Goal: Task Accomplishment & Management: Manage account settings

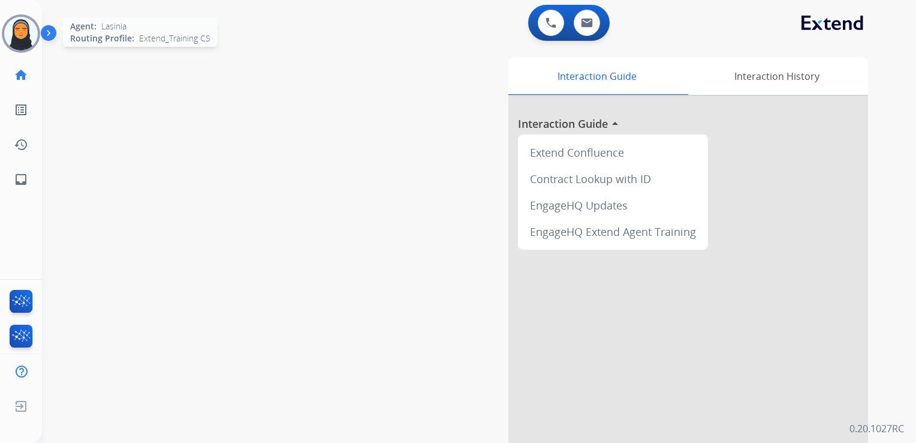
click at [26, 28] on img at bounding box center [21, 34] width 34 height 34
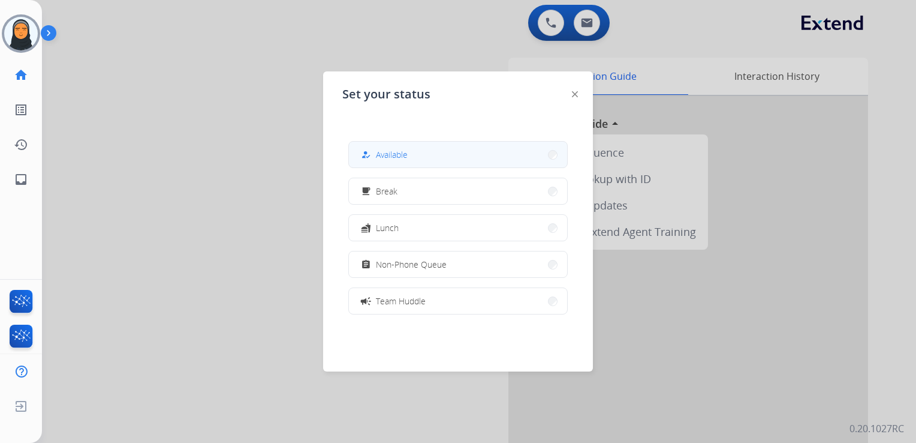
click at [383, 149] on span "Available" at bounding box center [392, 154] width 32 height 13
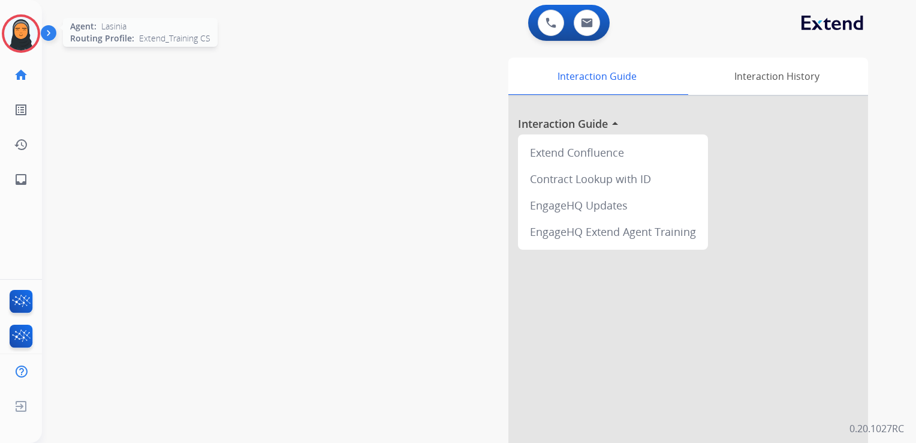
click at [26, 37] on img at bounding box center [21, 34] width 34 height 34
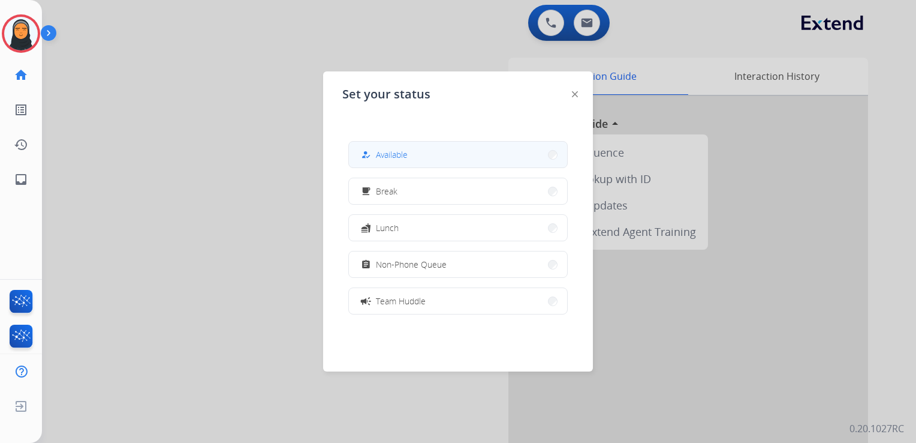
click at [407, 160] on span "Available" at bounding box center [392, 154] width 32 height 13
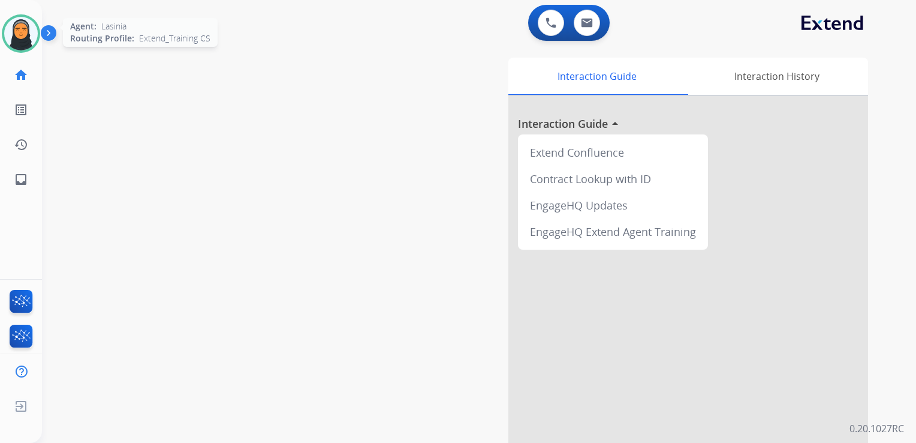
click at [25, 31] on img at bounding box center [21, 34] width 34 height 34
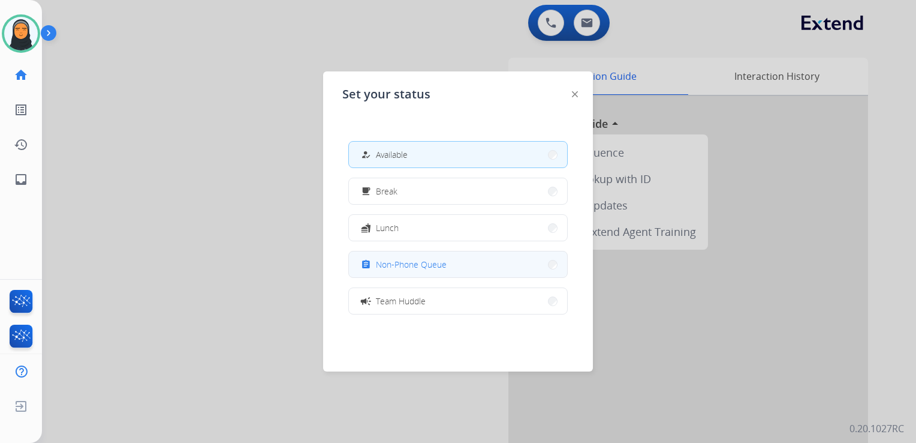
click at [477, 260] on button "assignment Non-Phone Queue" at bounding box center [458, 264] width 218 height 26
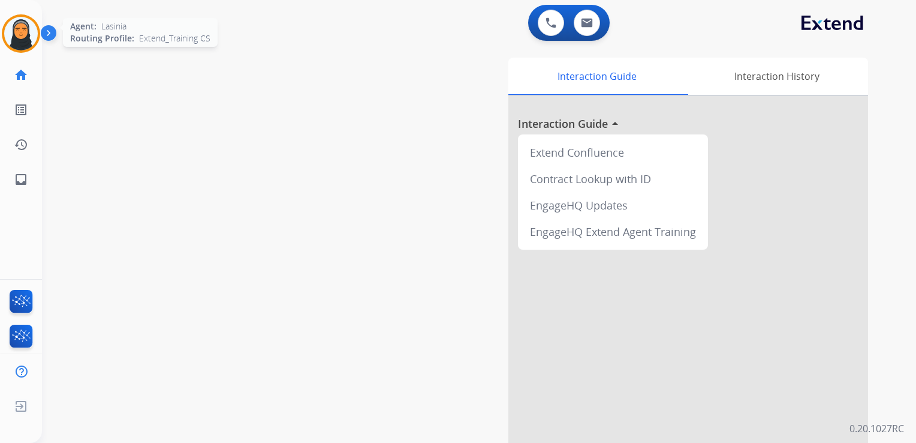
drag, startPoint x: 17, startPoint y: 38, endPoint x: 30, endPoint y: 40, distance: 12.7
click at [17, 38] on img at bounding box center [21, 34] width 34 height 34
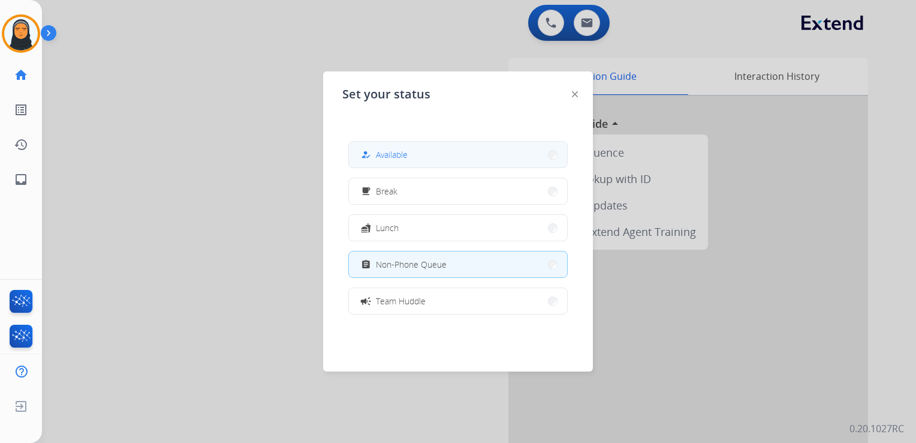
click at [372, 155] on div "how_to_reg" at bounding box center [367, 155] width 17 height 14
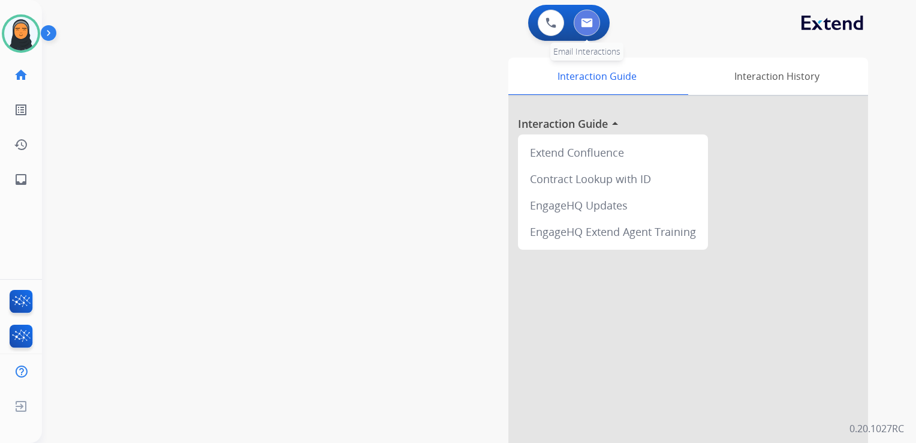
click at [588, 23] on img at bounding box center [587, 23] width 12 height 10
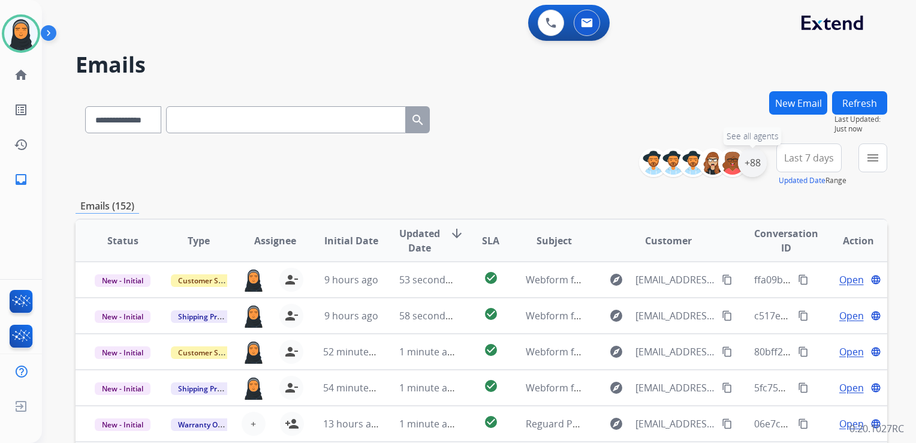
click at [756, 169] on div "+88" at bounding box center [752, 162] width 29 height 29
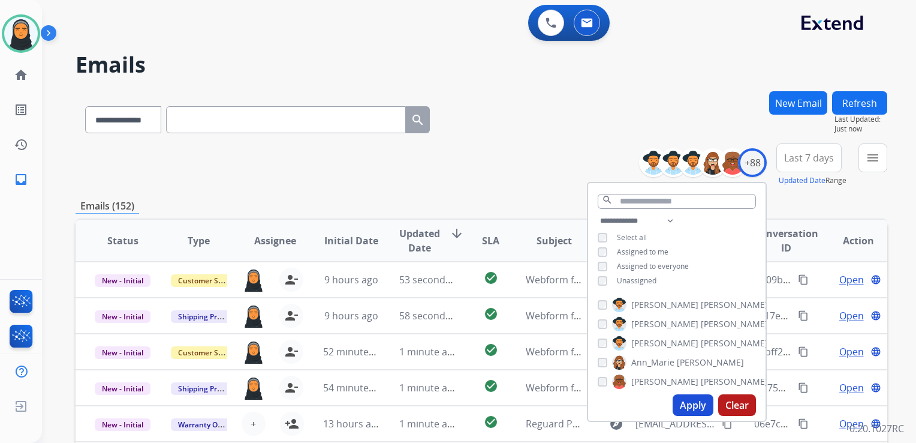
click at [689, 402] on button "Apply" at bounding box center [693, 405] width 41 height 22
click at [877, 160] on mat-icon "menu" at bounding box center [873, 158] width 14 height 14
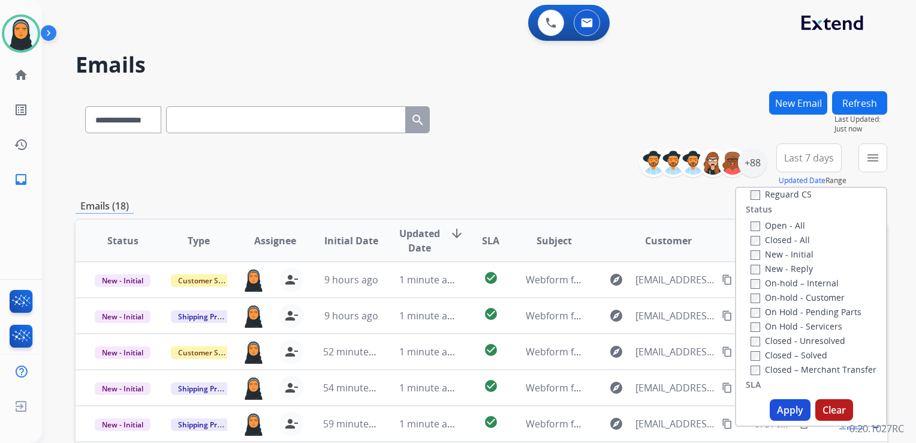
scroll to position [180, 0]
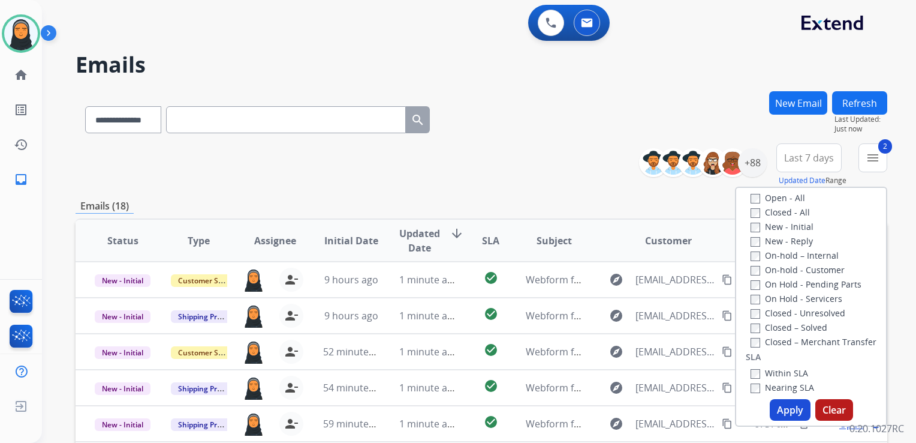
click at [790, 408] on button "Apply" at bounding box center [790, 410] width 41 height 22
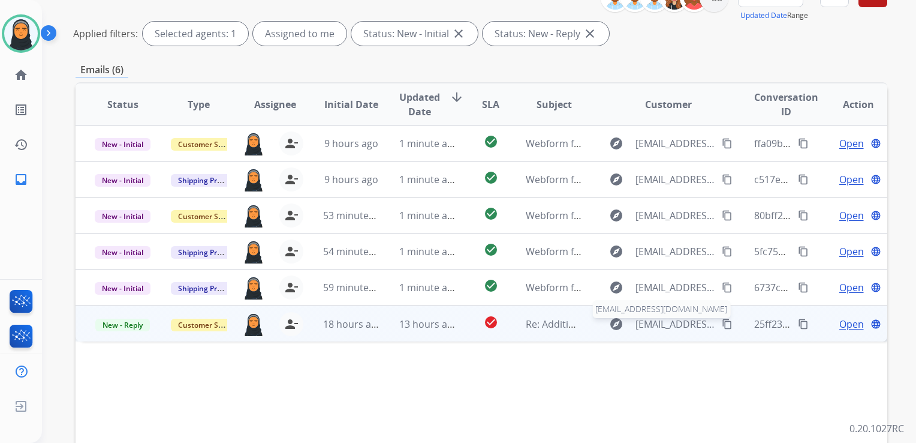
scroll to position [148, 0]
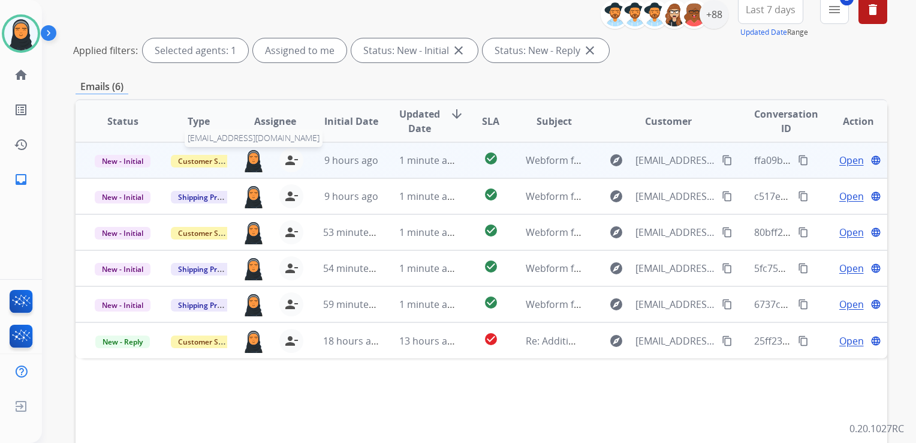
click at [254, 157] on img at bounding box center [253, 160] width 23 height 24
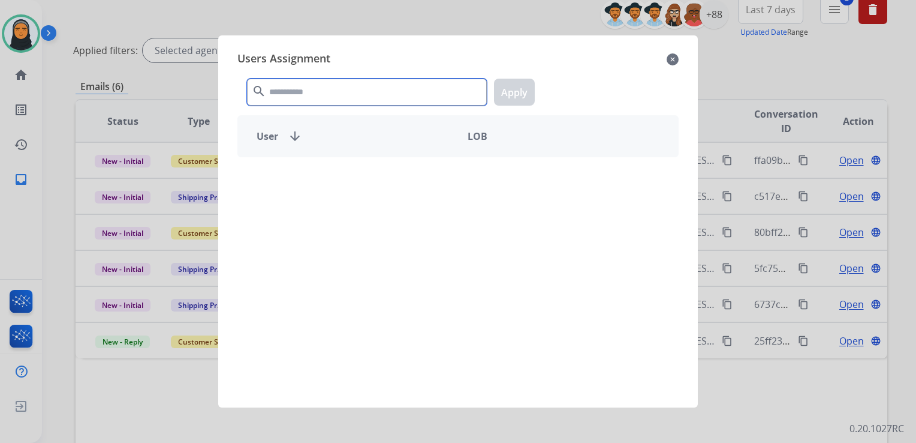
click at [297, 97] on input "text" at bounding box center [367, 92] width 240 height 27
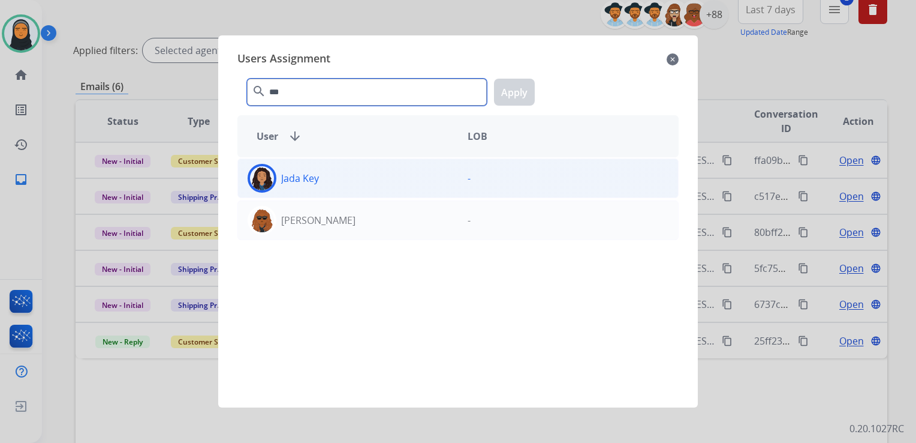
type input "***"
click at [344, 173] on div "Jada Key" at bounding box center [348, 178] width 220 height 29
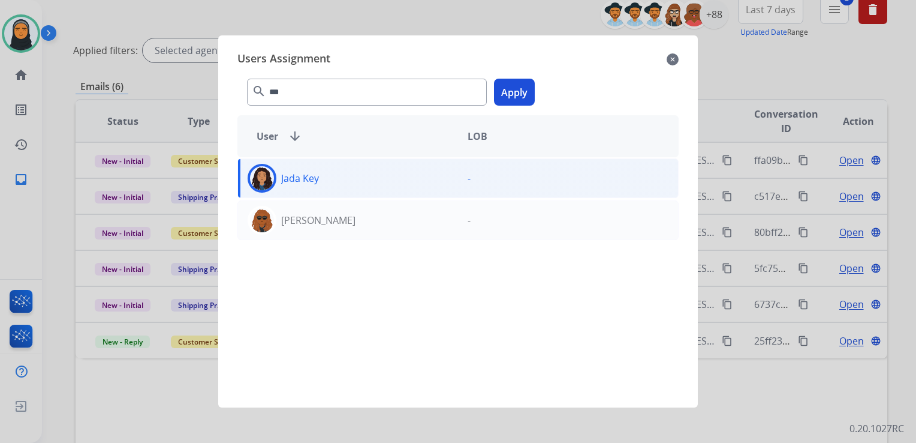
click at [516, 91] on button "Apply" at bounding box center [514, 92] width 41 height 27
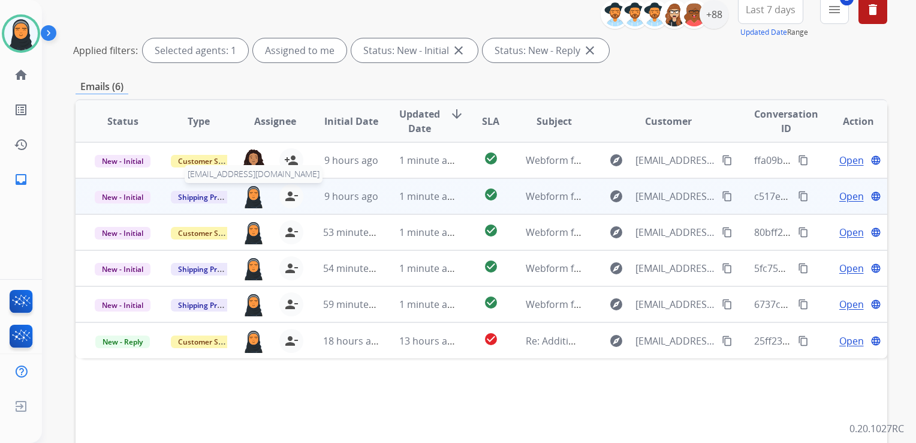
click at [252, 195] on img at bounding box center [253, 196] width 23 height 24
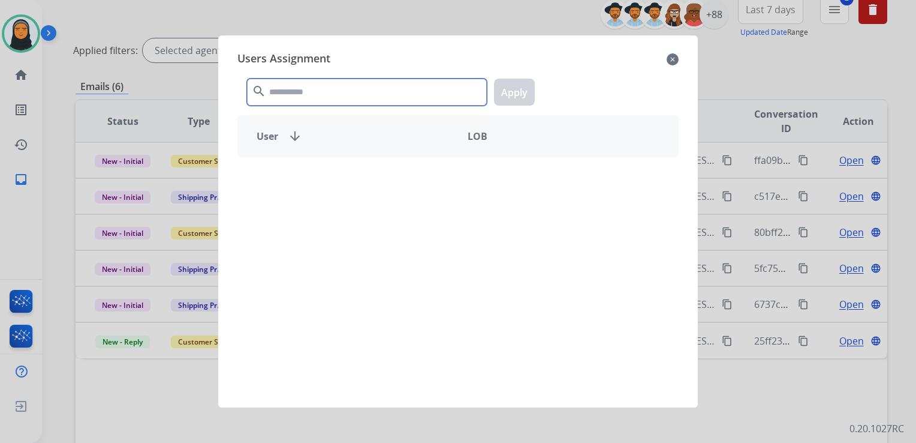
click at [321, 95] on input "text" at bounding box center [367, 92] width 240 height 27
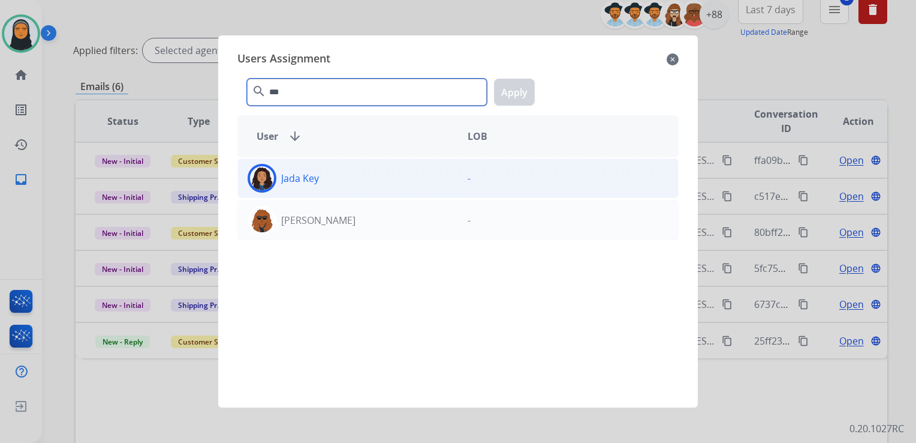
type input "***"
click at [335, 184] on div "Jada Key" at bounding box center [348, 178] width 220 height 29
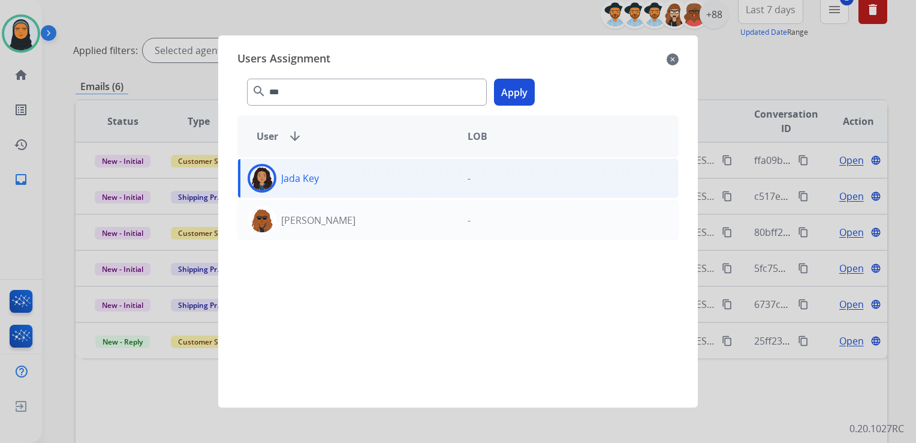
click at [518, 92] on button "Apply" at bounding box center [514, 92] width 41 height 27
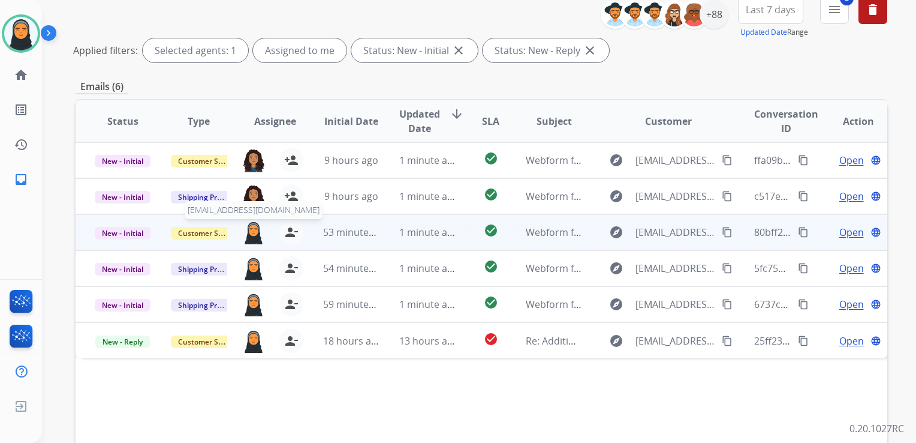
click at [252, 231] on img at bounding box center [253, 232] width 23 height 24
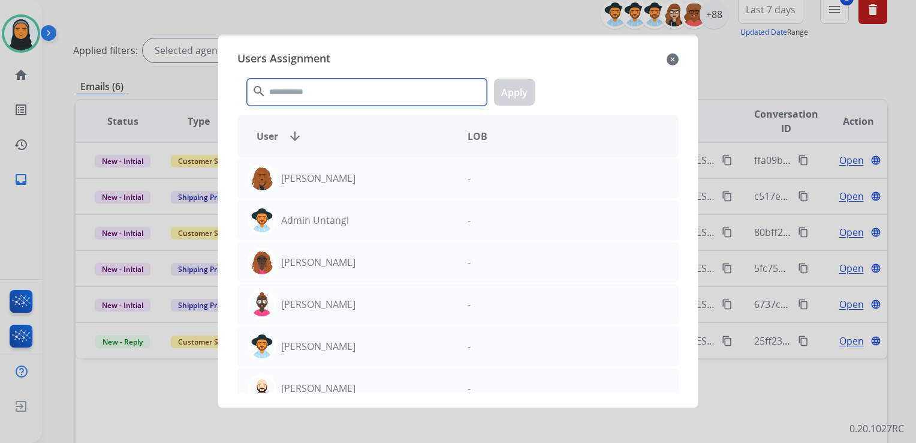
click at [362, 92] on input "text" at bounding box center [367, 92] width 240 height 27
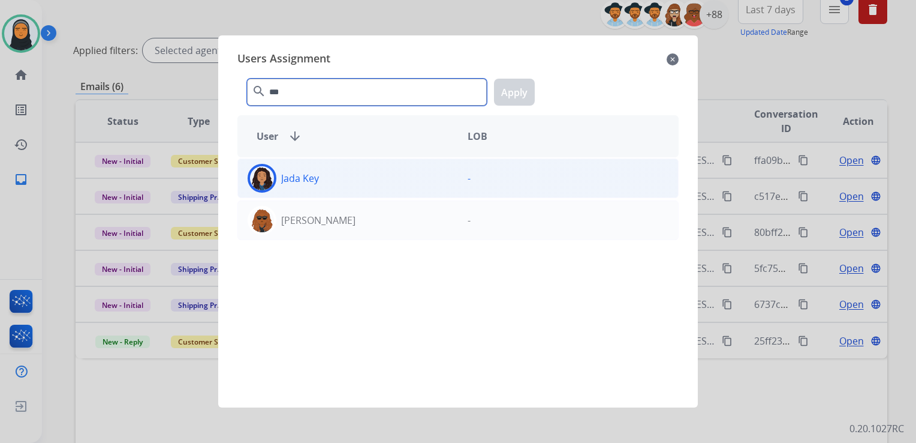
type input "***"
click at [374, 182] on div "Jada Key" at bounding box center [348, 178] width 220 height 29
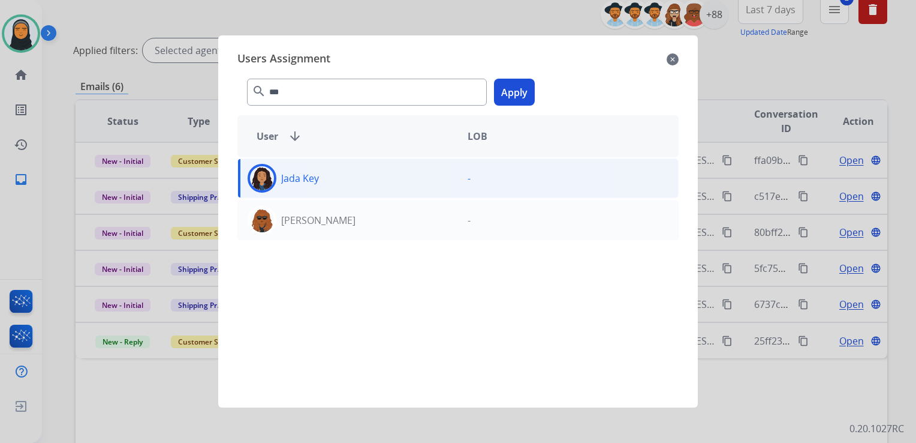
click at [515, 90] on button "Apply" at bounding box center [514, 92] width 41 height 27
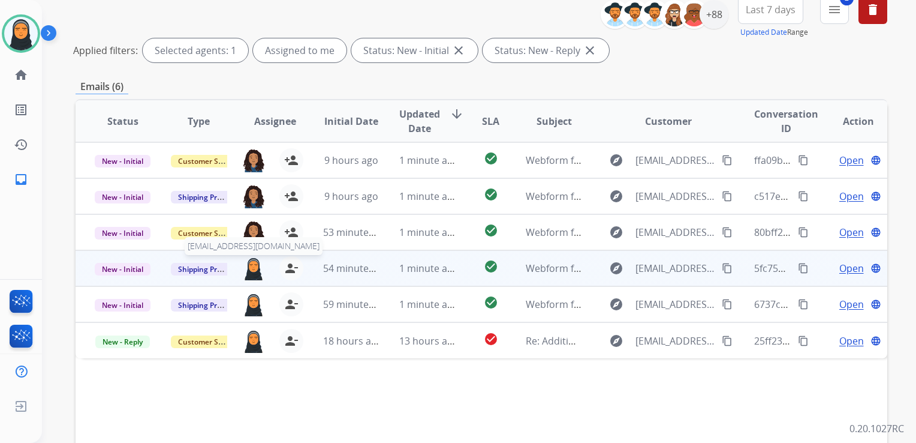
click at [254, 267] on img at bounding box center [253, 268] width 23 height 24
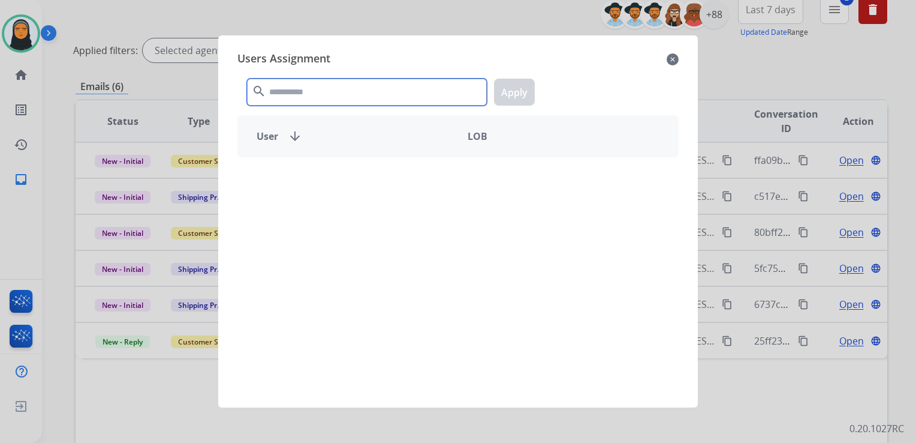
click at [369, 98] on input "text" at bounding box center [367, 92] width 240 height 27
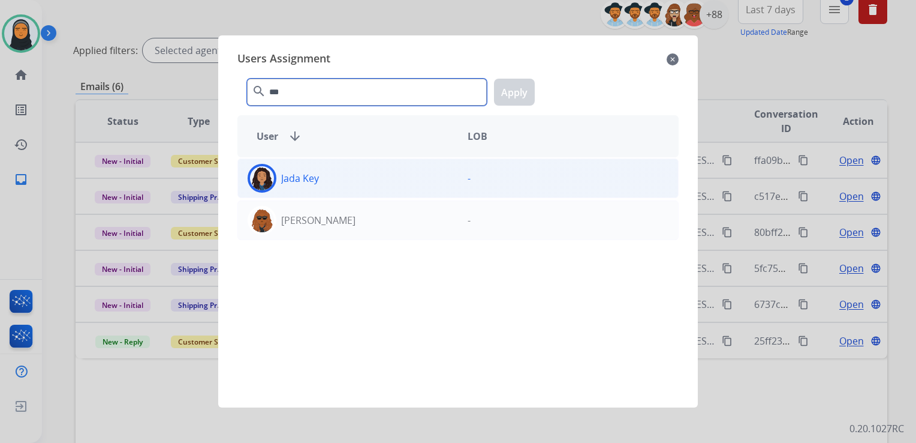
type input "***"
click at [390, 176] on div "Jada Key" at bounding box center [348, 178] width 220 height 29
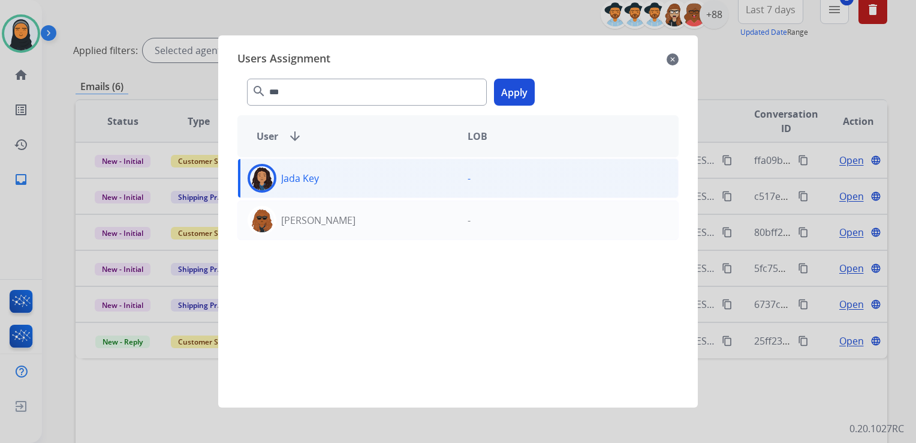
click at [521, 83] on button "Apply" at bounding box center [514, 92] width 41 height 27
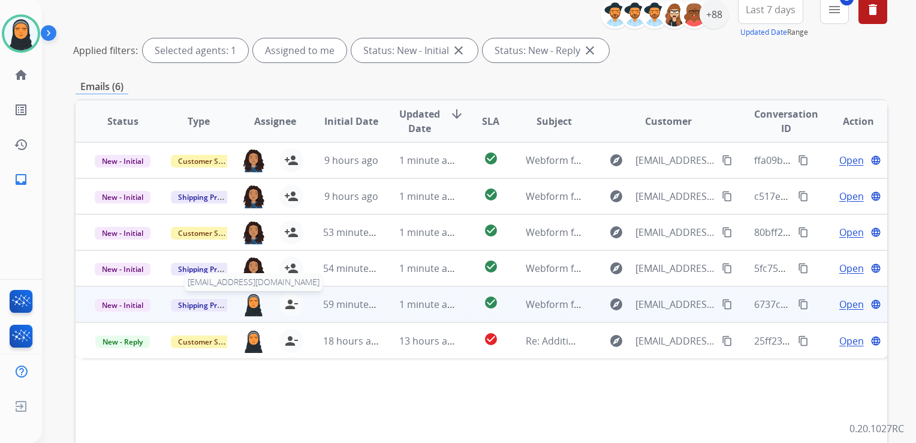
click at [252, 306] on img at bounding box center [253, 304] width 23 height 24
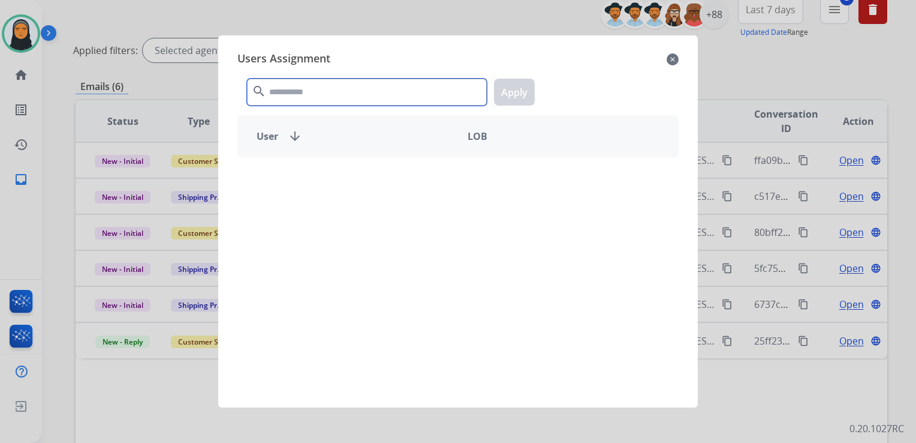
click at [373, 98] on input "text" at bounding box center [367, 92] width 240 height 27
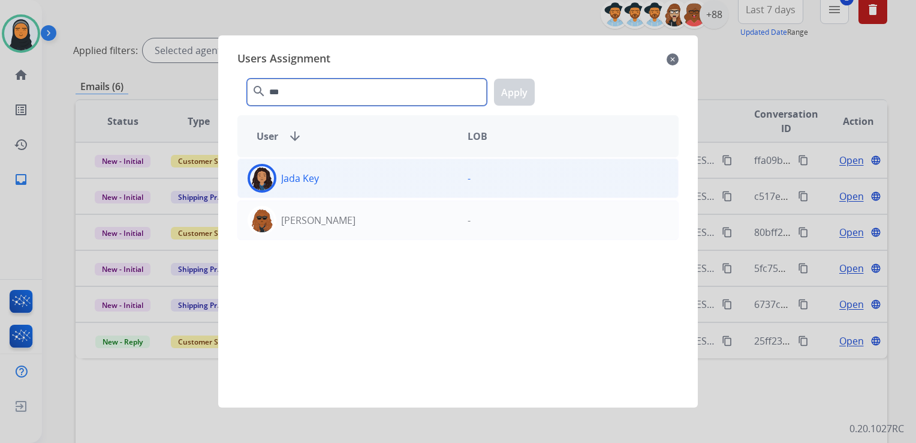
type input "***"
click at [370, 184] on div "Jada Key" at bounding box center [348, 178] width 220 height 29
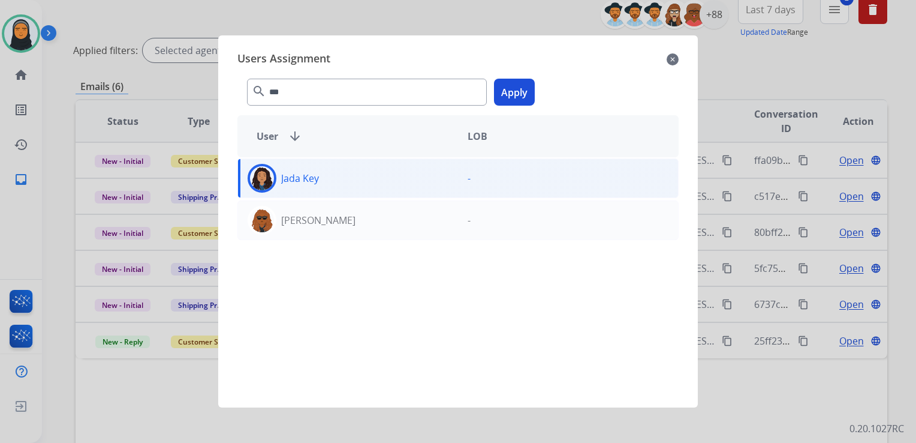
click at [521, 92] on button "Apply" at bounding box center [514, 92] width 41 height 27
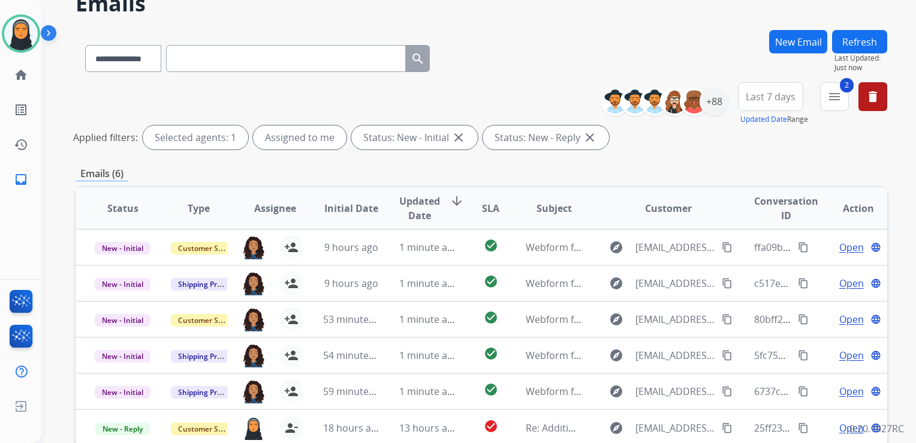
scroll to position [0, 0]
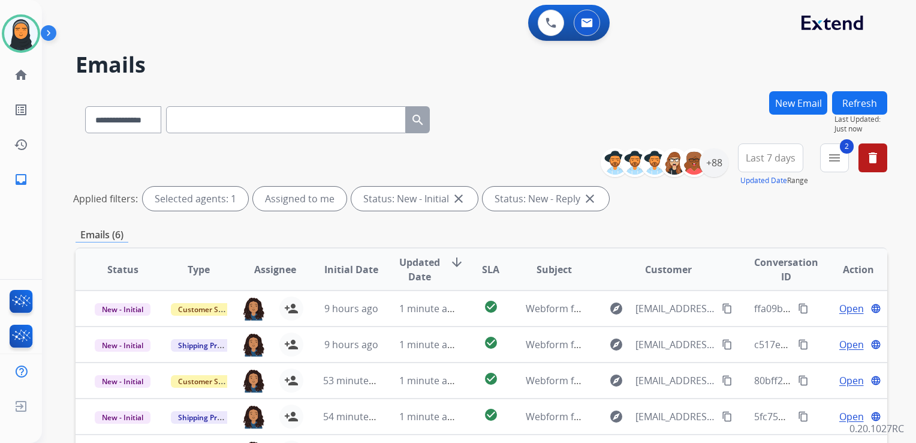
drag, startPoint x: 861, startPoint y: 104, endPoint x: 868, endPoint y: 102, distance: 7.4
click at [861, 104] on button "Refresh" at bounding box center [859, 102] width 55 height 23
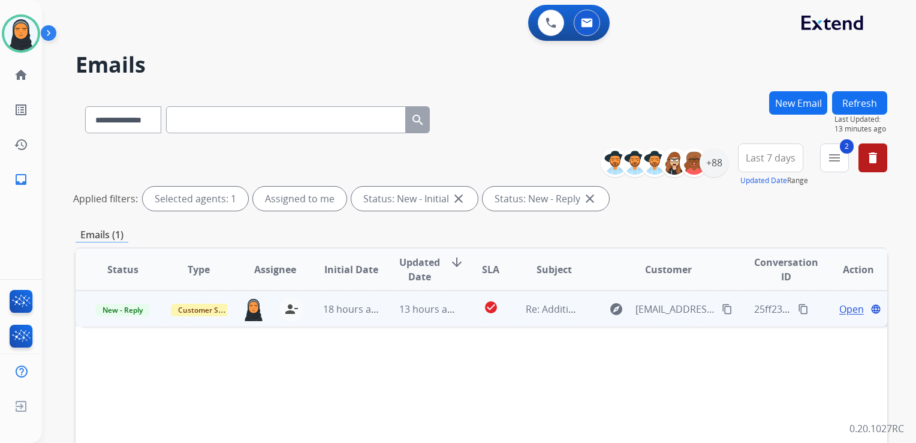
click at [456, 320] on td "check_circle" at bounding box center [481, 308] width 51 height 36
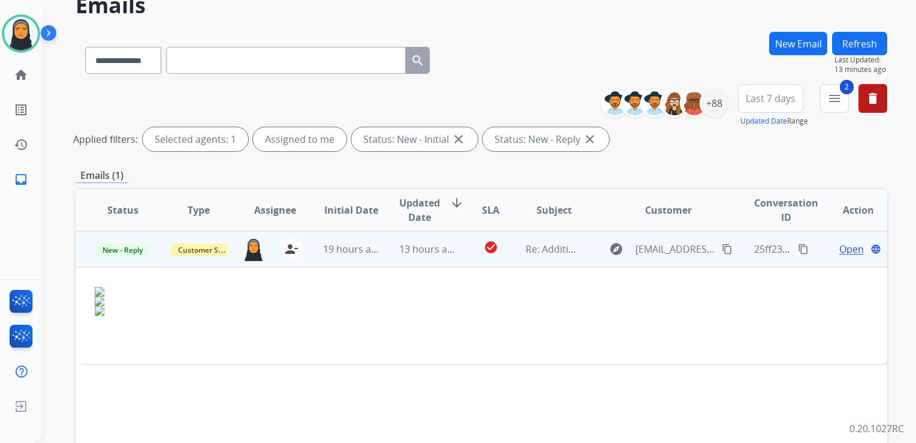
scroll to position [60, 0]
click at [722, 246] on mat-icon "content_copy" at bounding box center [727, 248] width 11 height 11
click at [840, 246] on span "Open" at bounding box center [852, 248] width 25 height 14
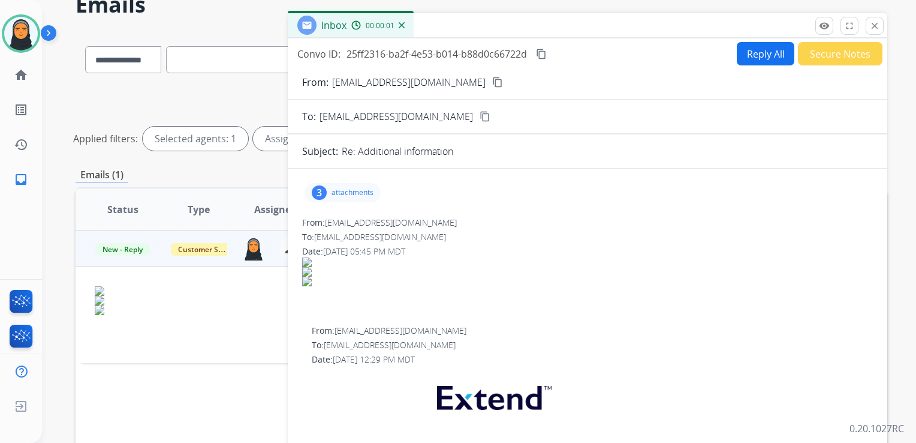
click at [327, 186] on div "3 attachments" at bounding box center [343, 192] width 76 height 19
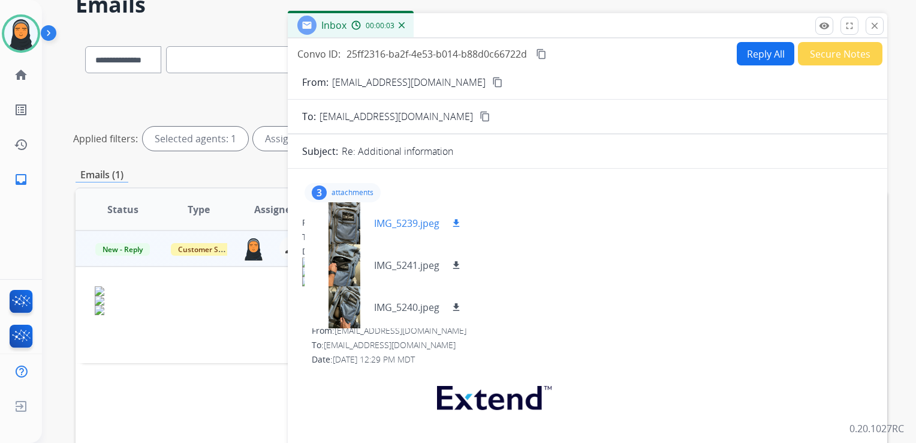
click at [351, 217] on div at bounding box center [344, 223] width 60 height 42
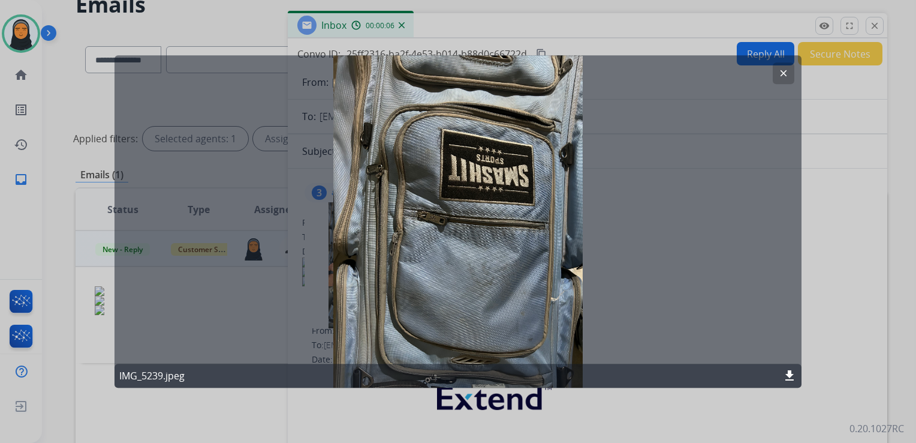
click at [784, 76] on mat-icon "clear" at bounding box center [783, 73] width 11 height 11
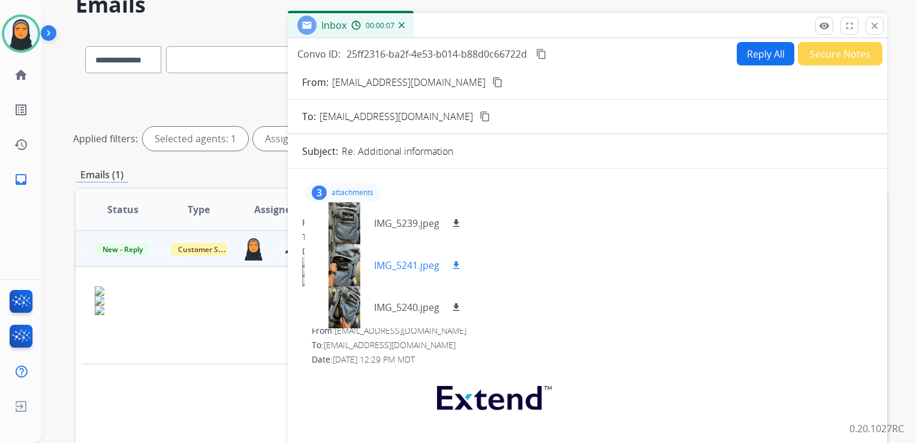
click at [349, 266] on div at bounding box center [344, 265] width 60 height 42
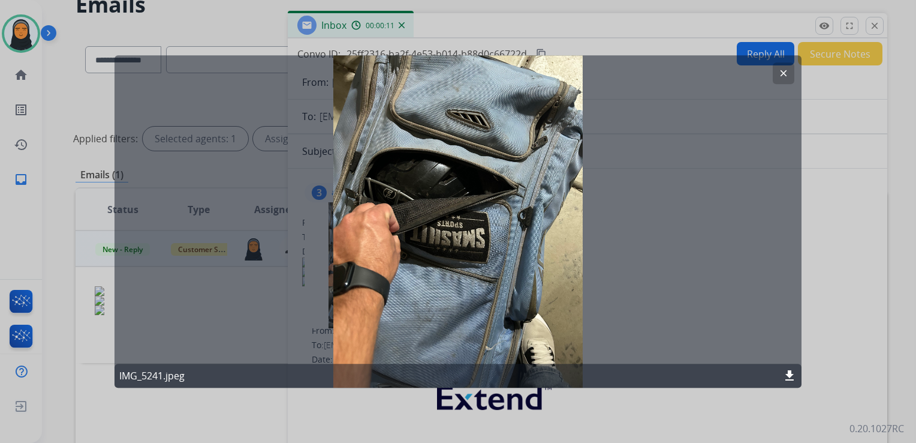
click at [781, 72] on mat-icon "clear" at bounding box center [783, 73] width 11 height 11
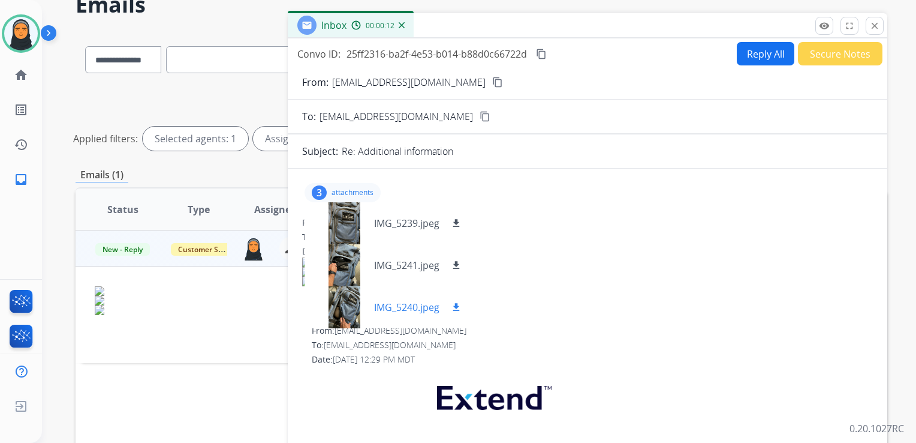
click at [353, 300] on div at bounding box center [344, 307] width 60 height 42
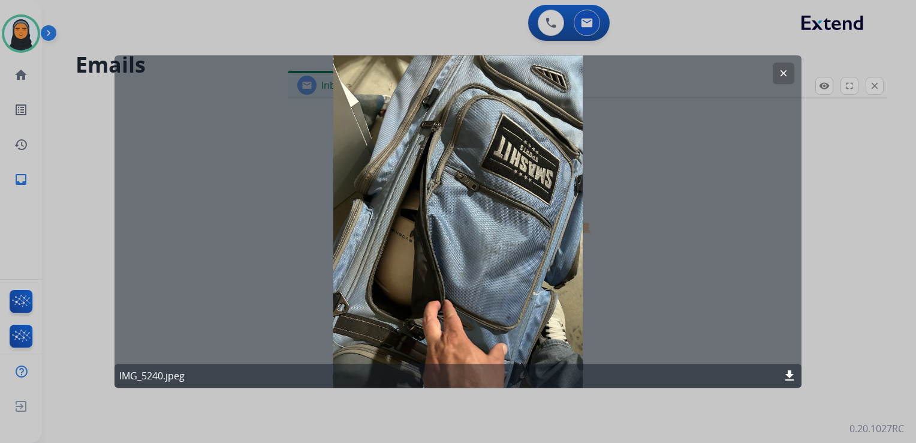
scroll to position [0, 0]
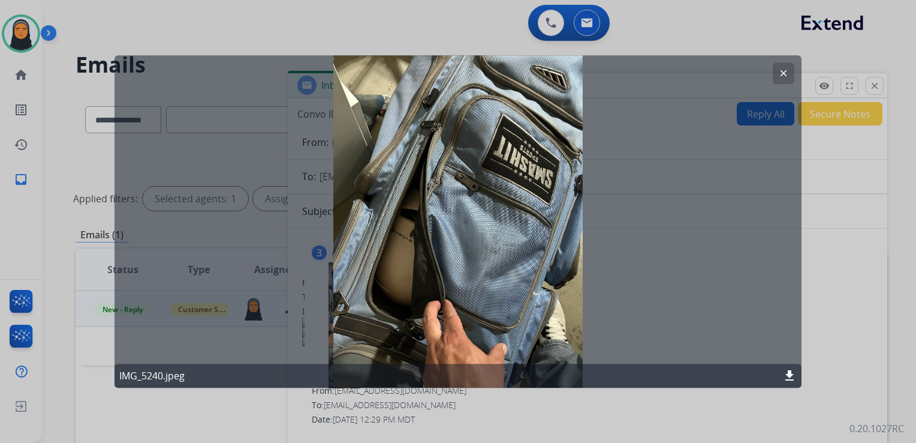
click at [781, 76] on mat-icon "clear" at bounding box center [783, 73] width 11 height 11
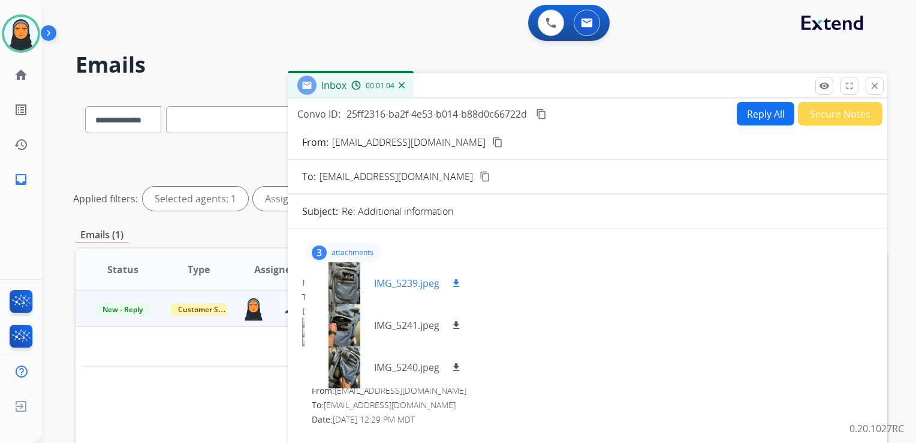
click at [345, 279] on div at bounding box center [344, 283] width 60 height 42
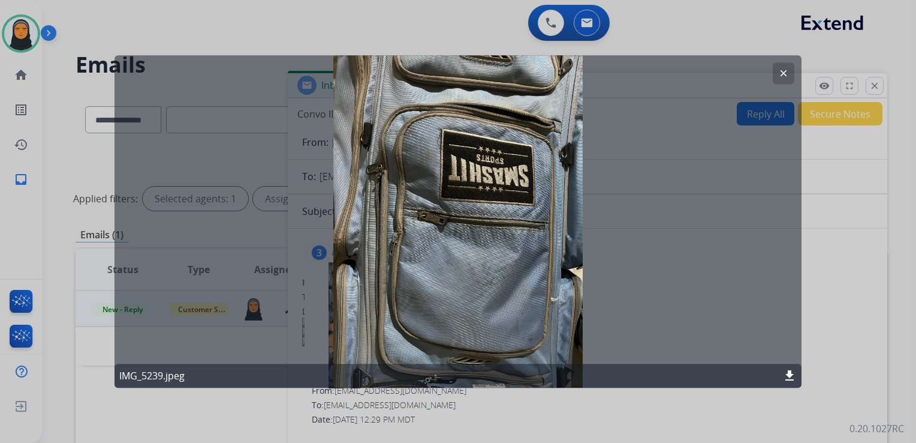
click at [780, 76] on mat-icon "clear" at bounding box center [783, 73] width 11 height 11
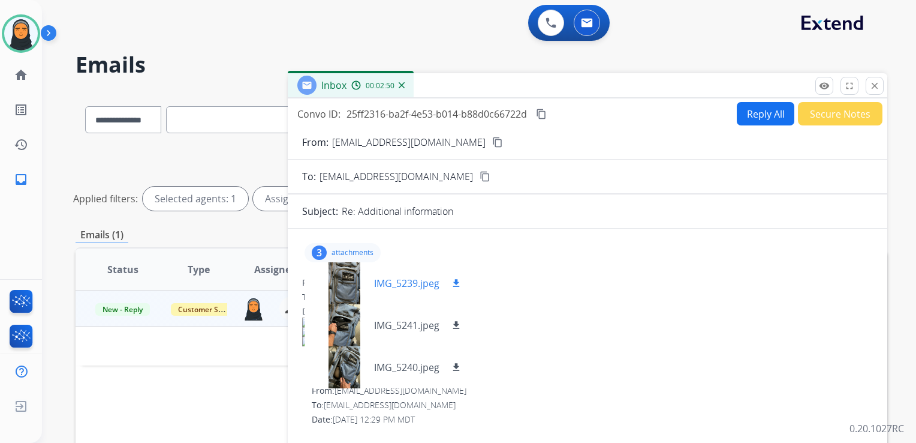
click at [460, 282] on mat-icon "download" at bounding box center [456, 283] width 11 height 11
click at [456, 320] on mat-icon "download" at bounding box center [456, 325] width 11 height 11
click at [456, 366] on mat-icon "download" at bounding box center [456, 367] width 11 height 11
click at [770, 116] on button "Reply All" at bounding box center [766, 113] width 58 height 23
select select "**********"
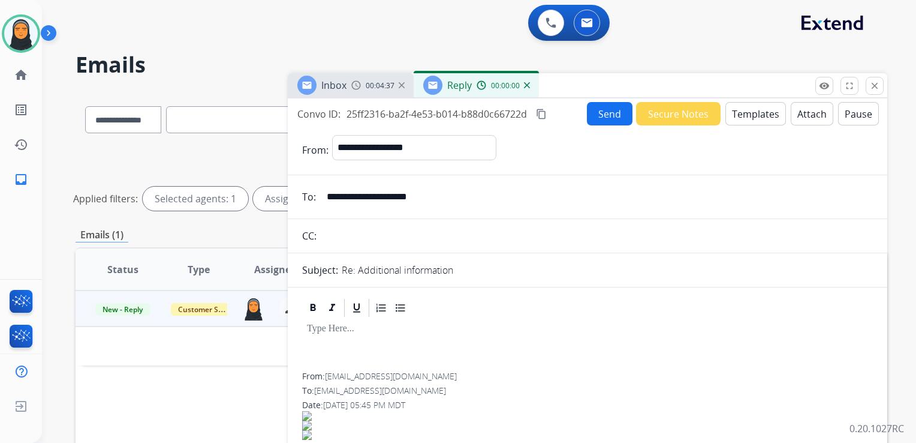
click at [754, 112] on button "Templates" at bounding box center [756, 113] width 61 height 23
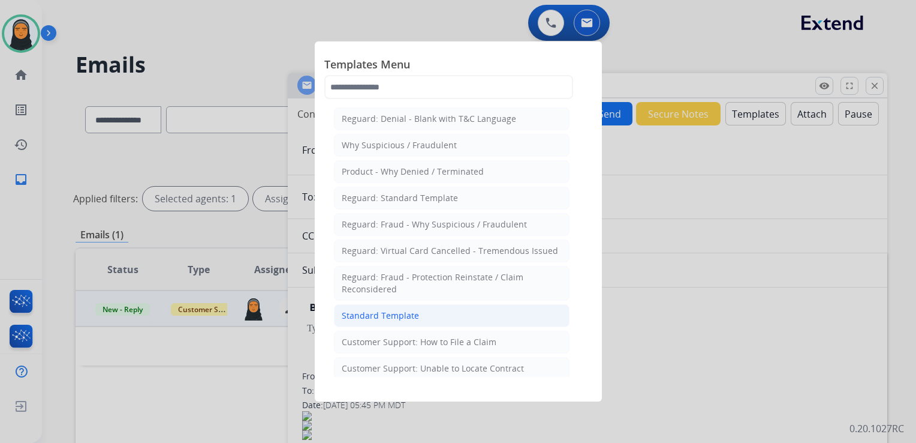
click at [413, 314] on div "Standard Template" at bounding box center [380, 315] width 77 height 12
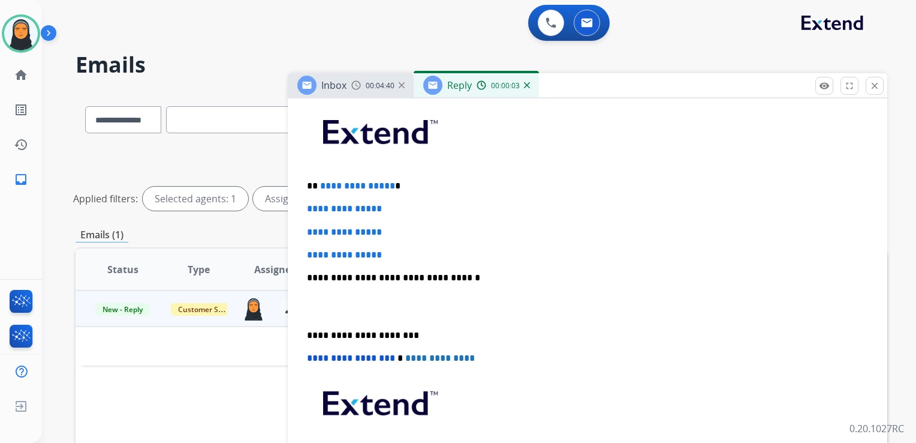
scroll to position [300, 0]
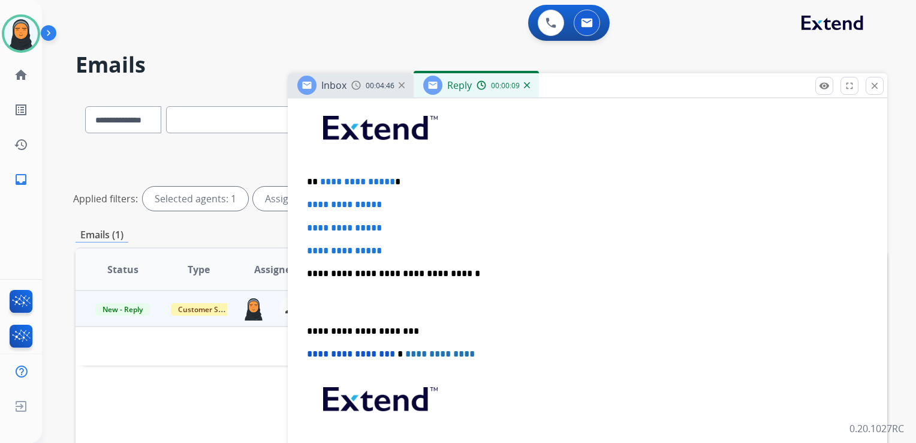
click at [317, 181] on p "**********" at bounding box center [583, 181] width 552 height 11
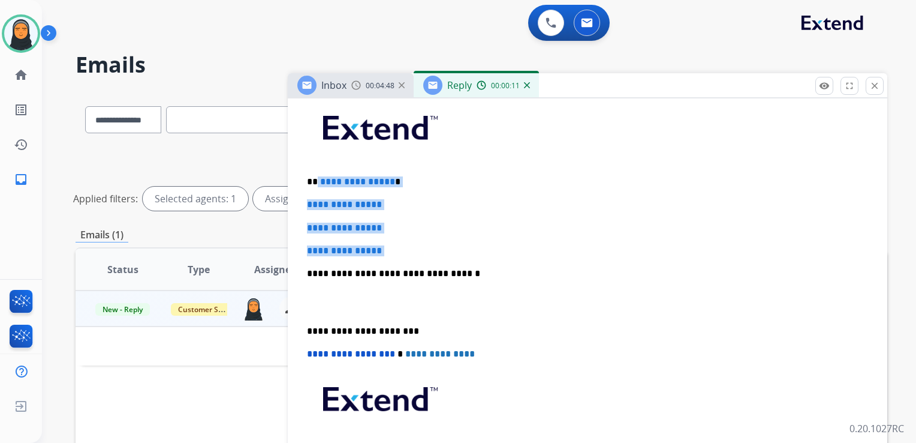
drag, startPoint x: 317, startPoint y: 181, endPoint x: 399, endPoint y: 234, distance: 97.5
click at [399, 234] on div "**********" at bounding box center [587, 301] width 571 height 413
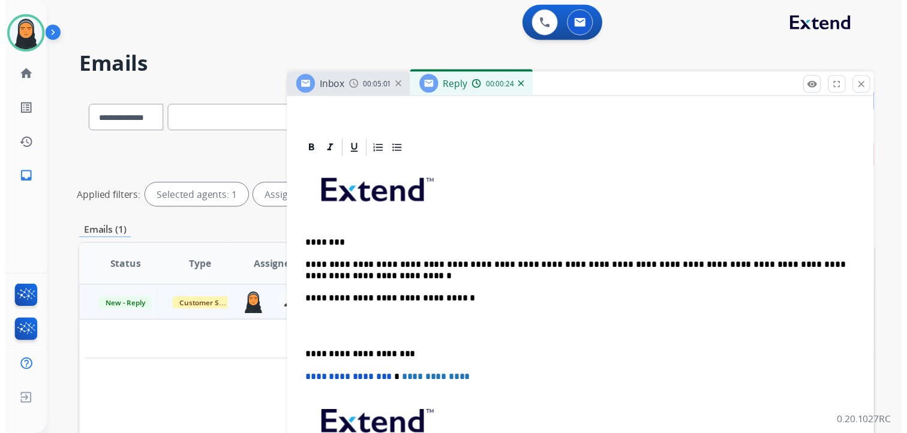
scroll to position [0, 0]
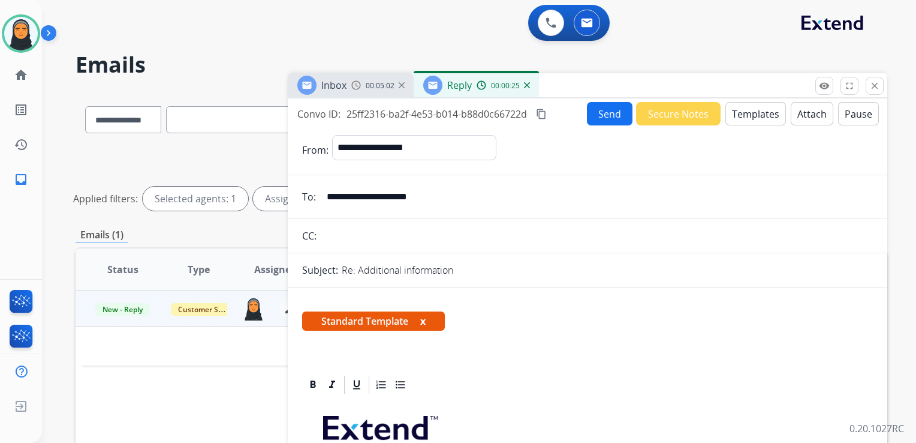
click at [604, 121] on button "Send" at bounding box center [610, 113] width 46 height 23
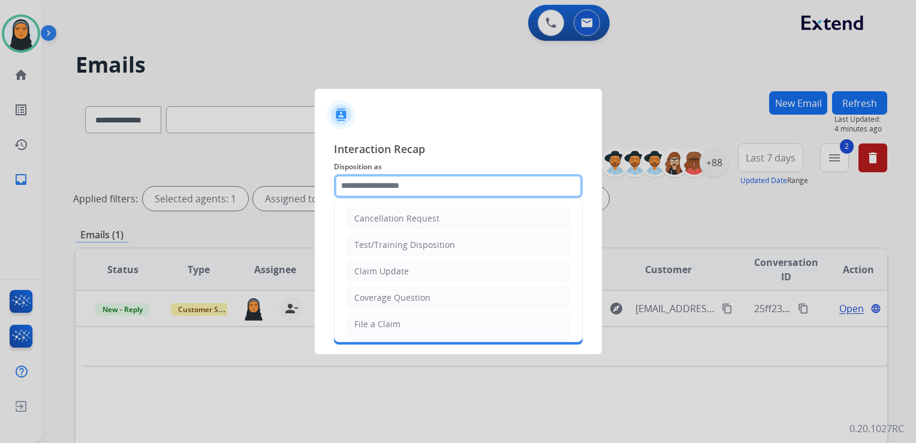
click at [426, 186] on input "text" at bounding box center [458, 186] width 249 height 24
drag, startPoint x: 419, startPoint y: 270, endPoint x: 422, endPoint y: 264, distance: 6.7
click at [419, 270] on li "Claim Update" at bounding box center [459, 271] width 224 height 23
type input "**********"
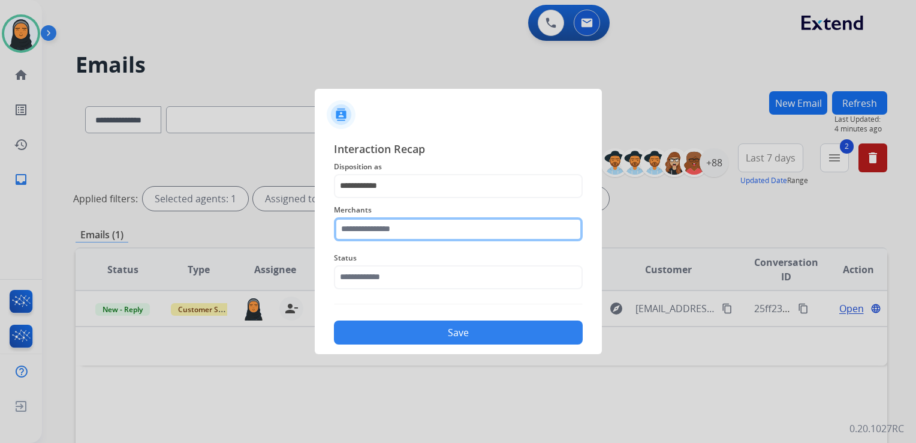
click at [429, 231] on input "text" at bounding box center [458, 229] width 249 height 24
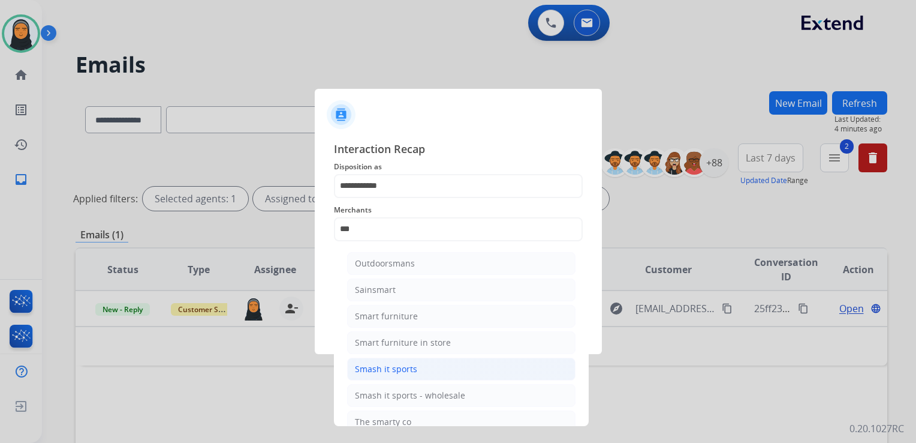
click at [404, 364] on div "Smash it sports" at bounding box center [386, 369] width 62 height 12
type input "**********"
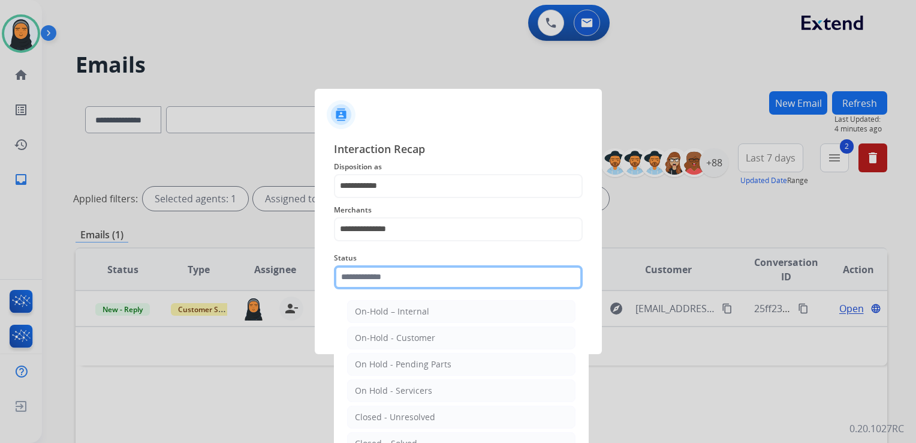
click at [426, 279] on input "text" at bounding box center [458, 277] width 249 height 24
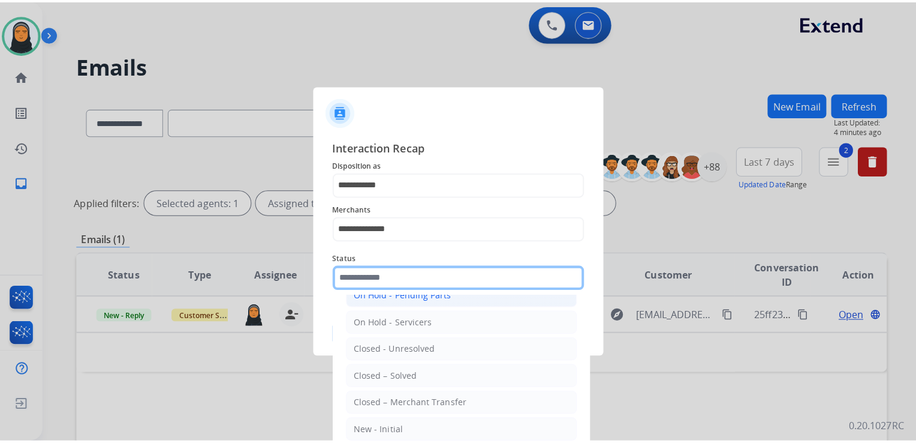
scroll to position [70, 0]
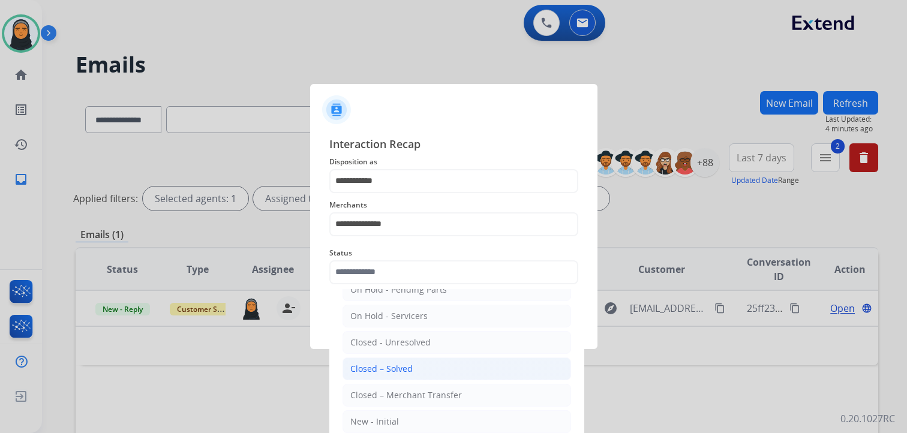
click at [435, 363] on li "Closed – Solved" at bounding box center [456, 368] width 228 height 23
type input "**********"
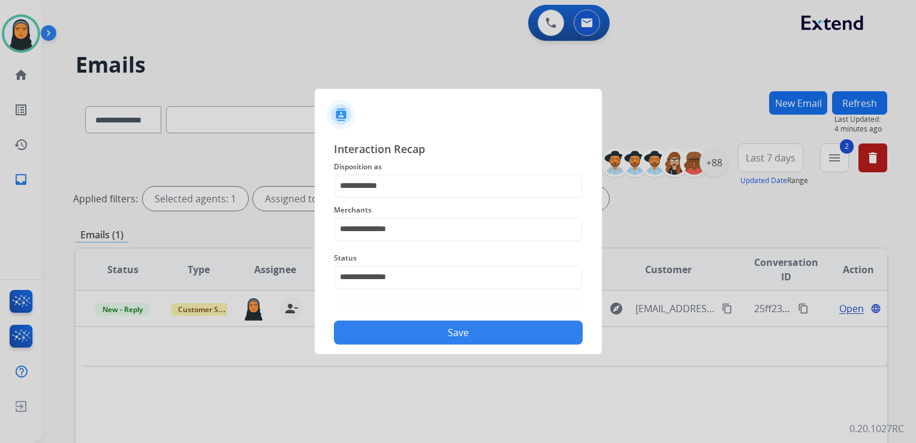
click at [475, 326] on button "Save" at bounding box center [458, 332] width 249 height 24
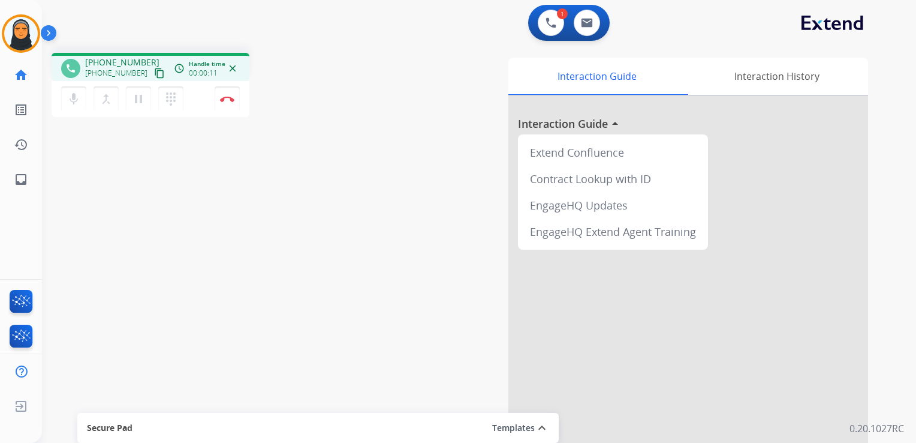
click at [154, 71] on mat-icon "content_copy" at bounding box center [159, 73] width 11 height 11
click at [139, 102] on mat-icon "pause" at bounding box center [138, 99] width 14 height 14
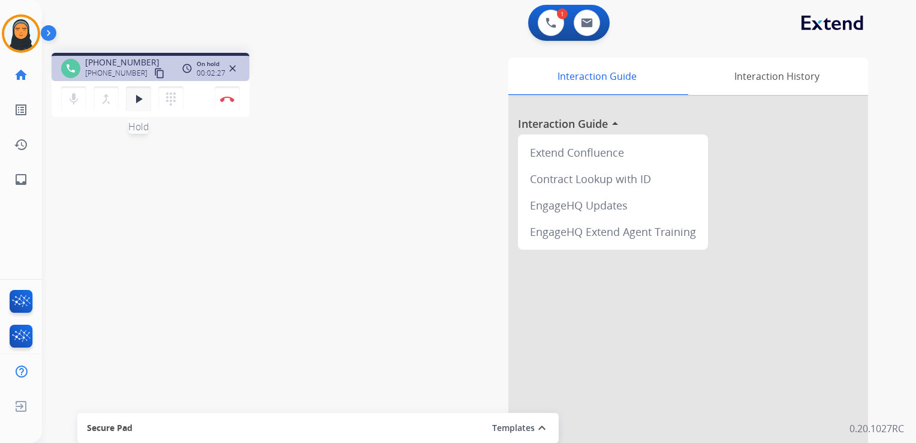
click at [138, 95] on mat-icon "play_arrow" at bounding box center [138, 99] width 14 height 14
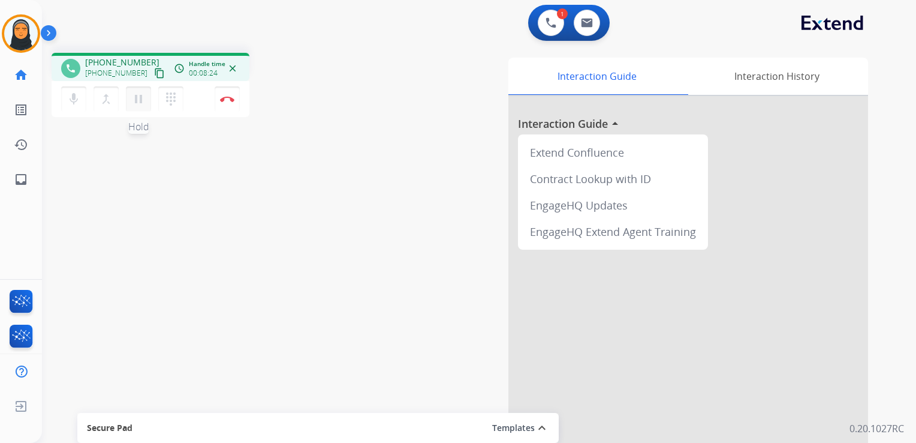
click at [142, 93] on mat-icon "pause" at bounding box center [138, 99] width 14 height 14
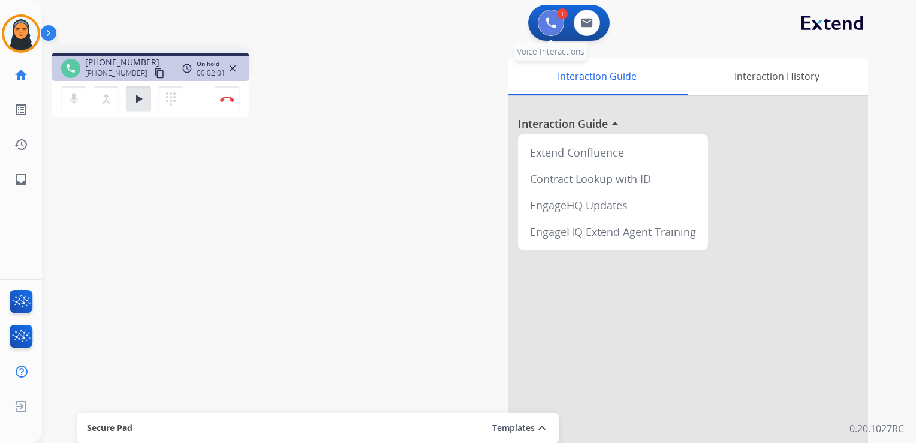
click at [557, 20] on button at bounding box center [551, 23] width 26 height 26
click at [551, 20] on img at bounding box center [551, 22] width 11 height 11
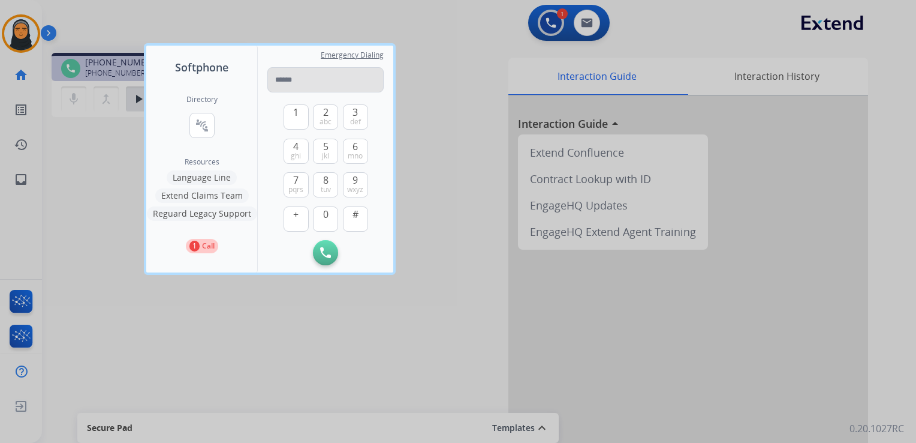
click at [296, 79] on input "tel" at bounding box center [325, 79] width 116 height 25
type input "**********"
click at [324, 253] on img at bounding box center [325, 252] width 11 height 11
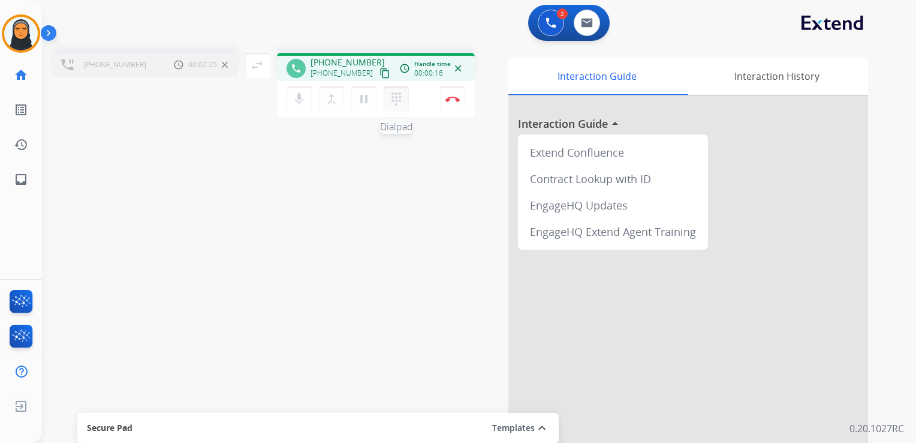
click at [401, 100] on mat-icon "dialpad" at bounding box center [396, 99] width 14 height 14
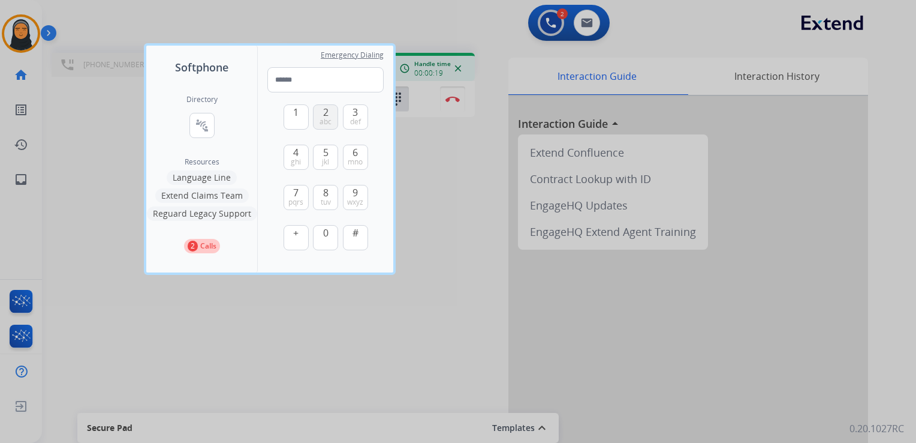
click at [326, 119] on span "abc" at bounding box center [326, 122] width 12 height 10
type input "*"
click at [452, 196] on div at bounding box center [458, 221] width 916 height 443
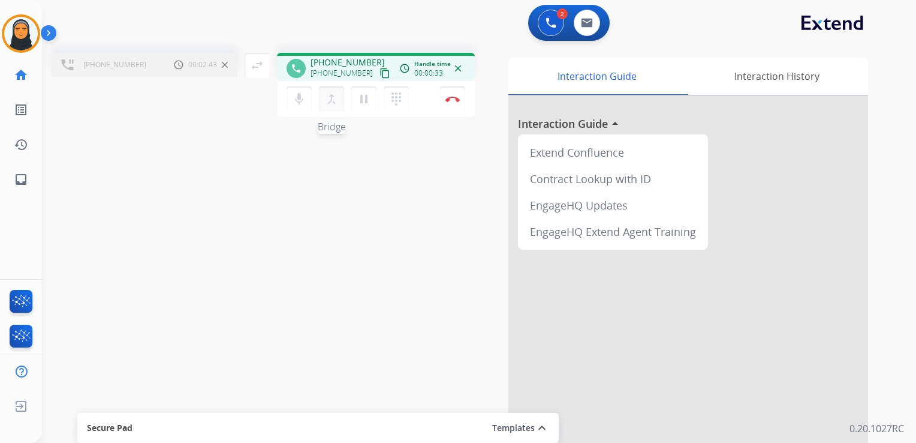
click at [334, 97] on mat-icon "merge_type" at bounding box center [331, 99] width 14 height 14
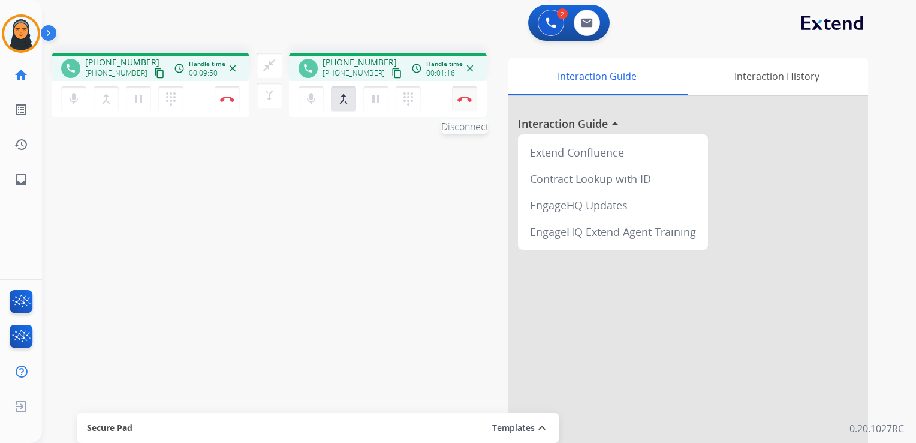
click at [240, 103] on button "Disconnect" at bounding box center [227, 98] width 25 height 25
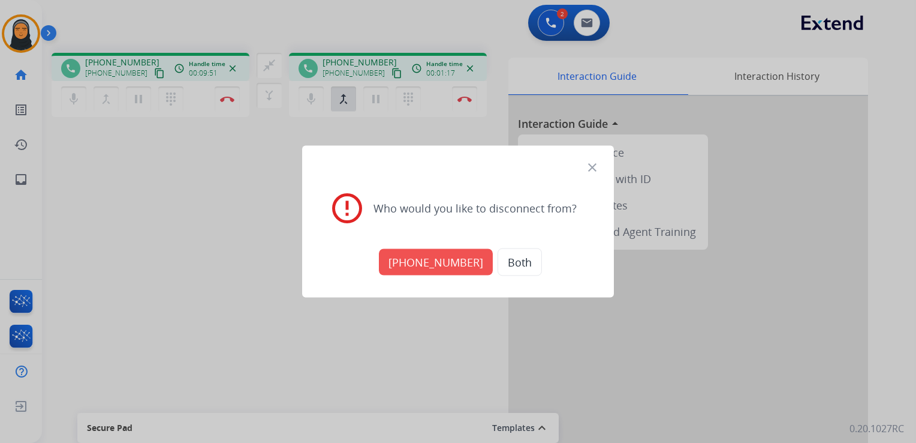
click at [432, 263] on button "[PHONE_NUMBER]" at bounding box center [436, 262] width 114 height 26
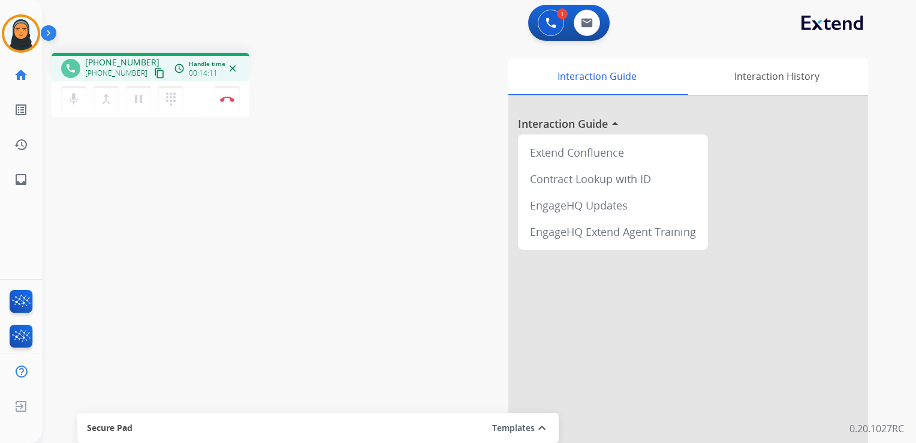
click at [154, 73] on mat-icon "content_copy" at bounding box center [159, 73] width 11 height 11
click at [590, 26] on img at bounding box center [587, 23] width 12 height 10
select select "**********"
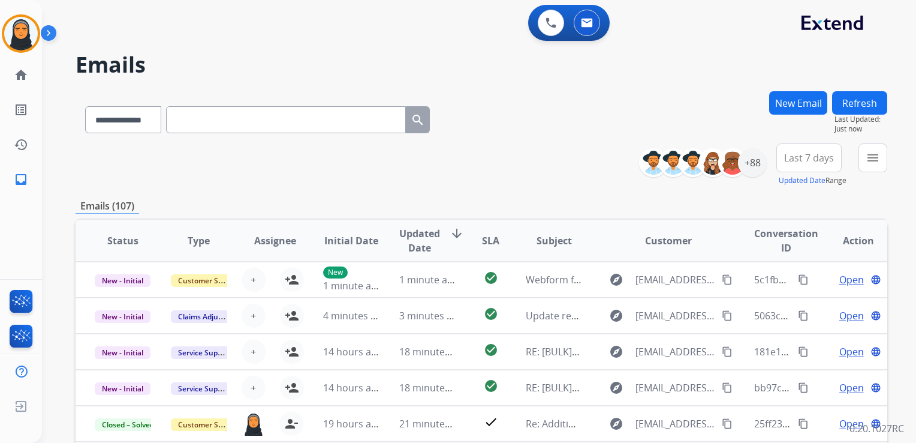
click at [799, 102] on button "New Email" at bounding box center [798, 102] width 58 height 23
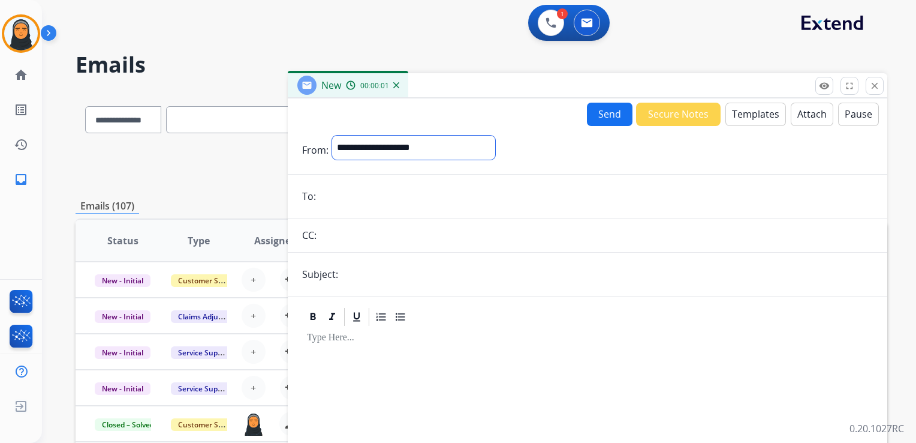
click at [455, 146] on select "**********" at bounding box center [413, 148] width 163 height 24
select select "**********"
click at [332, 136] on select "**********" at bounding box center [413, 148] width 163 height 24
click at [437, 193] on input "email" at bounding box center [597, 197] width 554 height 24
click at [605, 281] on input "text" at bounding box center [607, 275] width 531 height 24
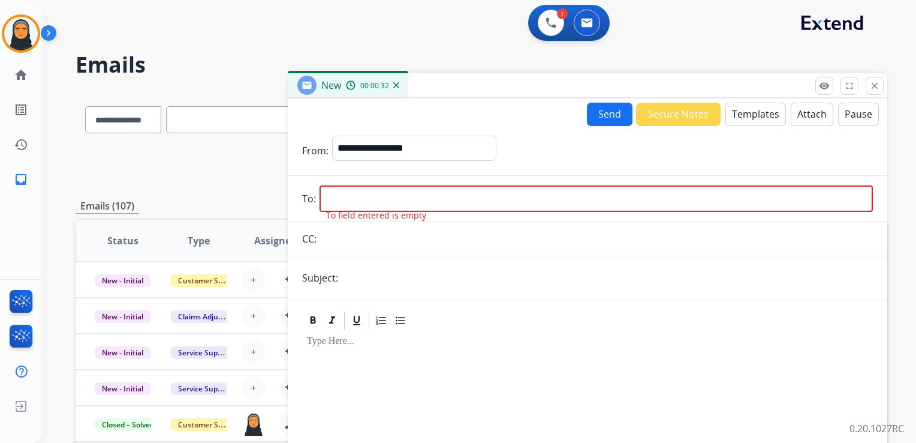
click at [425, 285] on input "text" at bounding box center [607, 278] width 531 height 24
type input "**********"
click at [741, 107] on button "Templates" at bounding box center [756, 114] width 61 height 23
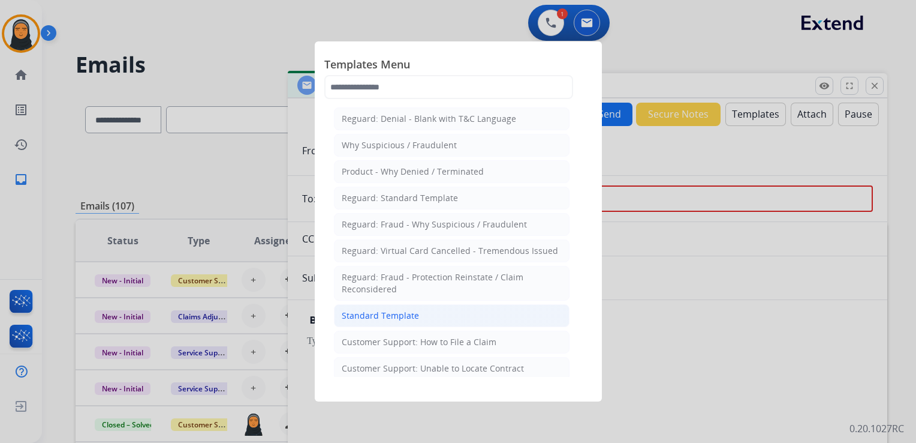
click at [408, 311] on div "Standard Template" at bounding box center [380, 315] width 77 height 12
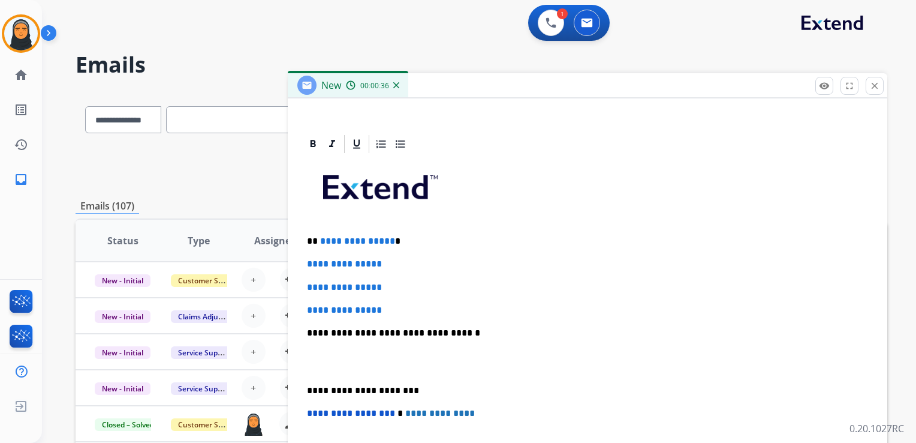
scroll to position [278, 0]
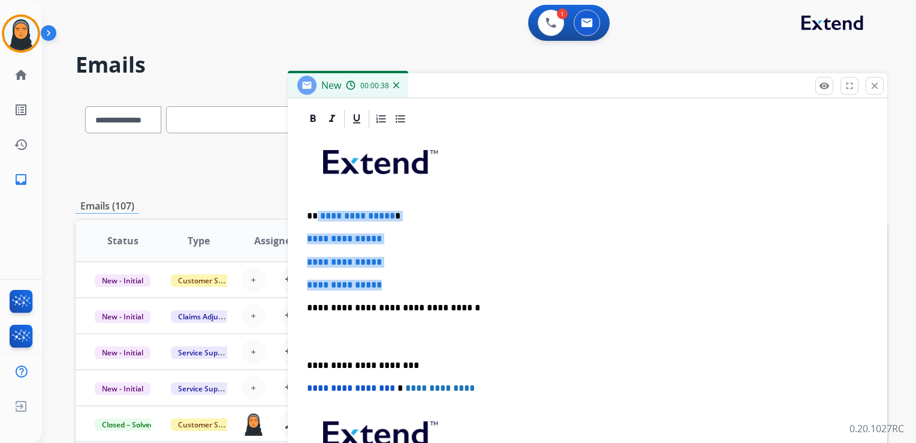
drag, startPoint x: 317, startPoint y: 212, endPoint x: 423, endPoint y: 267, distance: 120.2
click at [423, 267] on div "**********" at bounding box center [587, 336] width 571 height 413
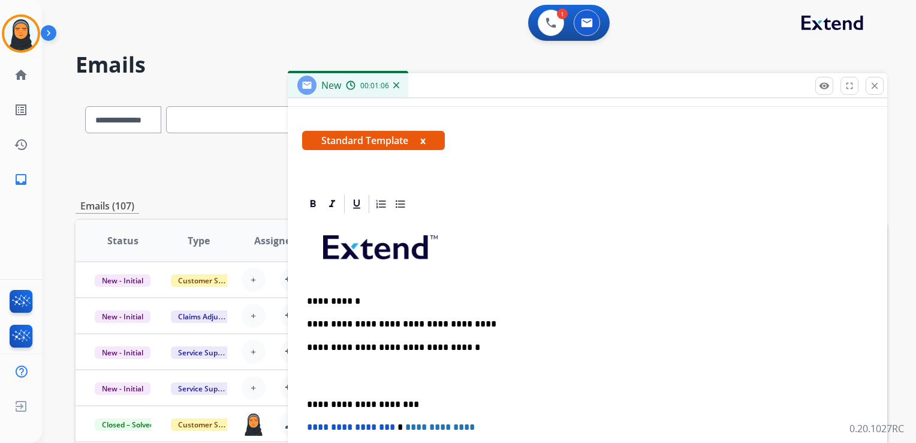
scroll to position [0, 0]
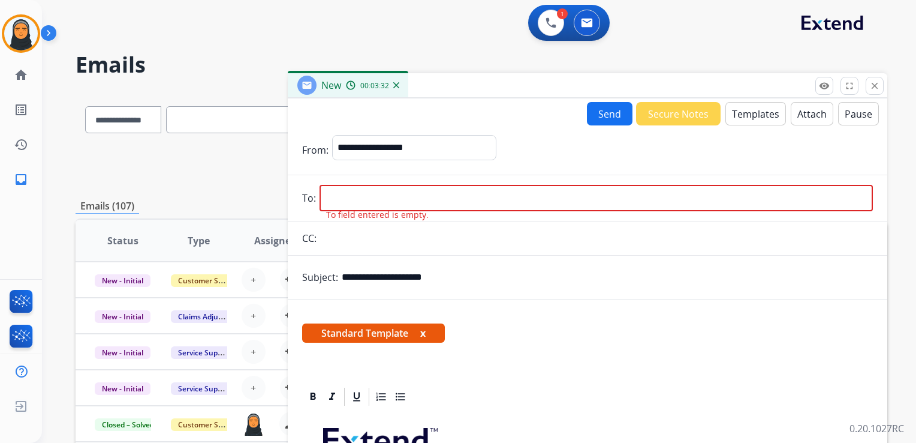
click at [392, 204] on input "email" at bounding box center [597, 198] width 554 height 26
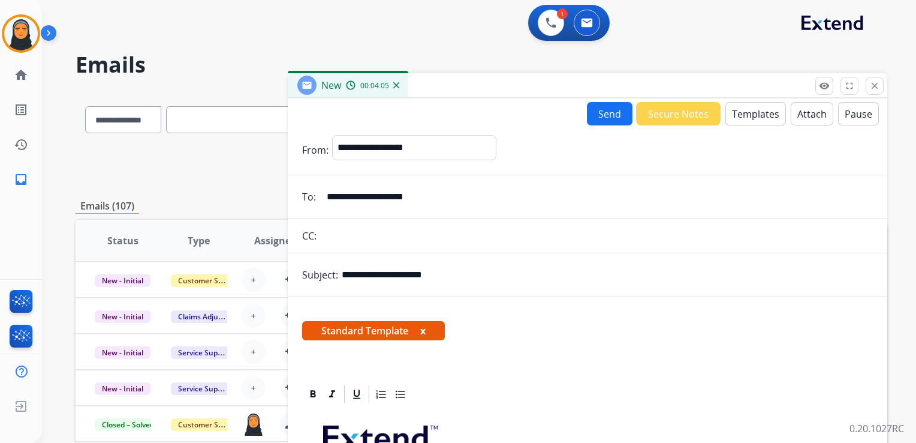
type input "**********"
click at [608, 120] on button "Send" at bounding box center [610, 113] width 46 height 23
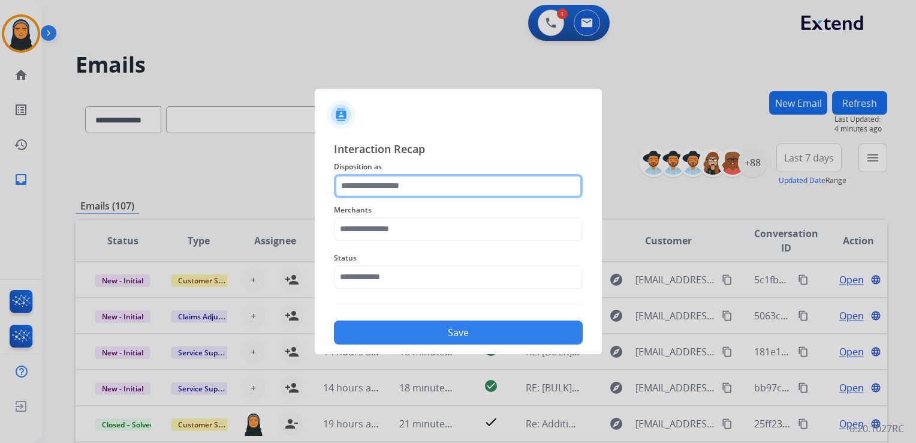
click at [444, 186] on input "text" at bounding box center [458, 186] width 249 height 24
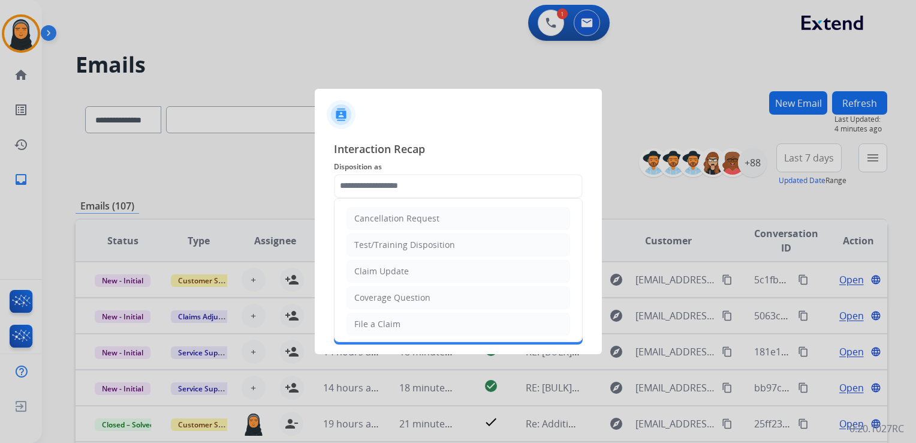
click at [431, 269] on li "Claim Update" at bounding box center [459, 271] width 224 height 23
type input "**********"
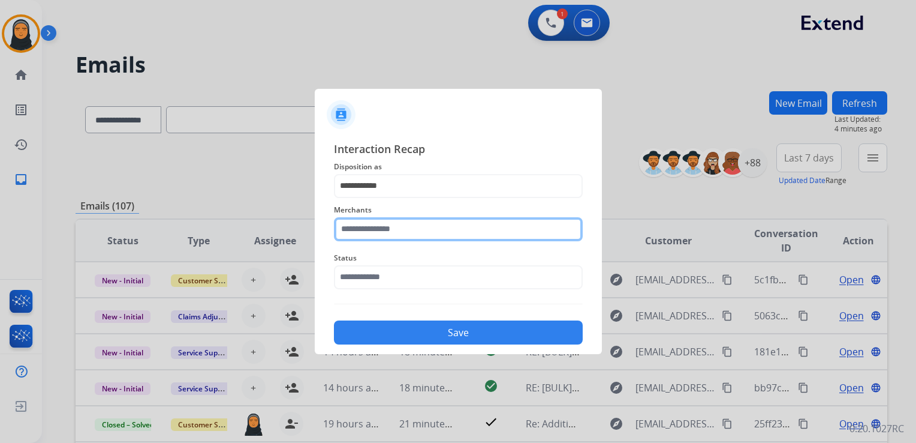
click at [439, 231] on input "text" at bounding box center [458, 229] width 249 height 24
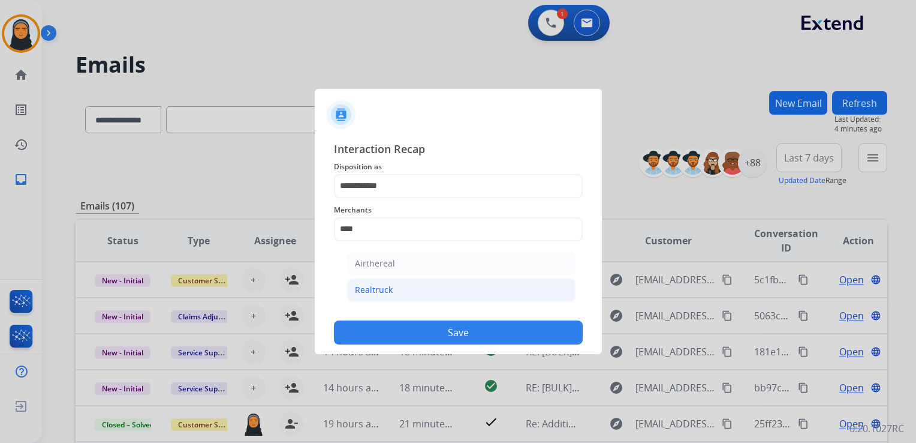
click at [464, 294] on li "Realtruck" at bounding box center [461, 289] width 228 height 23
type input "*********"
click at [453, 284] on div "Status" at bounding box center [458, 270] width 249 height 48
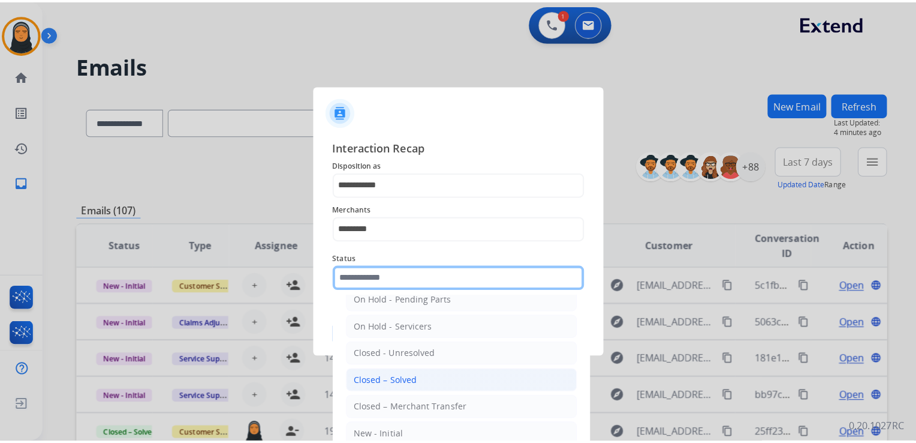
scroll to position [70, 0]
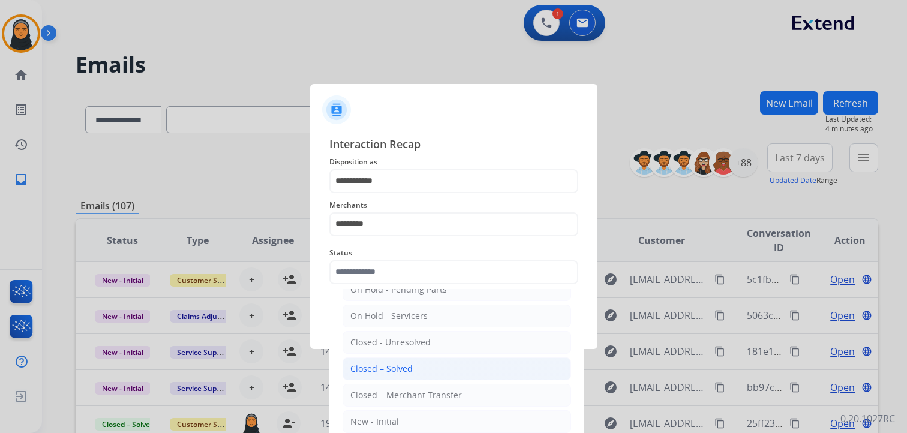
click at [432, 363] on li "Closed – Solved" at bounding box center [456, 368] width 228 height 23
type input "**********"
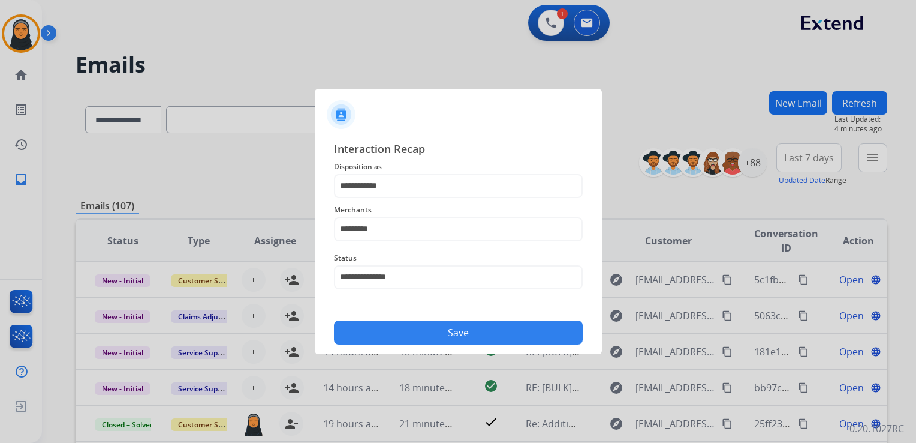
click at [452, 327] on button "Save" at bounding box center [458, 332] width 249 height 24
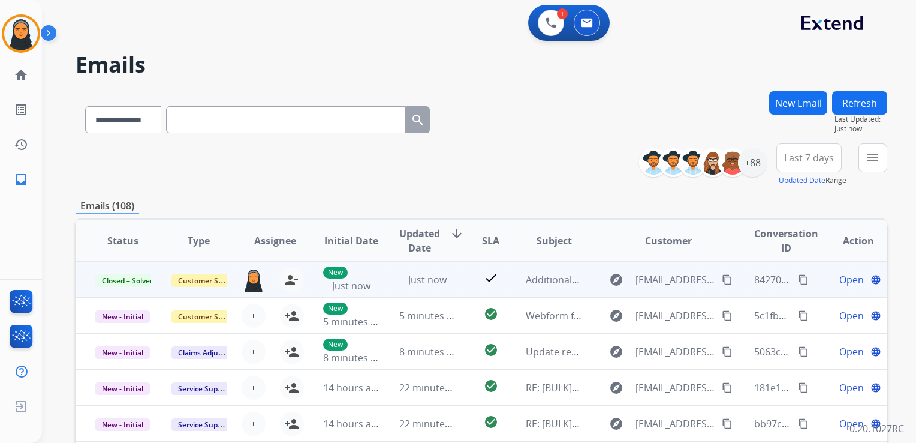
click at [798, 276] on mat-icon "content_copy" at bounding box center [803, 279] width 11 height 11
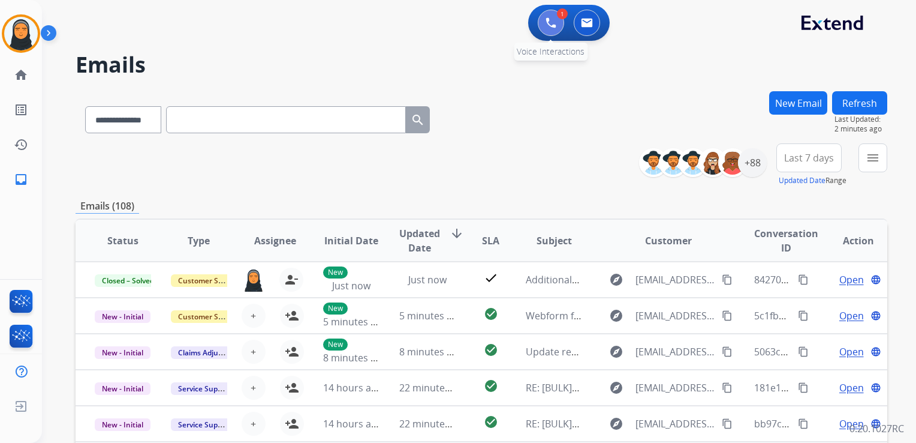
click at [557, 25] on button at bounding box center [551, 23] width 26 height 26
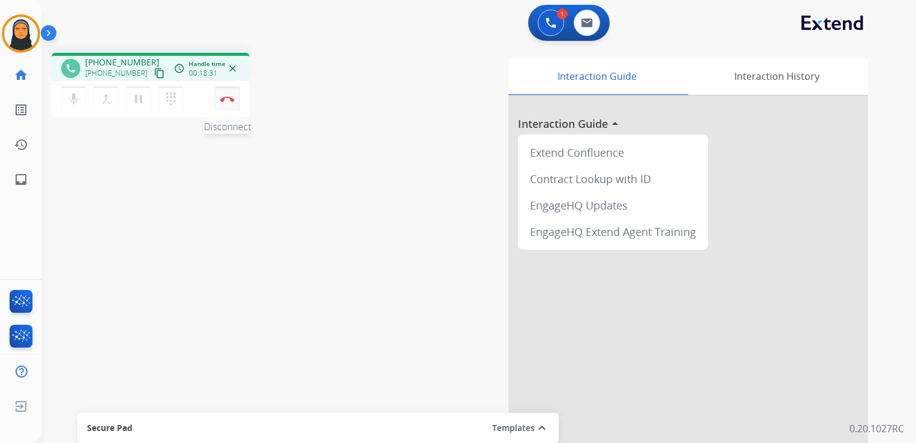
click at [234, 100] on img at bounding box center [227, 99] width 14 height 6
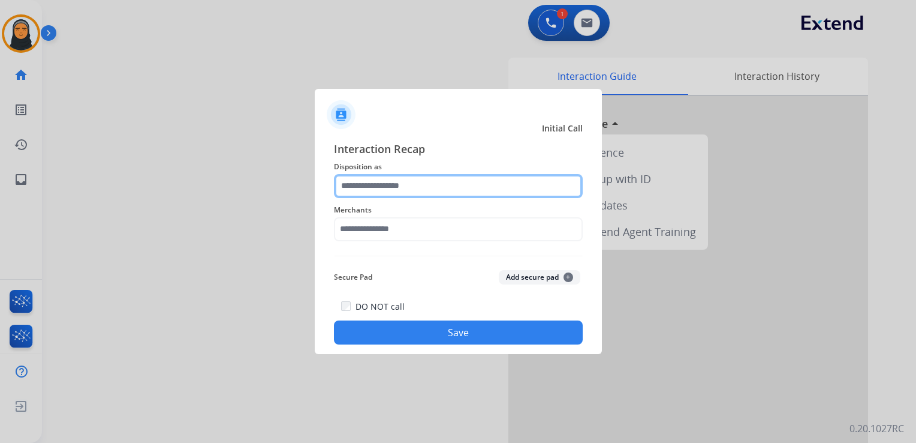
click at [462, 187] on input "text" at bounding box center [458, 186] width 249 height 24
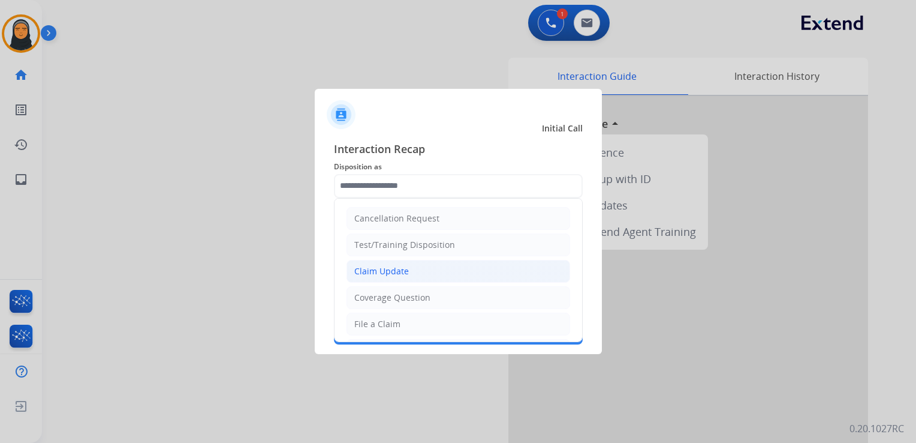
click at [438, 269] on li "Claim Update" at bounding box center [459, 271] width 224 height 23
type input "**********"
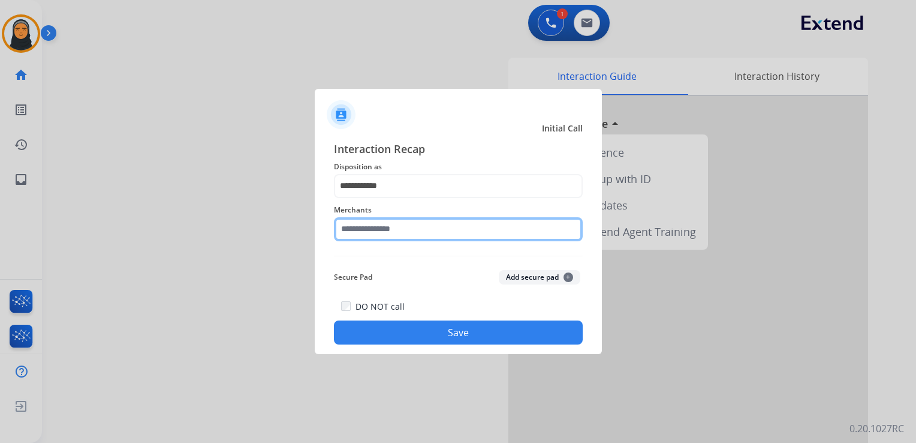
click at [446, 225] on input "text" at bounding box center [458, 229] width 249 height 24
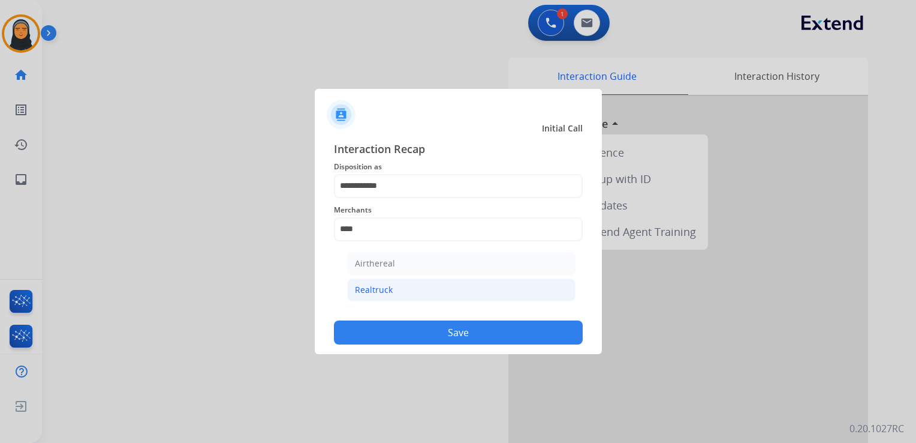
click at [410, 282] on li "Realtruck" at bounding box center [461, 289] width 228 height 23
type input "*********"
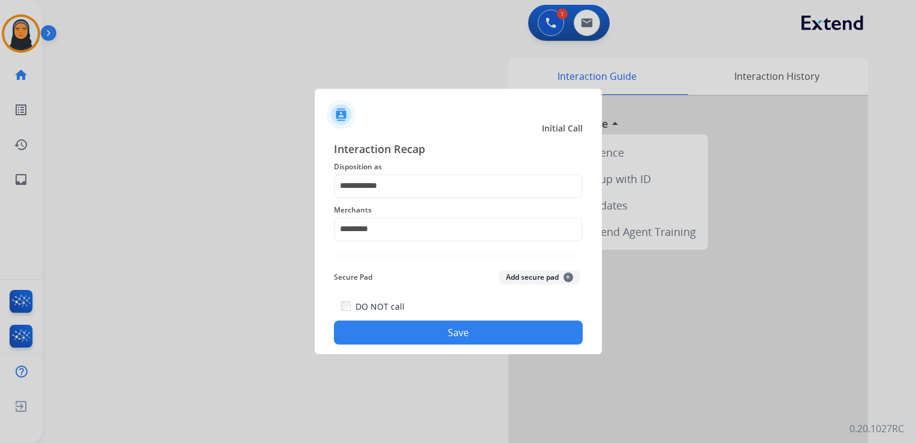
click at [504, 334] on button "Save" at bounding box center [458, 332] width 249 height 24
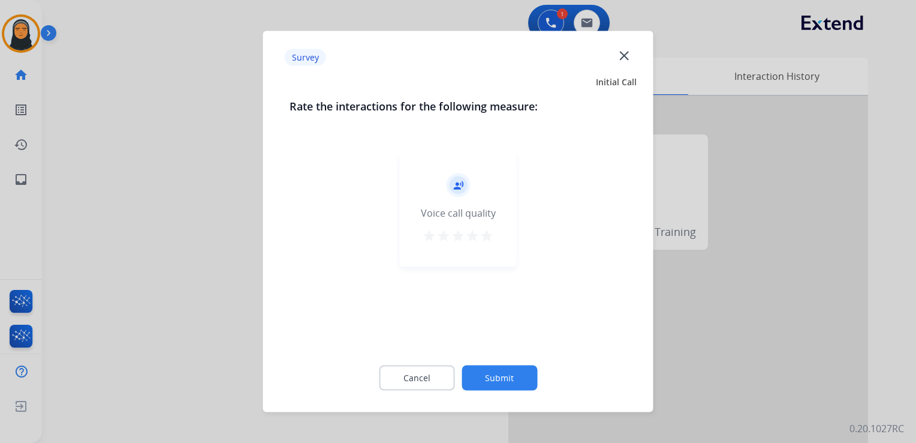
click at [626, 51] on mat-icon "close" at bounding box center [624, 55] width 16 height 16
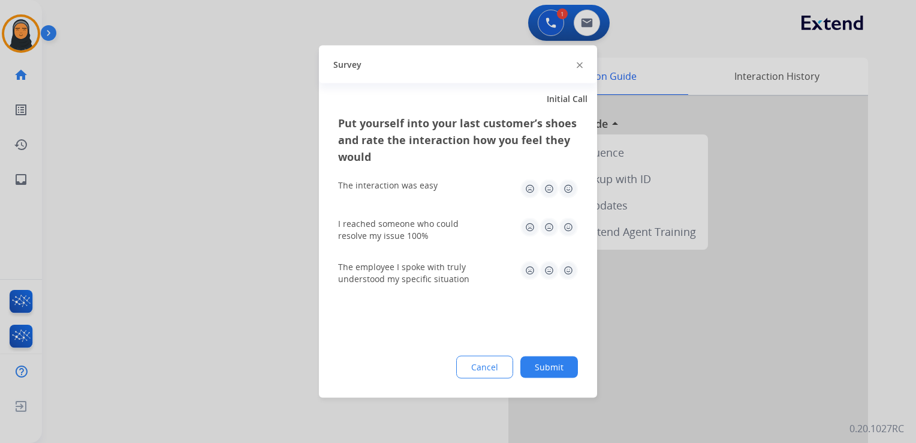
click at [577, 65] on img at bounding box center [580, 65] width 6 height 6
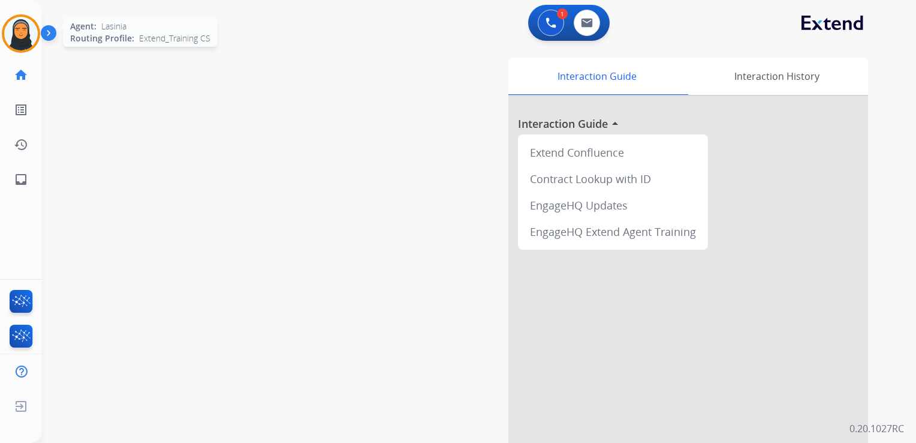
click at [23, 34] on img at bounding box center [21, 34] width 34 height 34
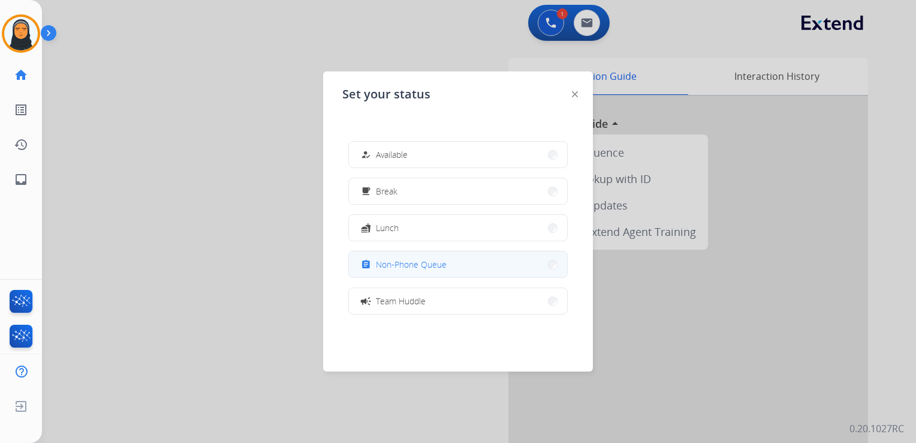
click at [427, 273] on button "assignment Non-Phone Queue" at bounding box center [458, 264] width 218 height 26
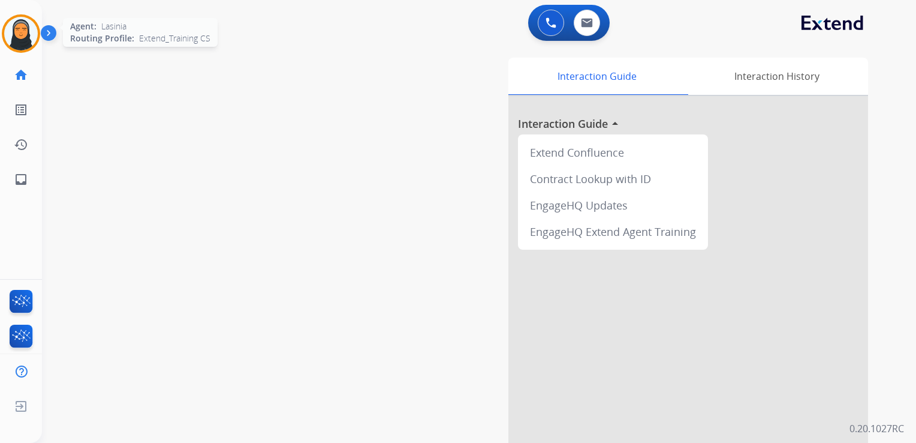
drag, startPoint x: 19, startPoint y: 32, endPoint x: 34, endPoint y: 44, distance: 18.4
click at [19, 32] on img at bounding box center [21, 34] width 34 height 34
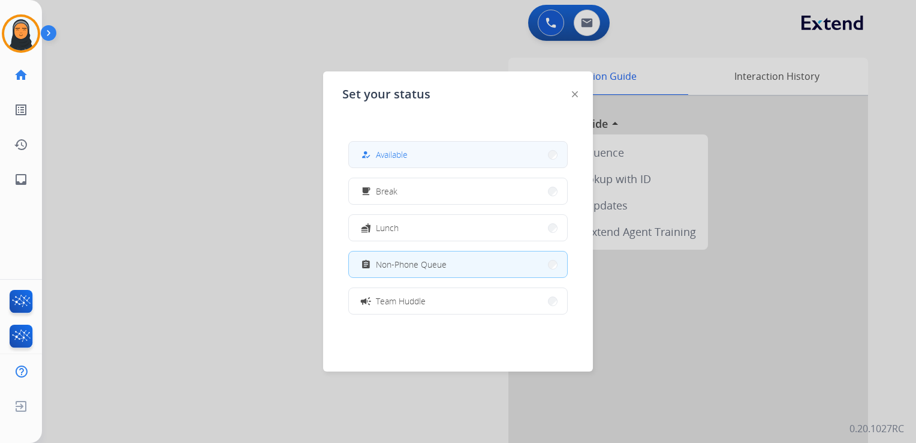
click at [434, 155] on button "how_to_reg Available" at bounding box center [458, 155] width 218 height 26
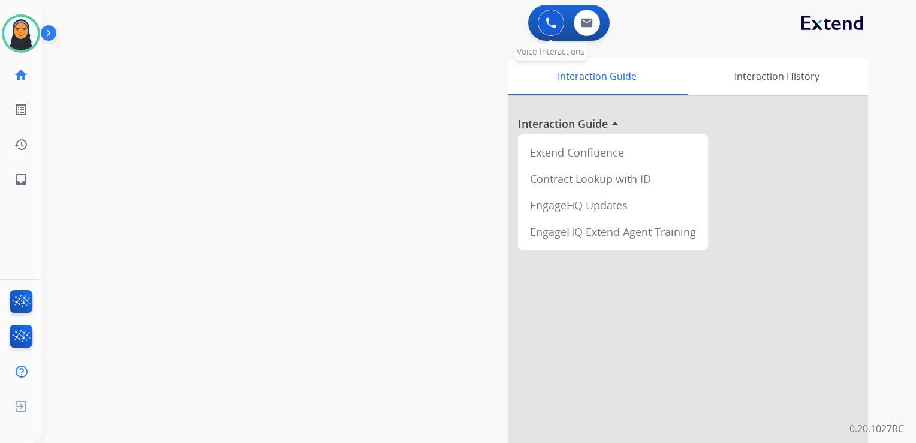
click at [548, 16] on button at bounding box center [551, 23] width 26 height 26
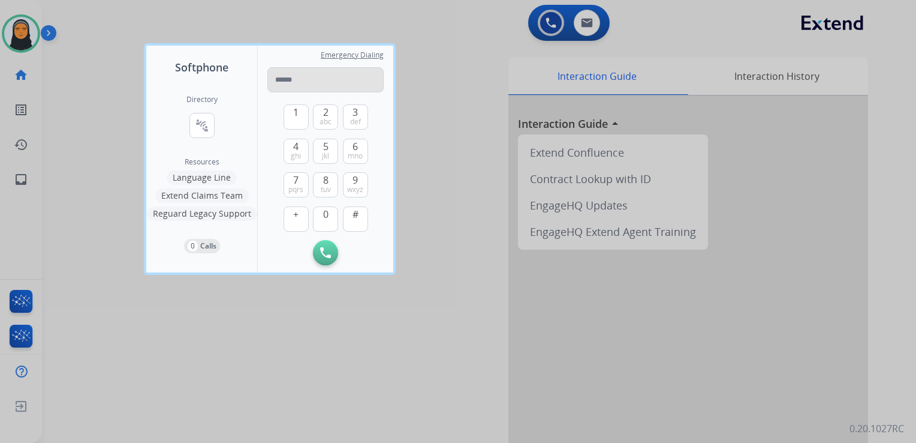
click at [293, 80] on input "tel" at bounding box center [325, 79] width 116 height 25
type input "**********"
click at [325, 249] on img at bounding box center [325, 252] width 11 height 11
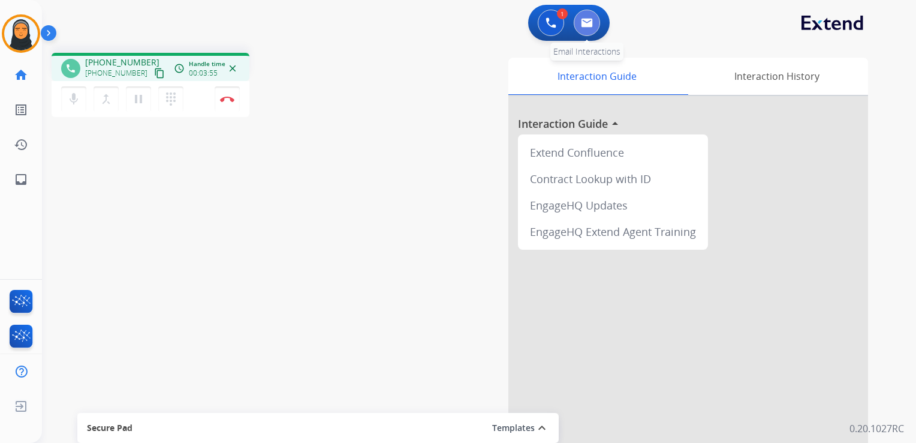
click at [589, 31] on button at bounding box center [587, 23] width 26 height 26
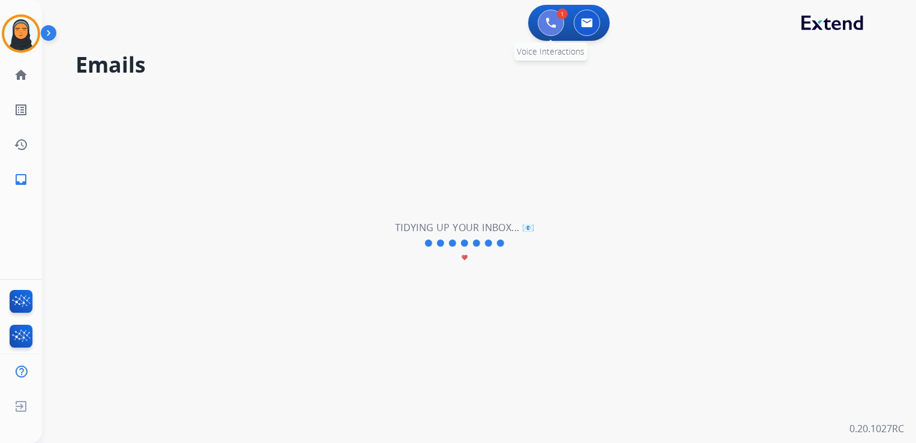
click at [545, 29] on button at bounding box center [551, 23] width 26 height 26
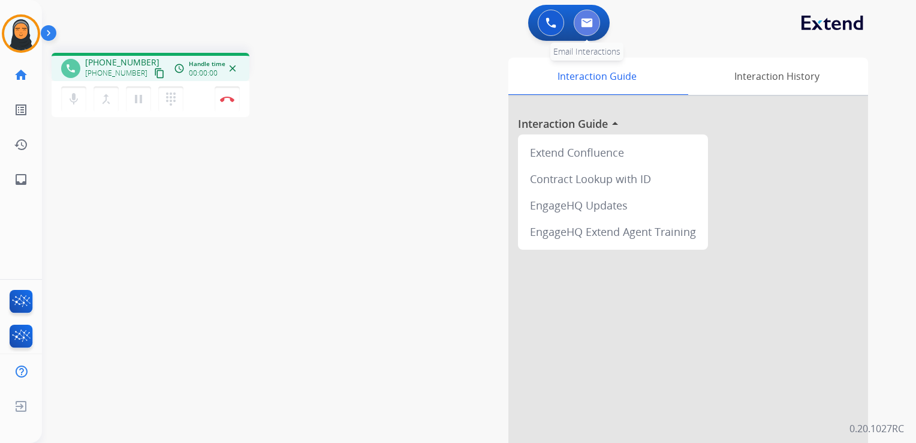
click at [586, 29] on button at bounding box center [587, 23] width 26 height 26
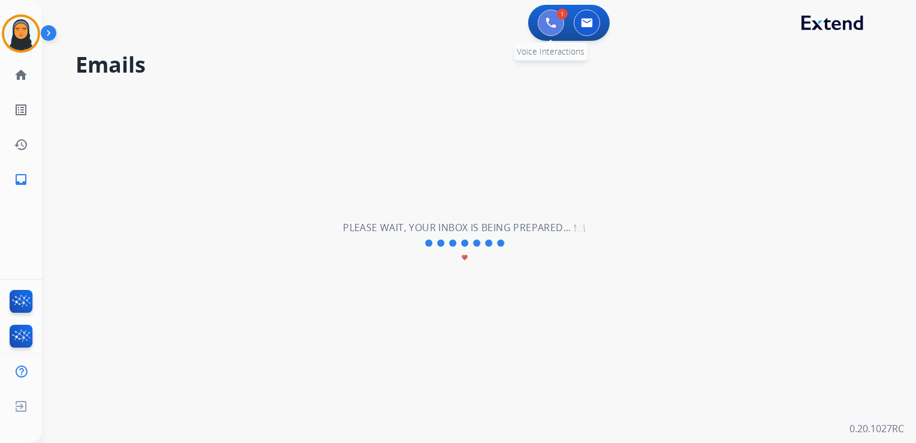
click at [547, 25] on img at bounding box center [551, 22] width 11 height 11
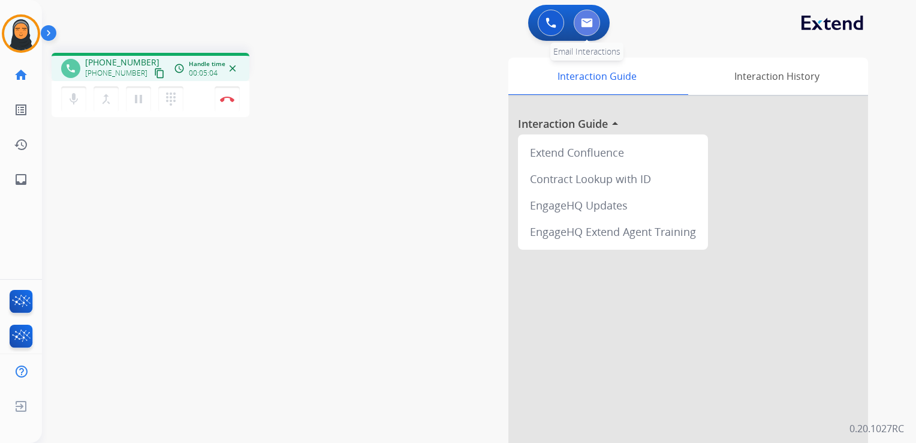
click at [588, 28] on button at bounding box center [587, 23] width 26 height 26
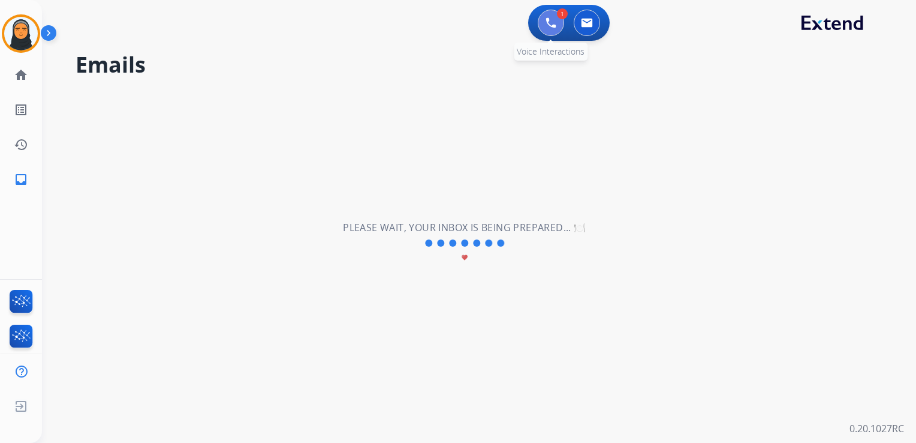
click at [546, 21] on img at bounding box center [551, 22] width 11 height 11
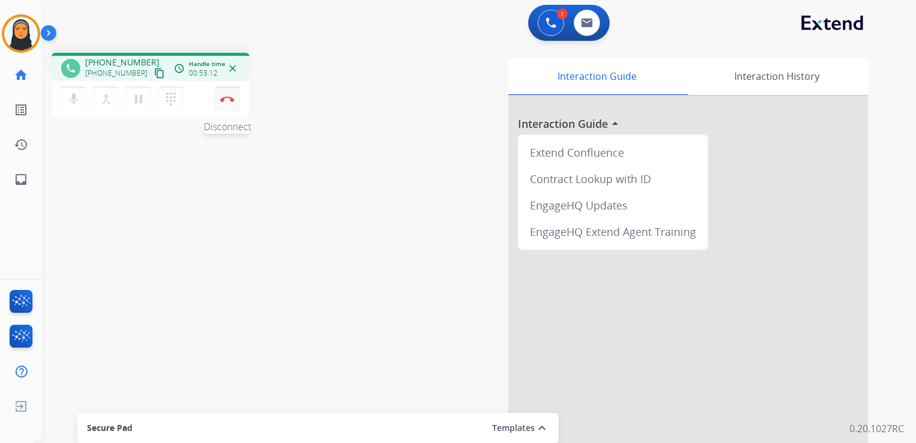
click at [230, 101] on img at bounding box center [227, 99] width 14 height 6
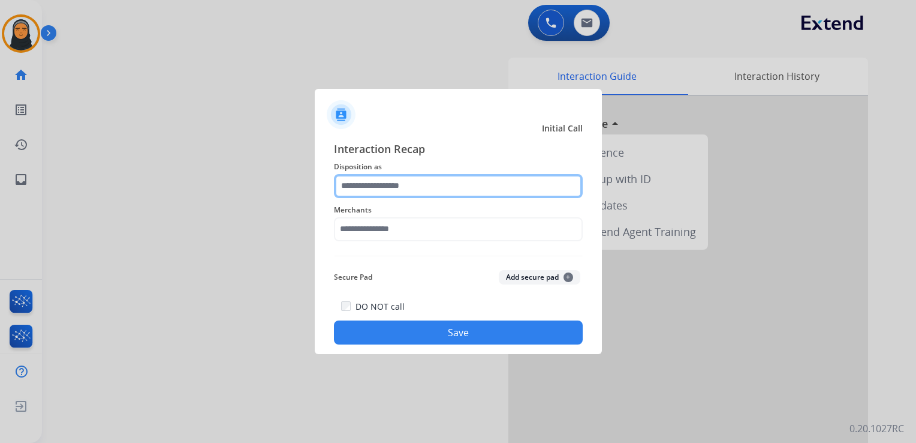
click at [371, 185] on input "text" at bounding box center [458, 186] width 249 height 24
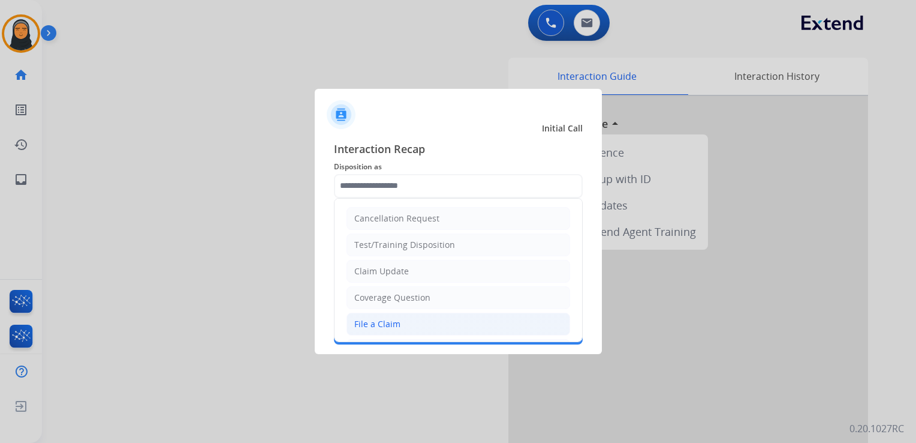
click at [432, 327] on li "File a Claim" at bounding box center [459, 323] width 224 height 23
type input "**********"
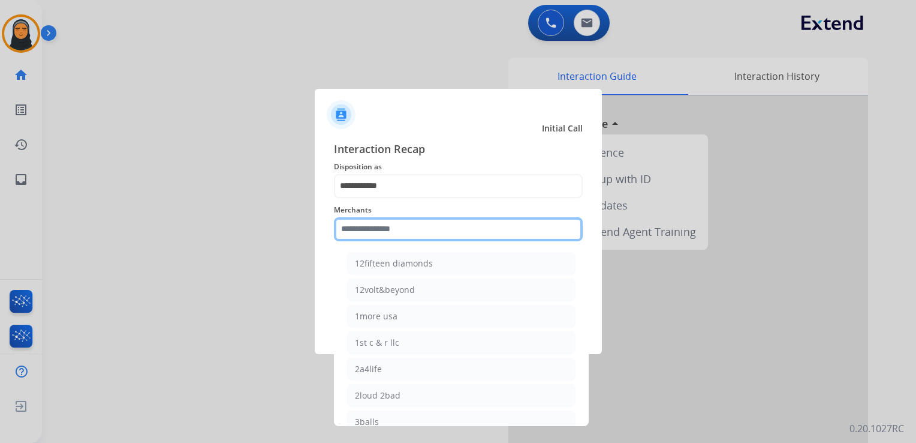
click at [425, 234] on input "text" at bounding box center [458, 229] width 249 height 24
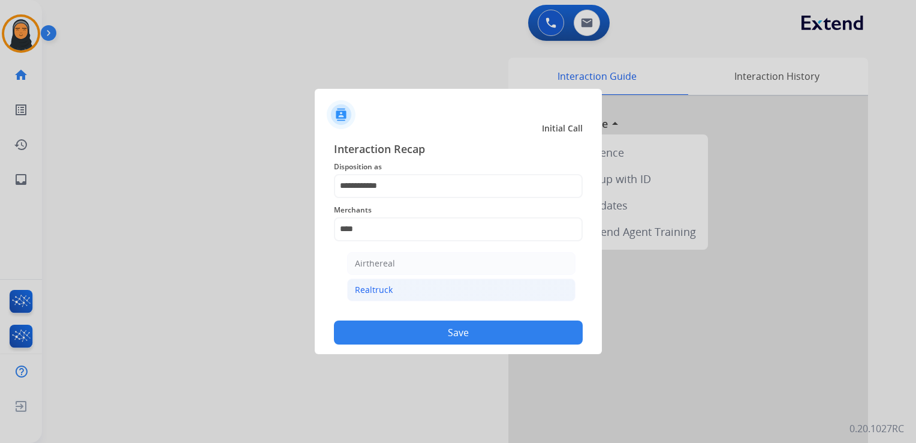
click at [456, 294] on li "Realtruck" at bounding box center [461, 289] width 228 height 23
type input "*********"
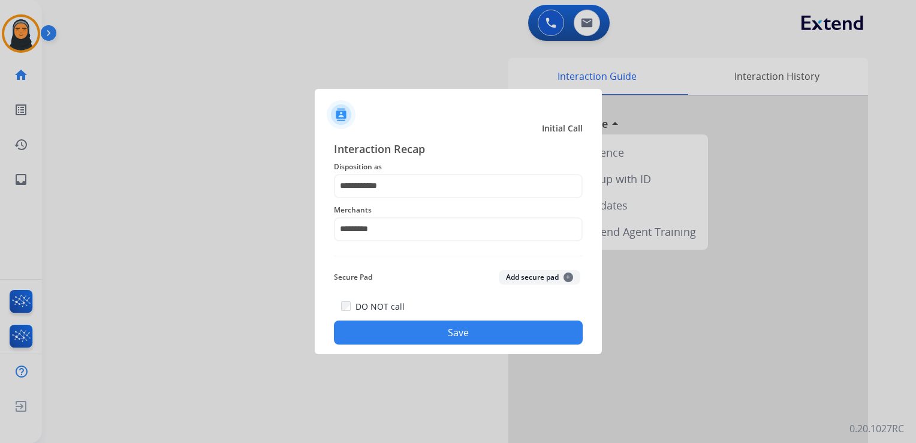
click at [458, 335] on button "Save" at bounding box center [458, 332] width 249 height 24
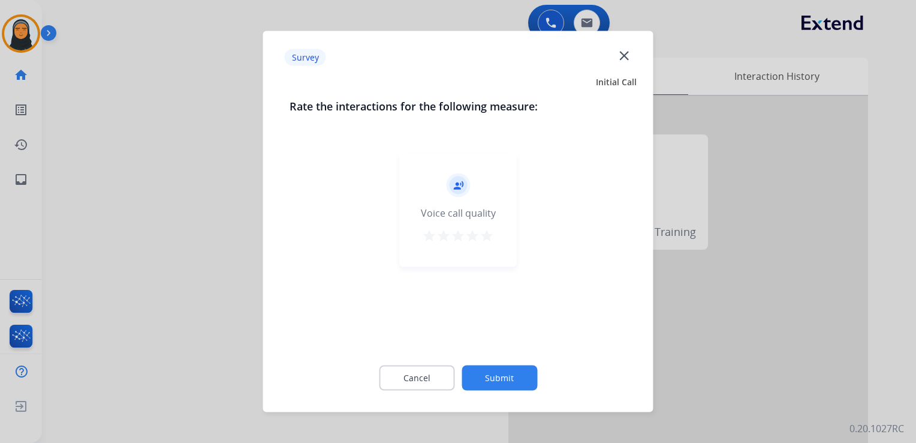
click at [489, 230] on mat-icon "star" at bounding box center [487, 235] width 14 height 14
click at [512, 371] on button "Submit" at bounding box center [500, 377] width 76 height 25
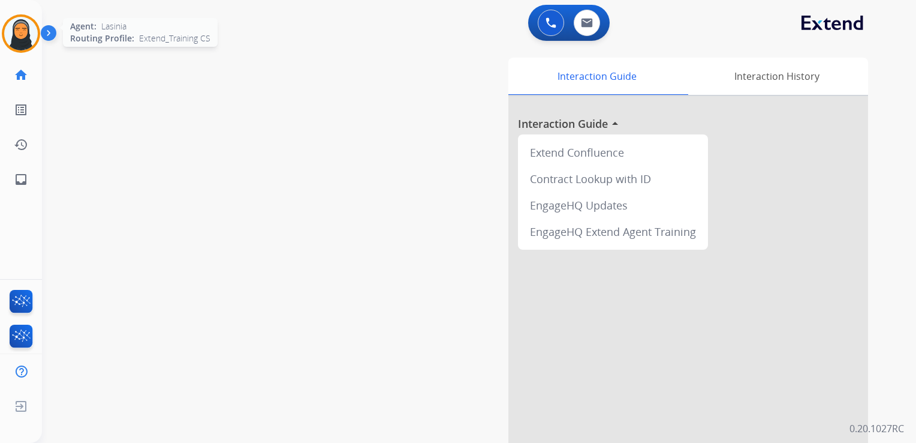
click at [22, 33] on img at bounding box center [21, 34] width 34 height 34
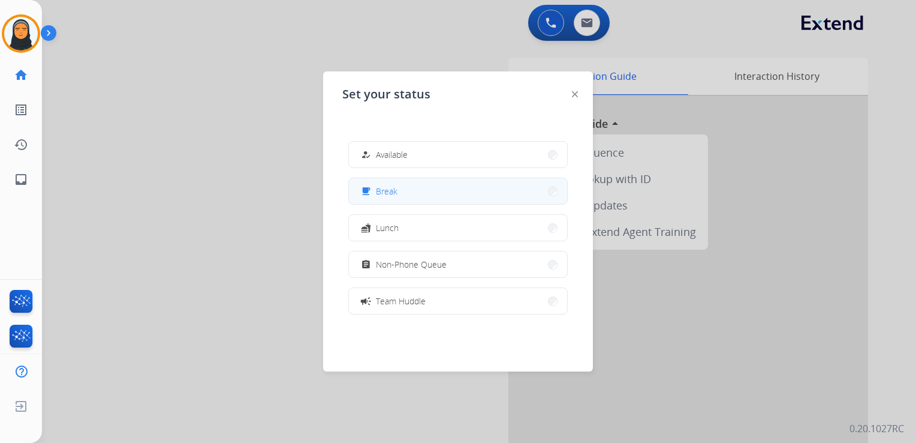
click at [438, 185] on button "free_breakfast Break" at bounding box center [458, 191] width 218 height 26
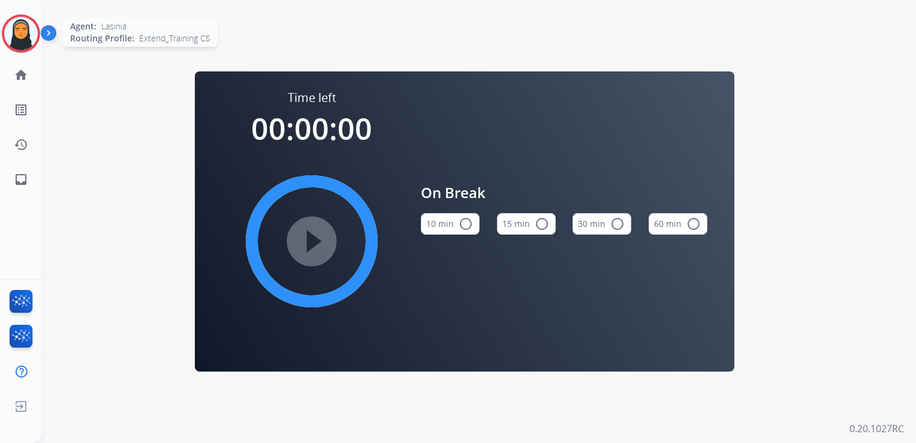
click at [17, 35] on img at bounding box center [21, 34] width 34 height 34
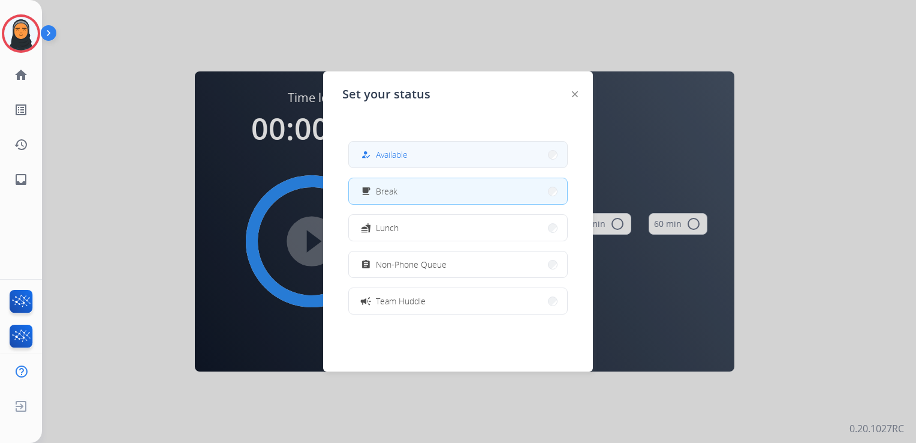
click at [403, 160] on span "Available" at bounding box center [392, 154] width 32 height 13
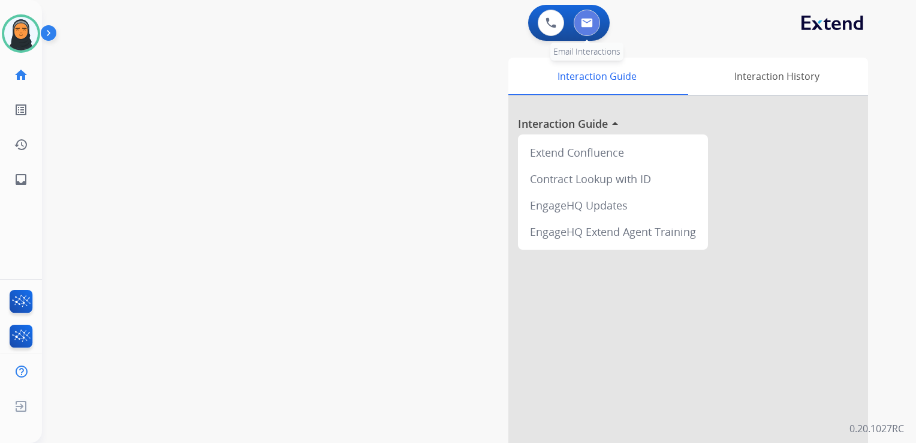
click at [588, 23] on img at bounding box center [587, 23] width 12 height 10
select select "**********"
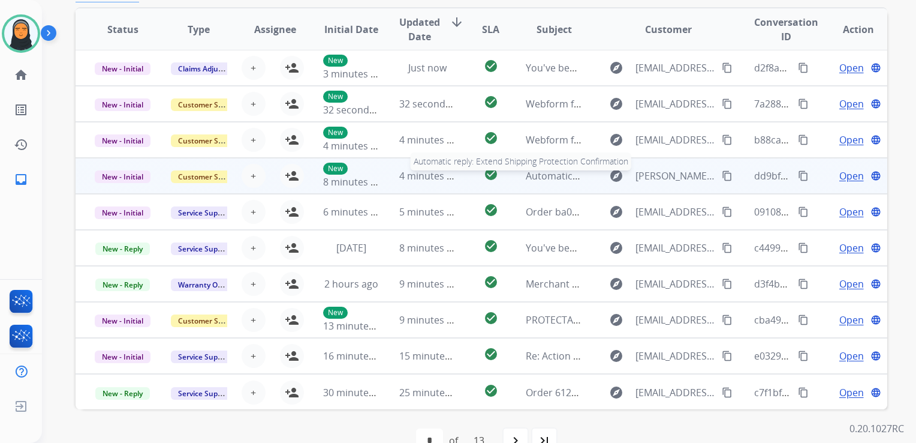
scroll to position [239, 0]
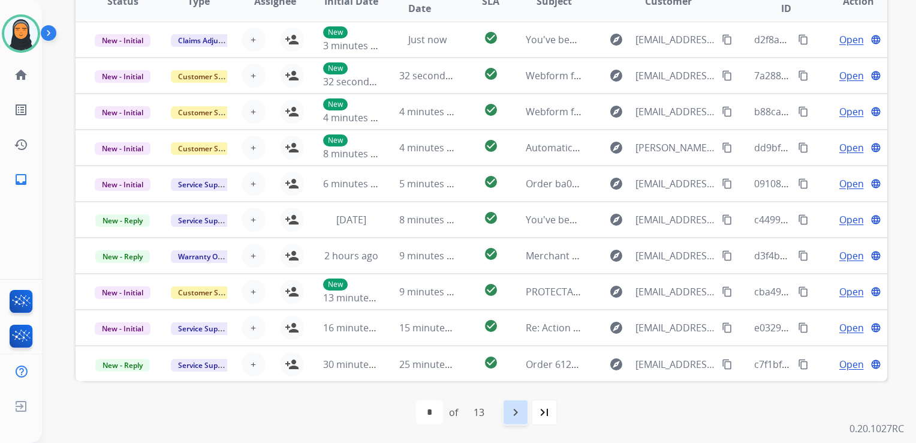
click at [523, 414] on mat-icon "navigate_next" at bounding box center [516, 412] width 14 height 14
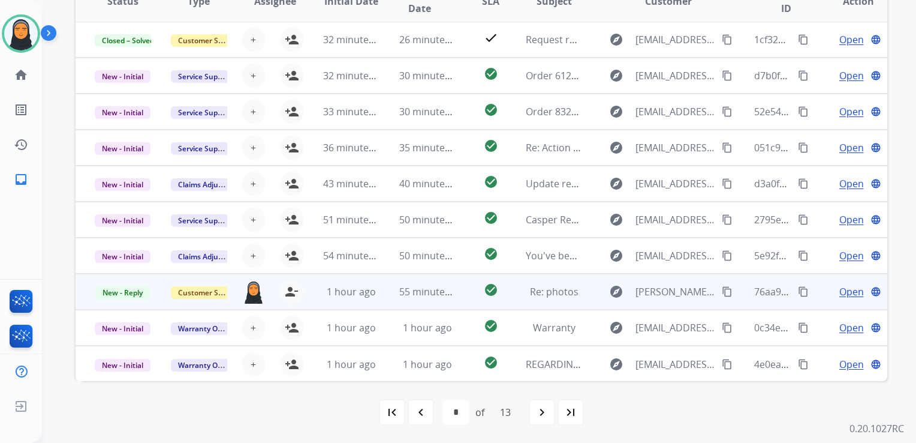
click at [840, 291] on span "Open" at bounding box center [852, 291] width 25 height 14
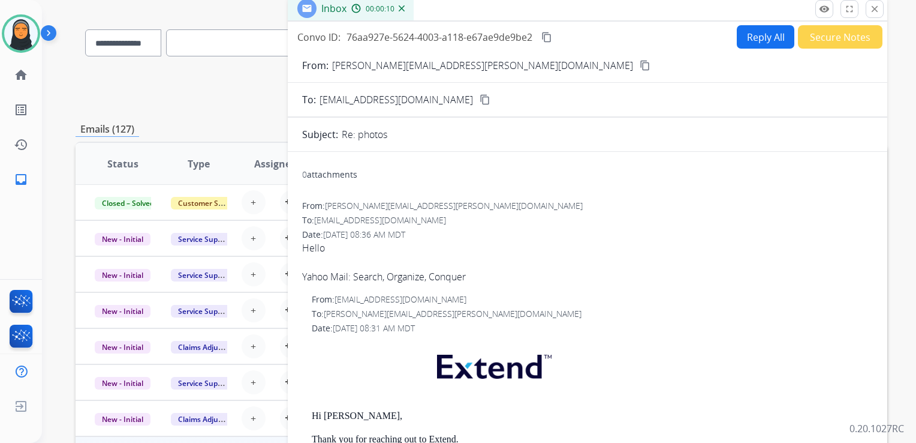
scroll to position [0, 0]
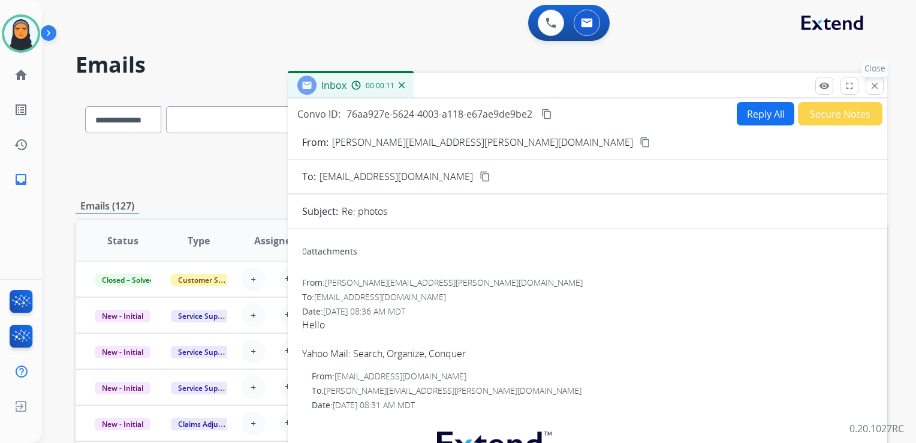
click at [874, 86] on mat-icon "close" at bounding box center [875, 85] width 11 height 11
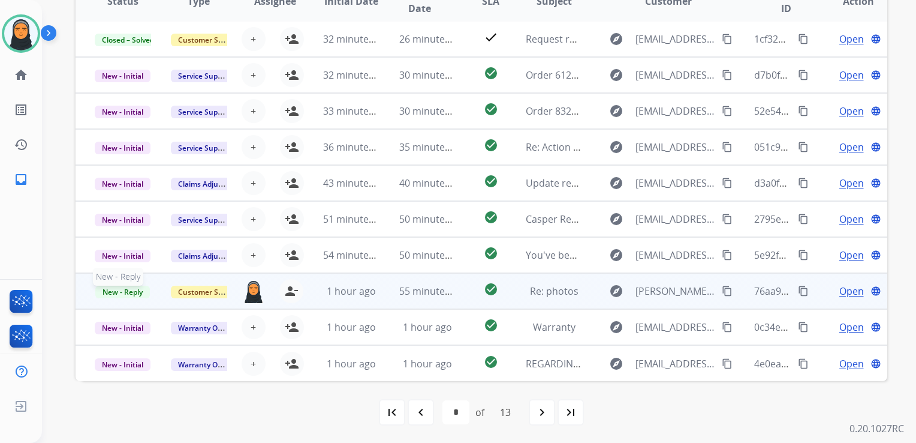
scroll to position [1, 0]
click at [134, 291] on span "New - Reply" at bounding box center [122, 292] width 55 height 13
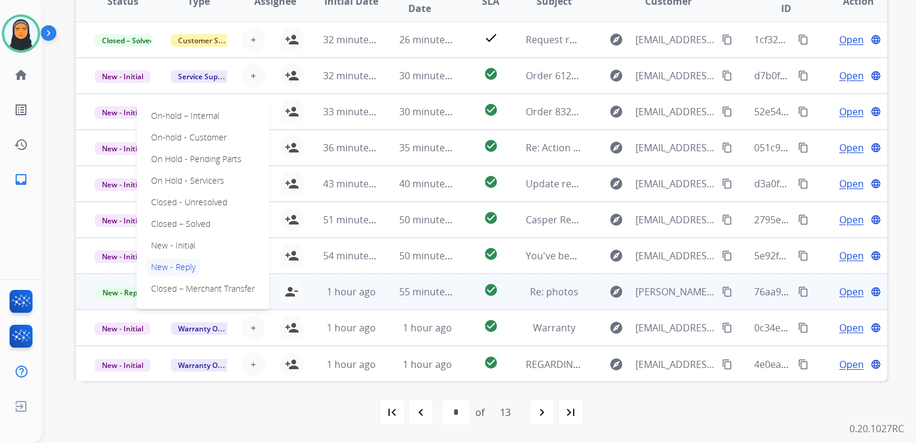
click at [219, 225] on div "On-hold – Internal On-hold - Customer On Hold - Pending Parts On Hold - Service…" at bounding box center [203, 201] width 133 height 213
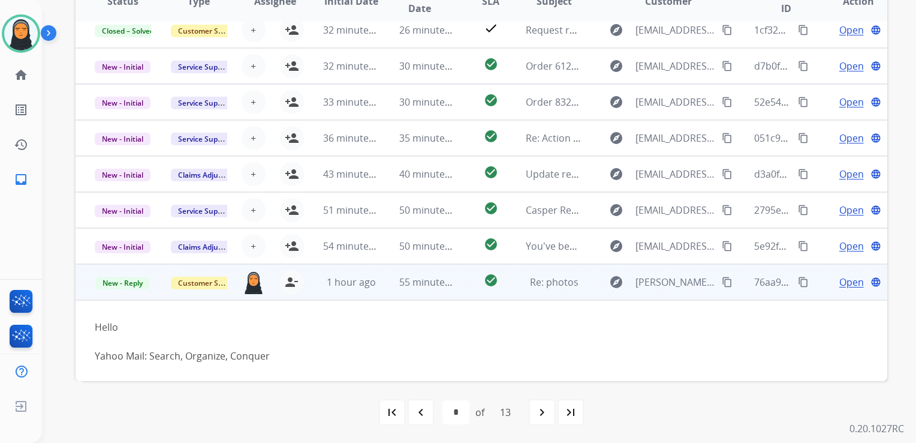
scroll to position [83, 0]
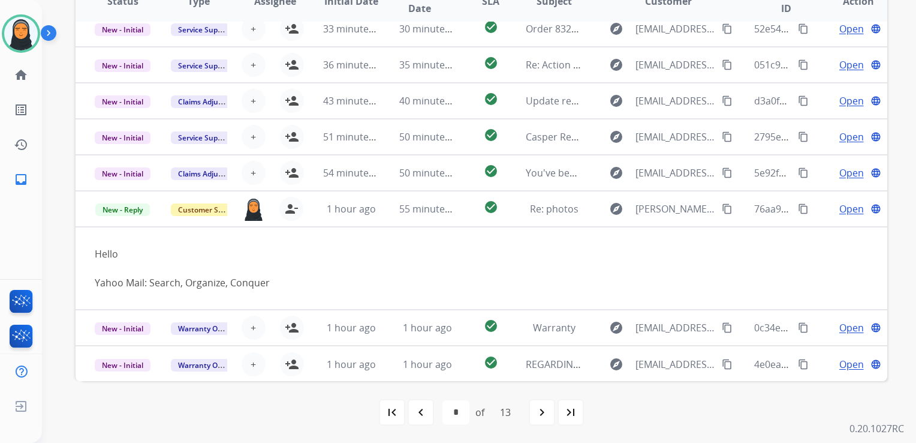
click at [127, 215] on td "New - Reply" at bounding box center [114, 209] width 76 height 36
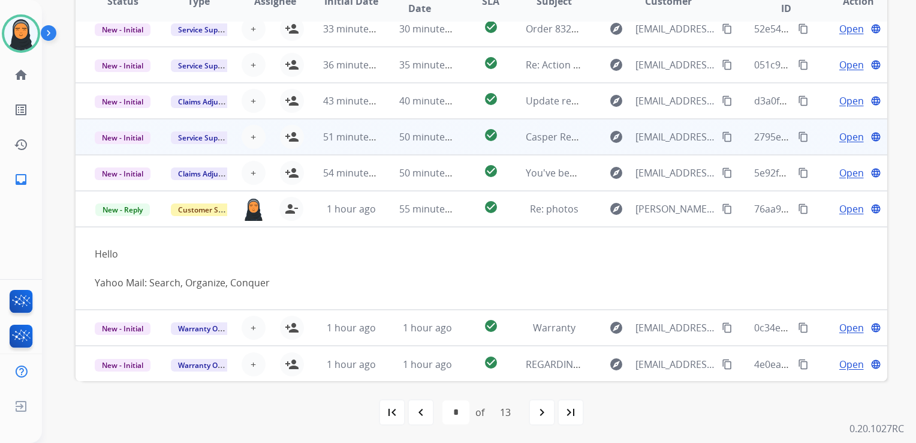
scroll to position [1, 0]
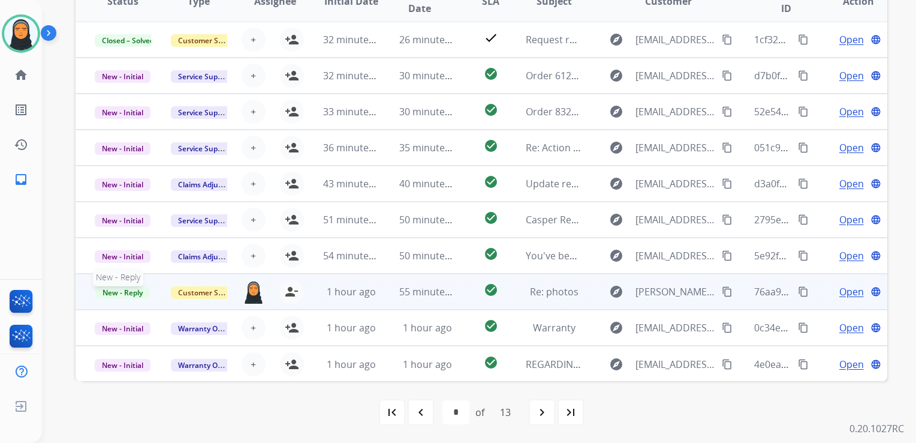
click at [139, 290] on span "New - Reply" at bounding box center [122, 292] width 55 height 13
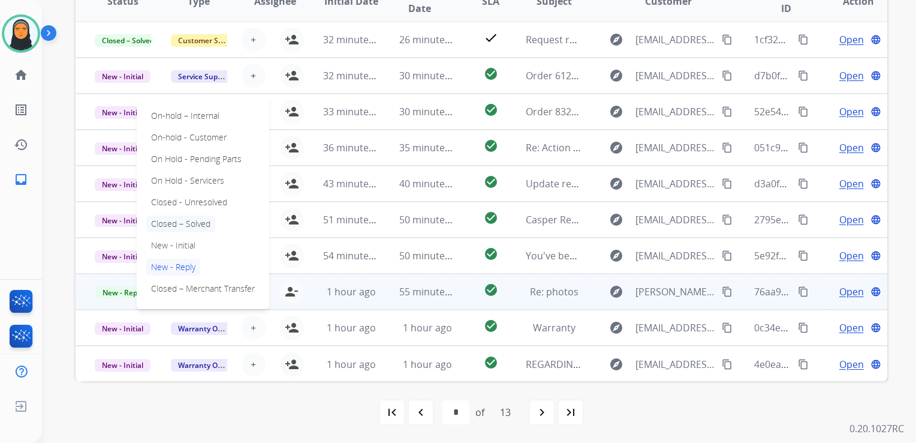
click at [197, 224] on p "Closed – Solved" at bounding box center [180, 223] width 69 height 17
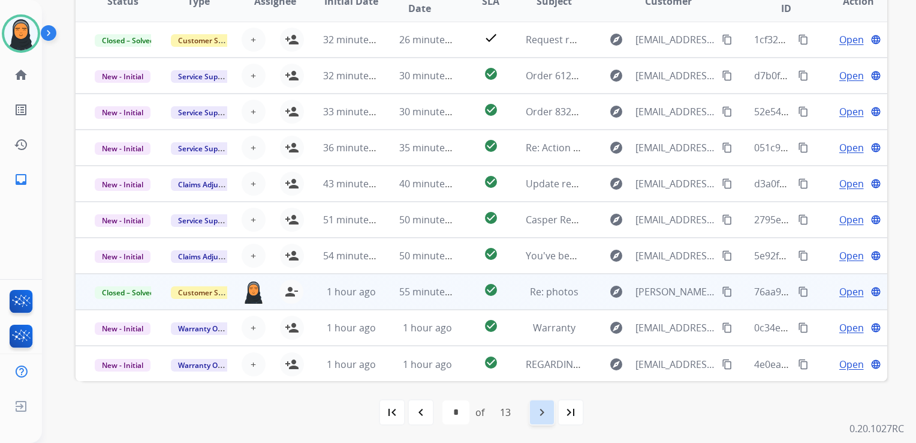
click at [538, 415] on mat-icon "navigate_next" at bounding box center [542, 412] width 14 height 14
select select "*"
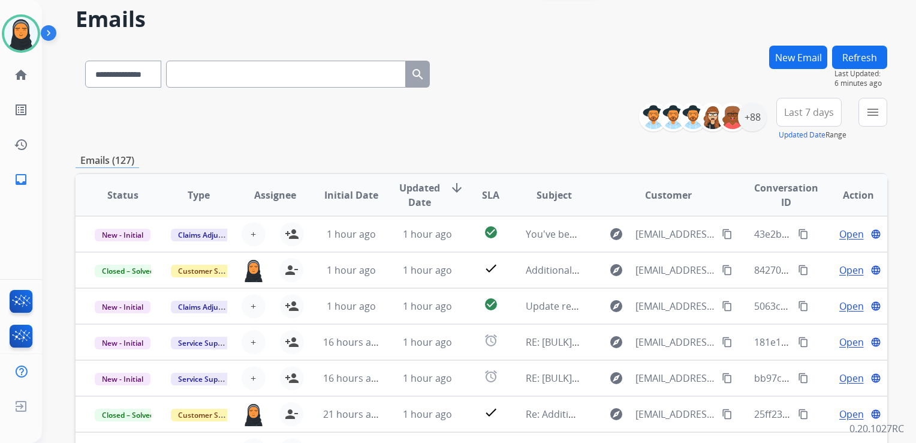
scroll to position [0, 0]
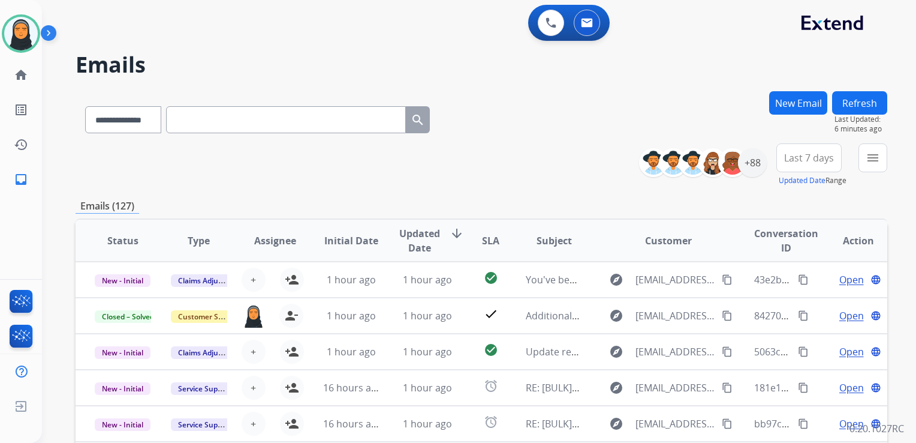
click at [273, 126] on input "text" at bounding box center [286, 119] width 240 height 27
paste input "**********"
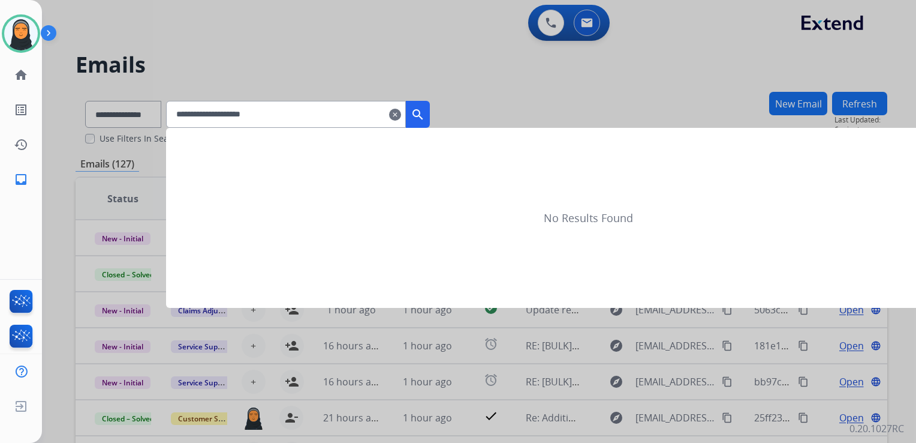
type input "**********"
click at [425, 115] on mat-icon "search" at bounding box center [418, 114] width 14 height 14
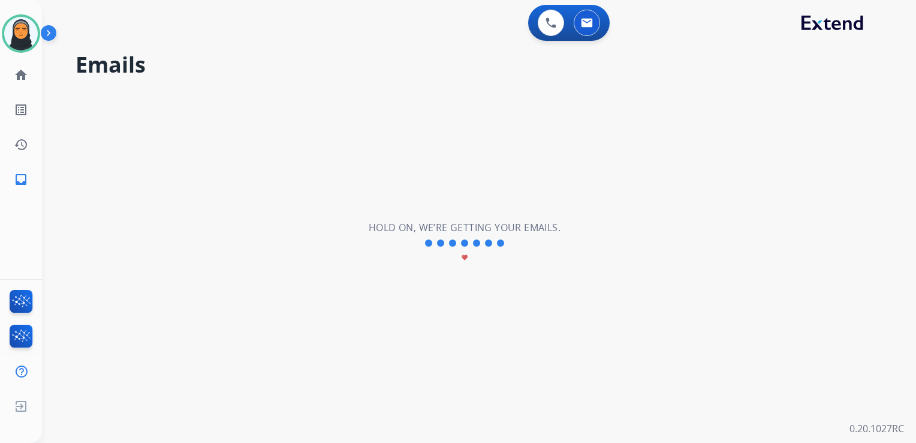
select select "*"
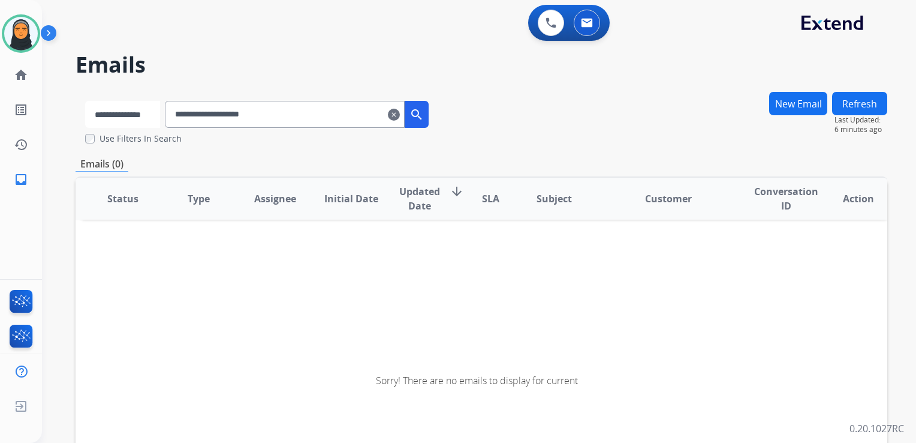
click at [160, 115] on select "**********" at bounding box center [122, 114] width 75 height 27
click at [85, 101] on select "**********" at bounding box center [122, 114] width 75 height 27
click at [425, 118] on mat-icon "search" at bounding box center [418, 114] width 14 height 14
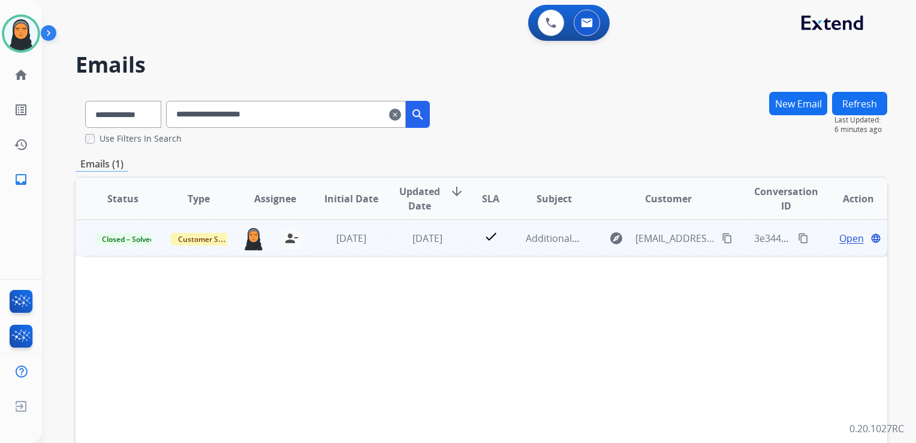
click at [847, 238] on span "Open" at bounding box center [852, 238] width 25 height 14
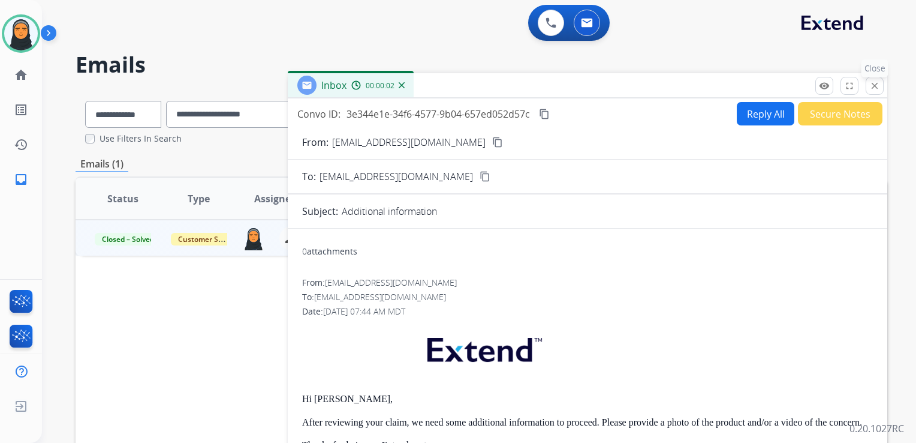
click at [876, 80] on mat-icon "close" at bounding box center [875, 85] width 11 height 11
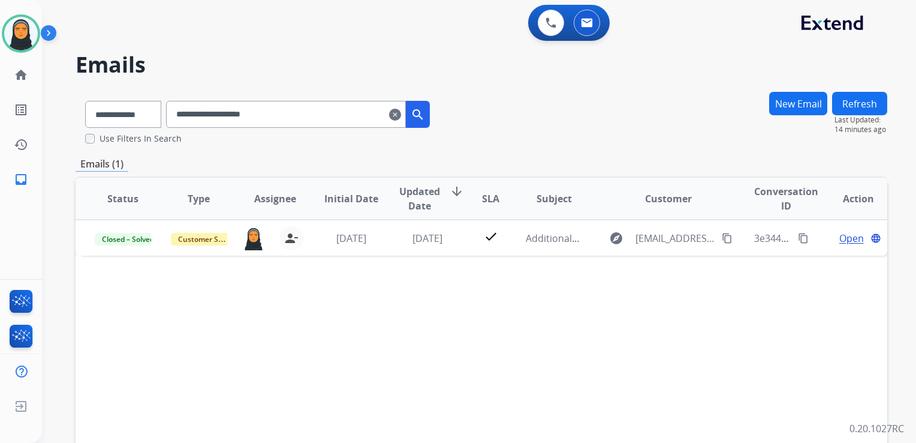
click at [401, 115] on mat-icon "clear" at bounding box center [395, 114] width 12 height 14
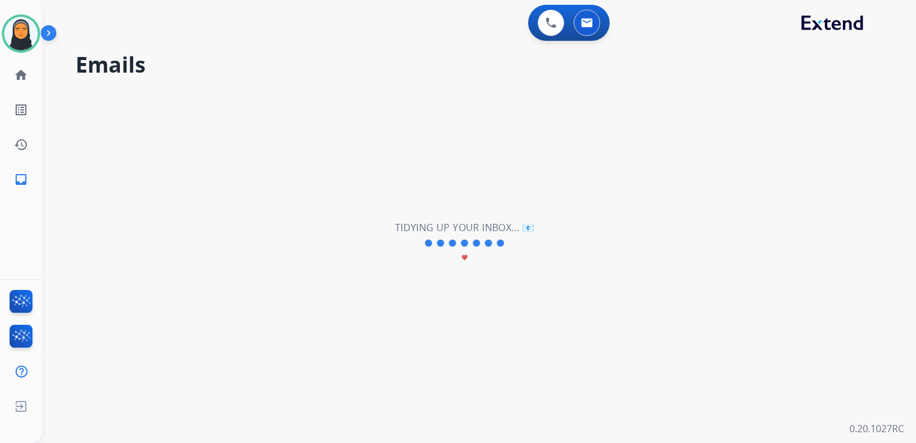
select select "**********"
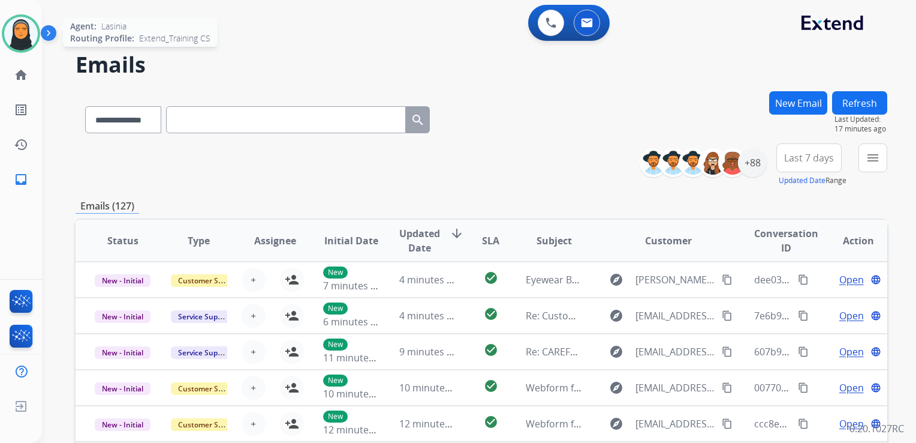
click at [26, 37] on img at bounding box center [21, 34] width 34 height 34
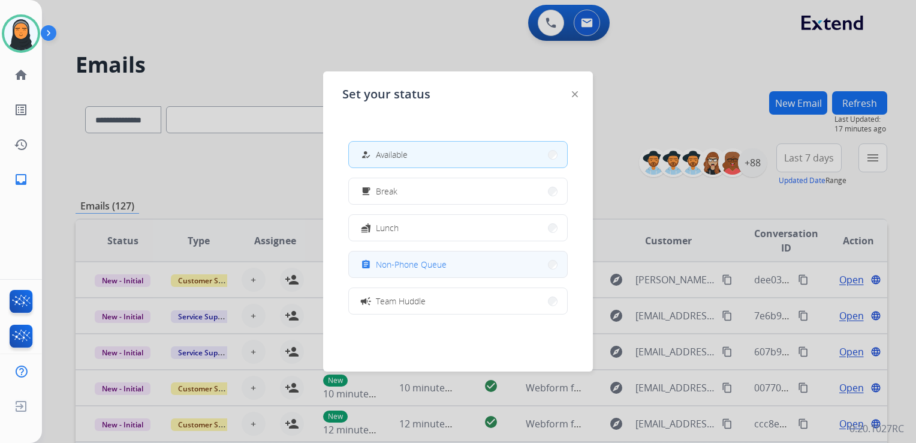
click at [401, 263] on span "Non-Phone Queue" at bounding box center [411, 264] width 71 height 13
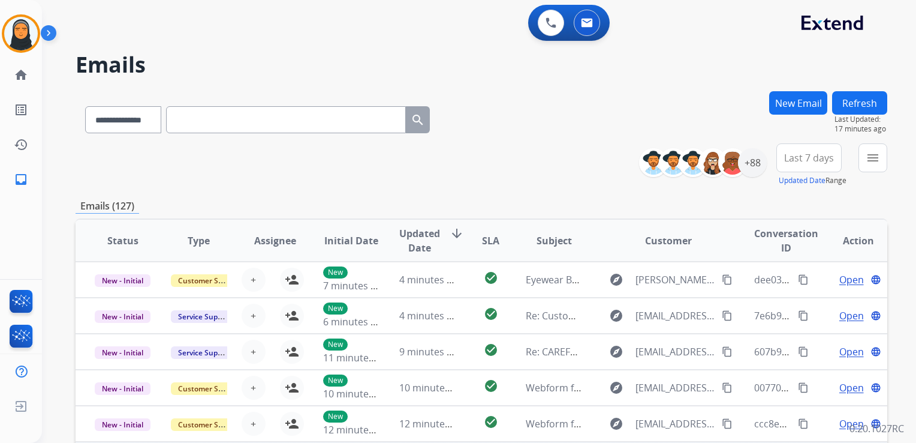
click at [474, 243] on tr "Status Type Assignee Initial Date Updated Date arrow_downward SLA Subject Custo…" at bounding box center [482, 240] width 812 height 42
click at [19, 35] on img at bounding box center [21, 34] width 34 height 34
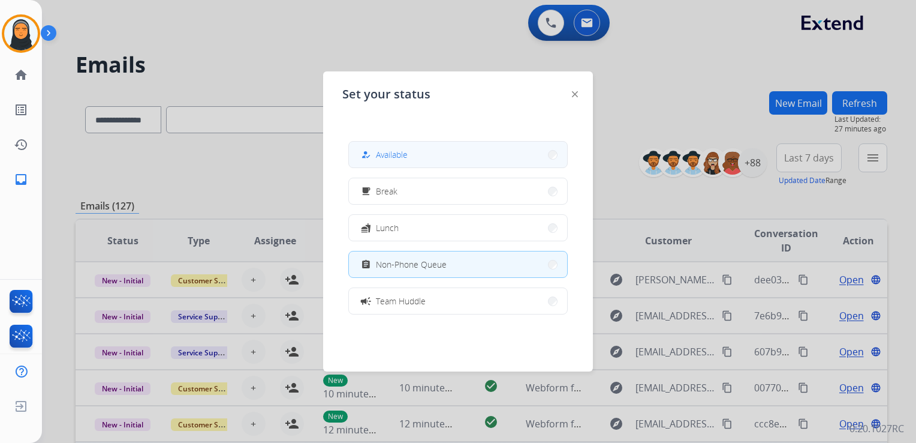
click at [414, 157] on button "how_to_reg Available" at bounding box center [458, 155] width 218 height 26
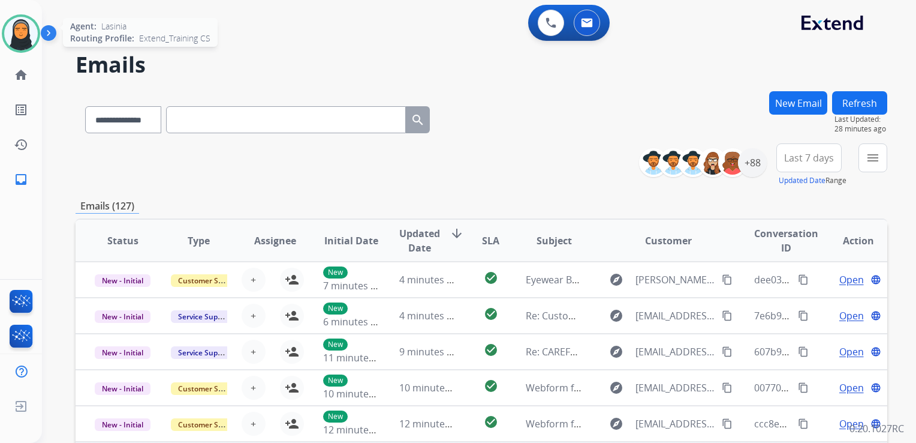
click at [17, 37] on img at bounding box center [21, 34] width 34 height 34
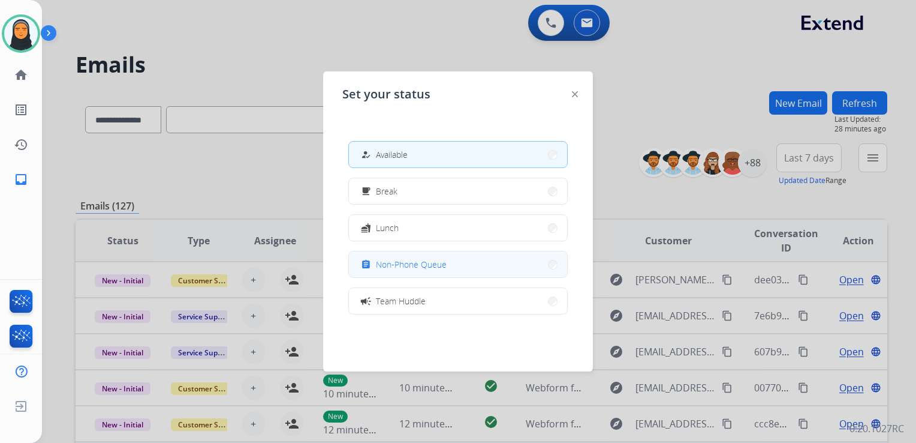
click at [384, 258] on span "Non-Phone Queue" at bounding box center [411, 264] width 71 height 13
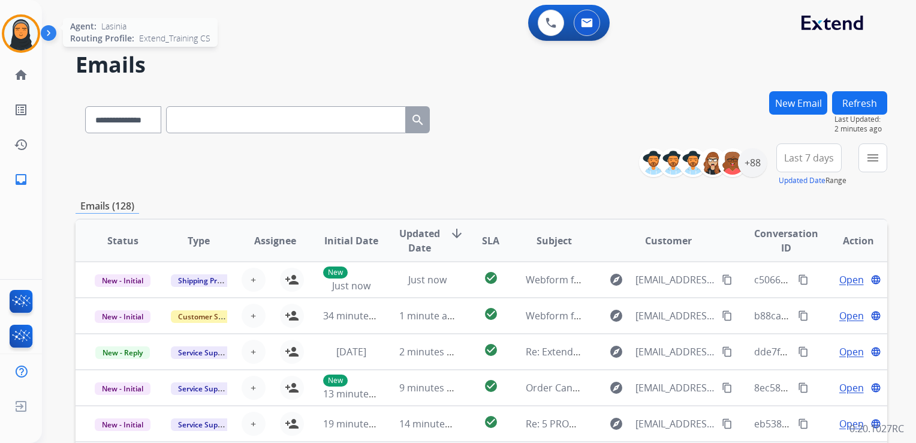
click at [19, 28] on img at bounding box center [21, 34] width 34 height 34
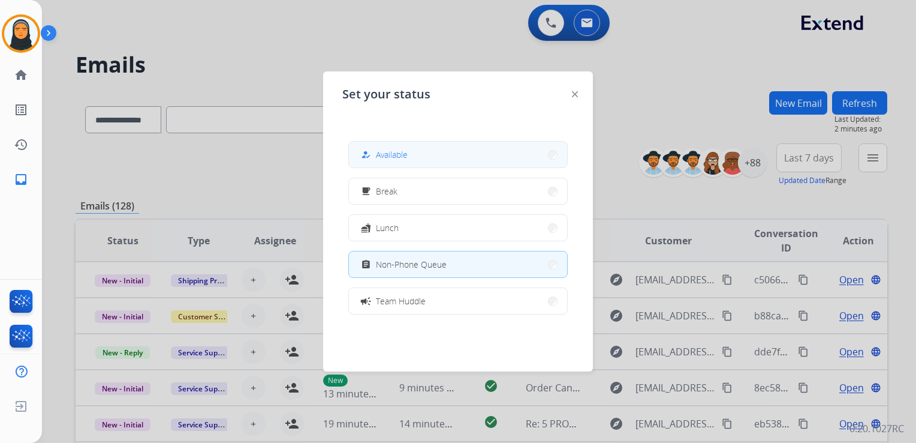
click at [452, 154] on button "how_to_reg Available" at bounding box center [458, 155] width 218 height 26
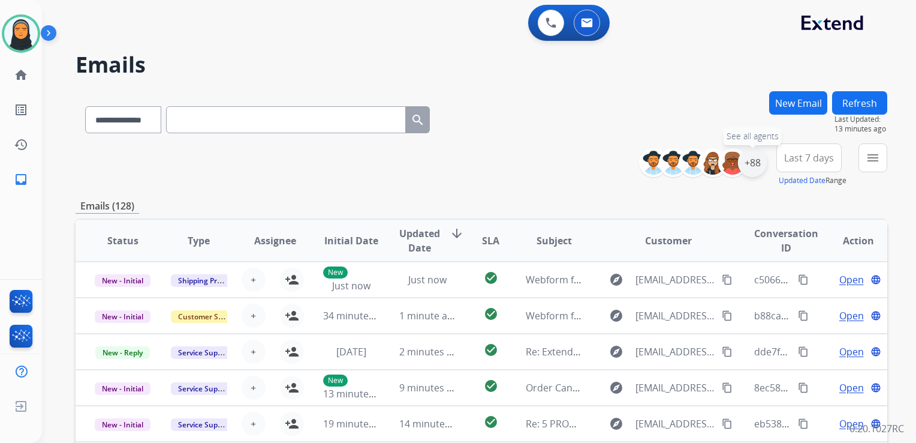
click at [752, 165] on div "+88" at bounding box center [752, 162] width 29 height 29
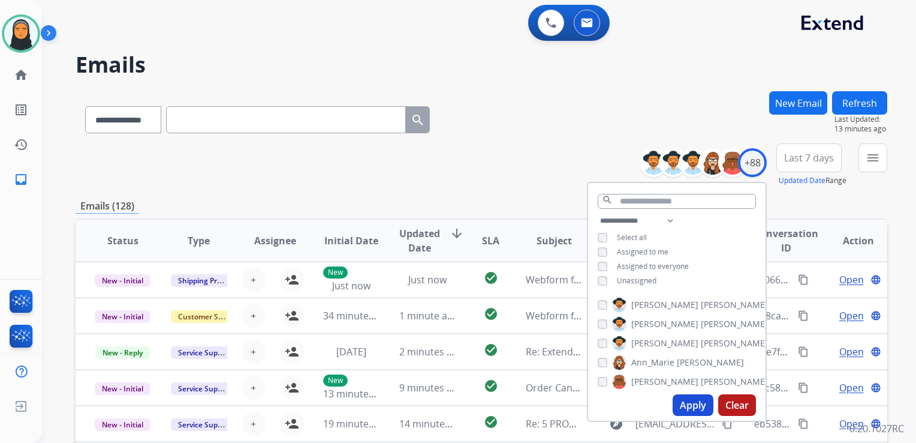
click at [691, 411] on button "Apply" at bounding box center [693, 405] width 41 height 22
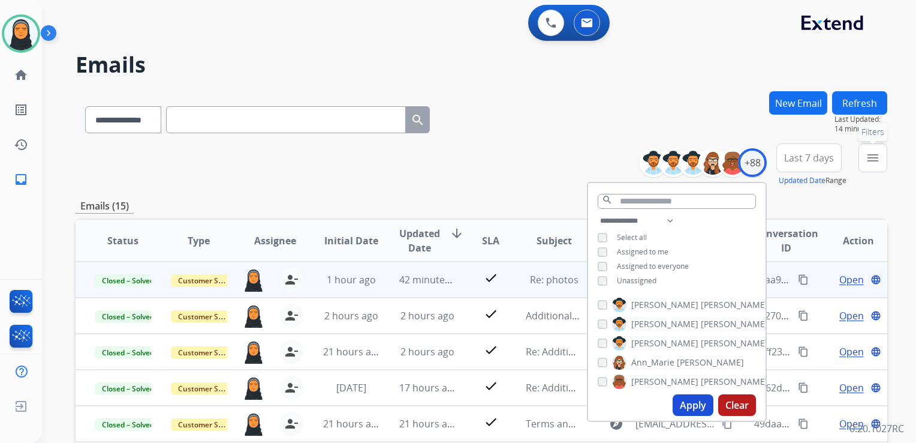
click at [879, 160] on mat-icon "menu" at bounding box center [873, 158] width 14 height 14
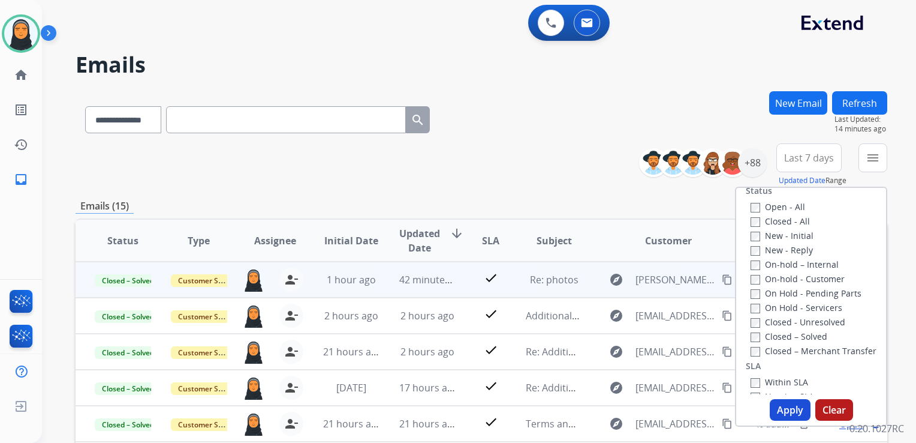
scroll to position [180, 0]
click at [753, 248] on div "On-hold – Internal" at bounding box center [814, 255] width 126 height 14
click at [789, 407] on button "Apply" at bounding box center [790, 410] width 41 height 22
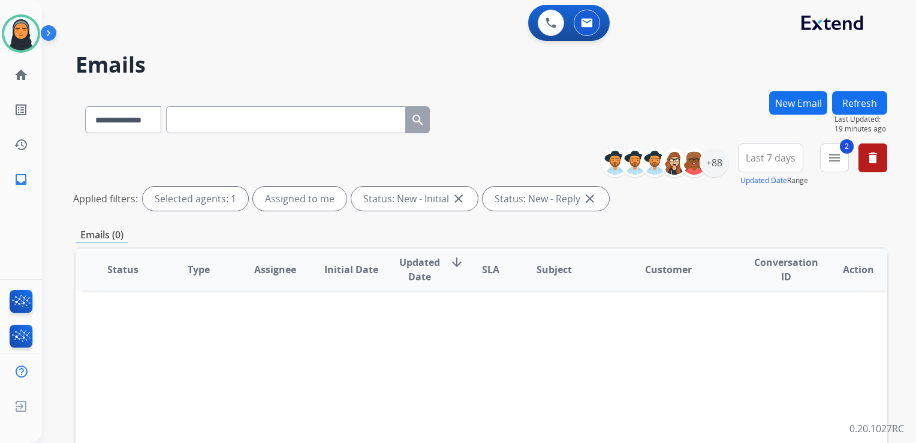
click at [856, 98] on button "Refresh" at bounding box center [859, 102] width 55 height 23
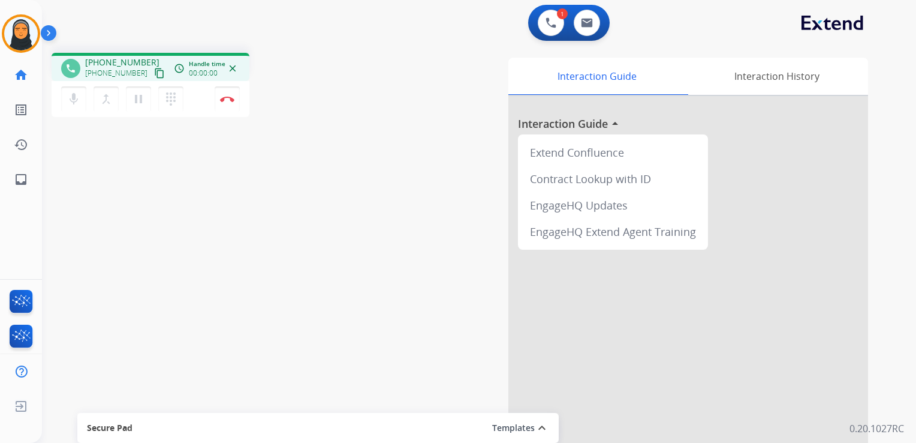
click at [154, 70] on mat-icon "content_copy" at bounding box center [159, 73] width 11 height 11
click at [137, 100] on mat-icon "pause" at bounding box center [138, 99] width 14 height 14
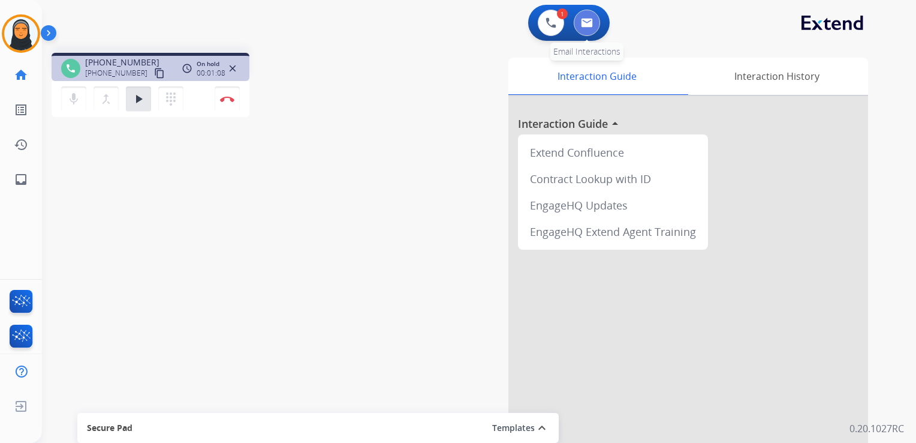
click at [591, 25] on img at bounding box center [587, 23] width 12 height 10
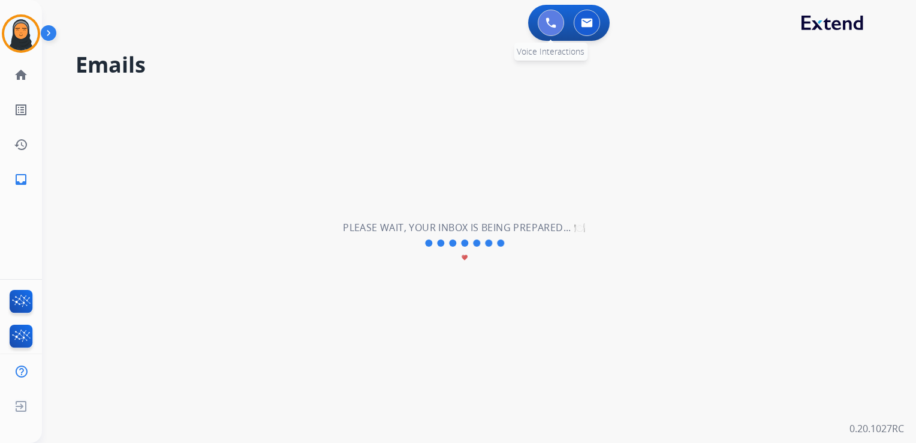
click at [548, 23] on img at bounding box center [551, 22] width 11 height 11
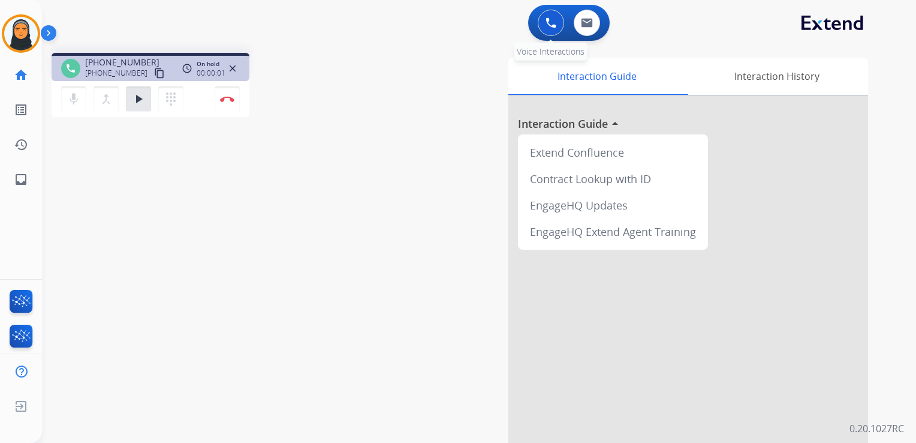
click at [546, 24] on img at bounding box center [551, 22] width 11 height 11
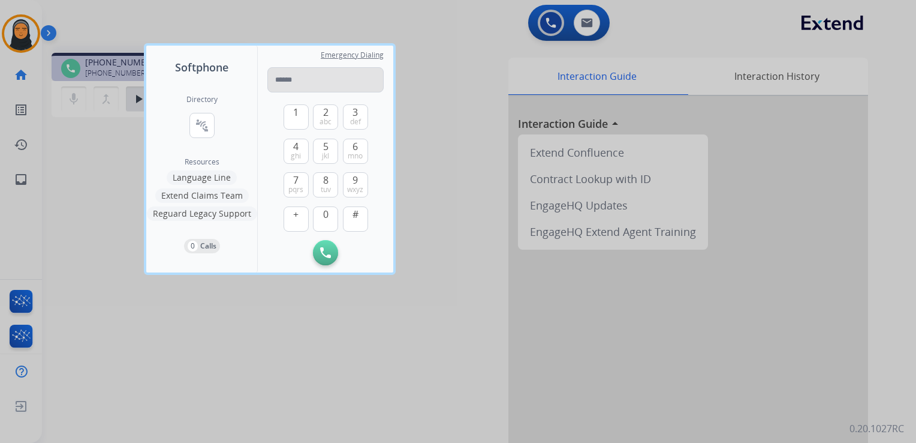
click at [299, 77] on input "tel" at bounding box center [325, 79] width 116 height 25
type input "**********"
click at [326, 250] on img at bounding box center [325, 252] width 11 height 11
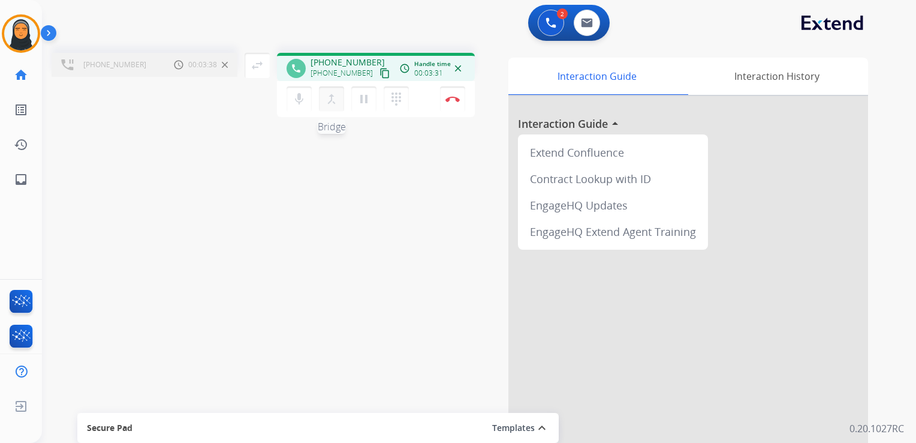
click at [331, 101] on mat-icon "merge_type" at bounding box center [331, 99] width 14 height 14
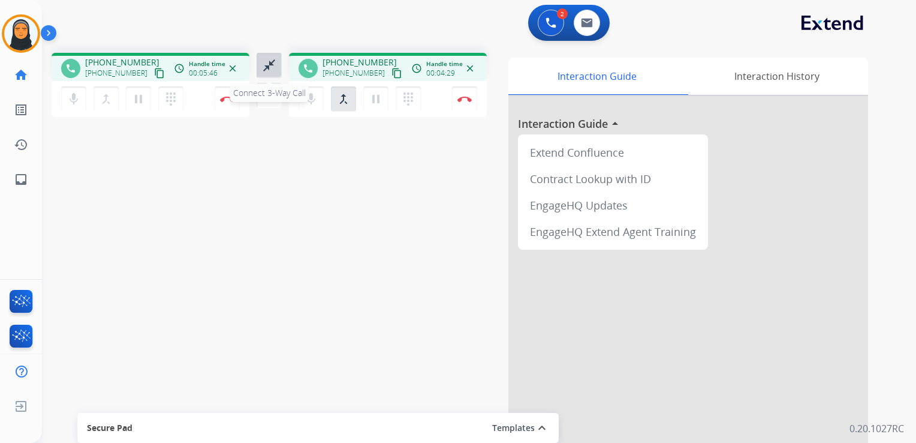
click at [271, 63] on mat-icon "close_fullscreen" at bounding box center [269, 65] width 14 height 14
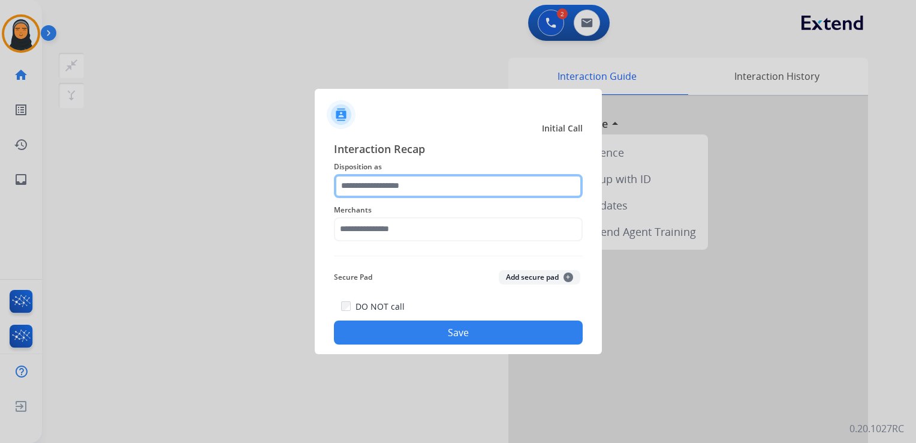
click at [415, 181] on input "text" at bounding box center [458, 186] width 249 height 24
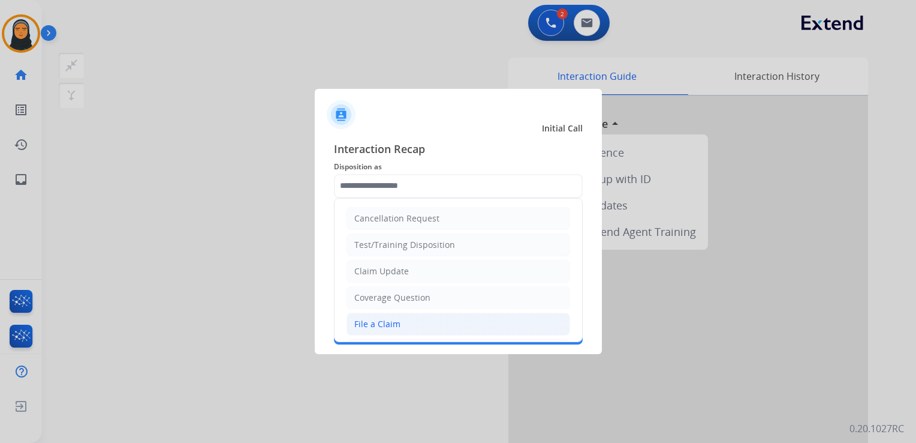
click at [405, 318] on li "File a Claim" at bounding box center [459, 323] width 224 height 23
type input "**********"
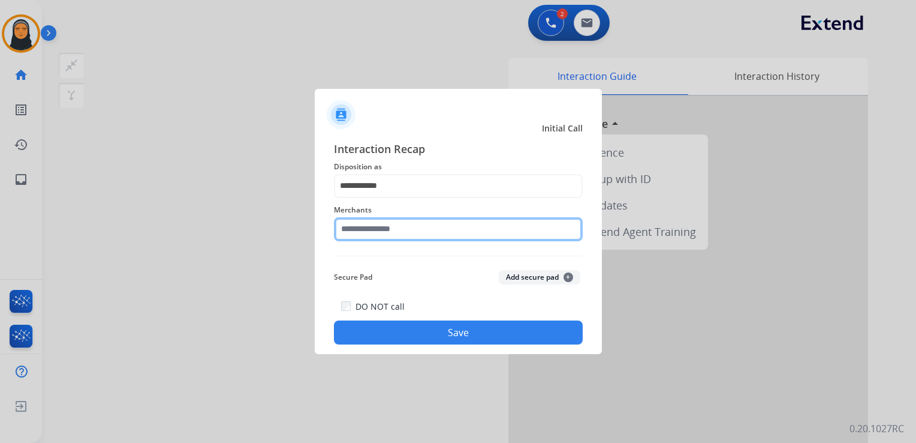
click at [402, 228] on input "text" at bounding box center [458, 229] width 249 height 24
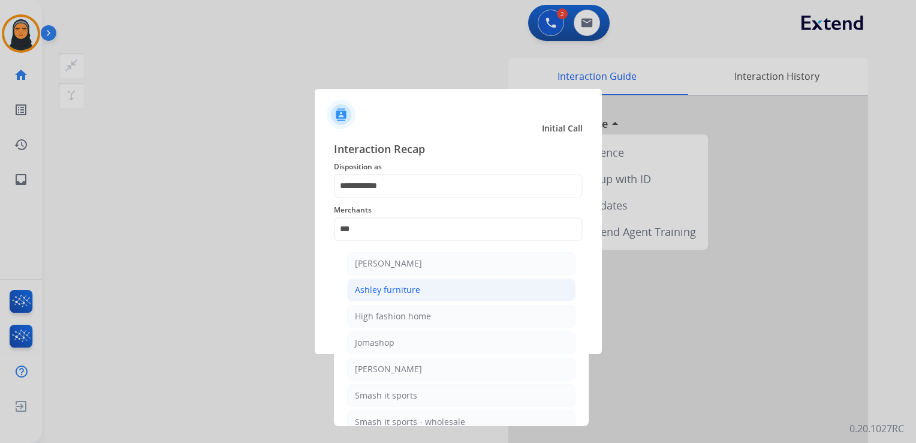
click at [426, 291] on li "Ashley furniture" at bounding box center [461, 289] width 228 height 23
type input "**********"
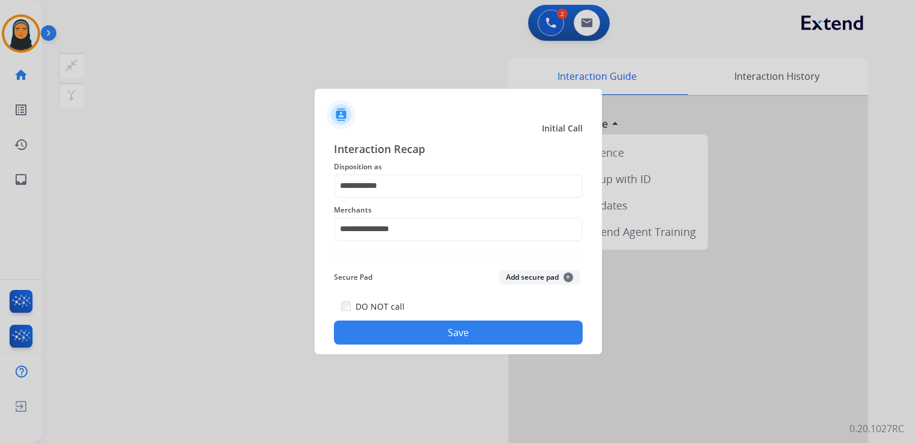
click at [496, 327] on button "Save" at bounding box center [458, 332] width 249 height 24
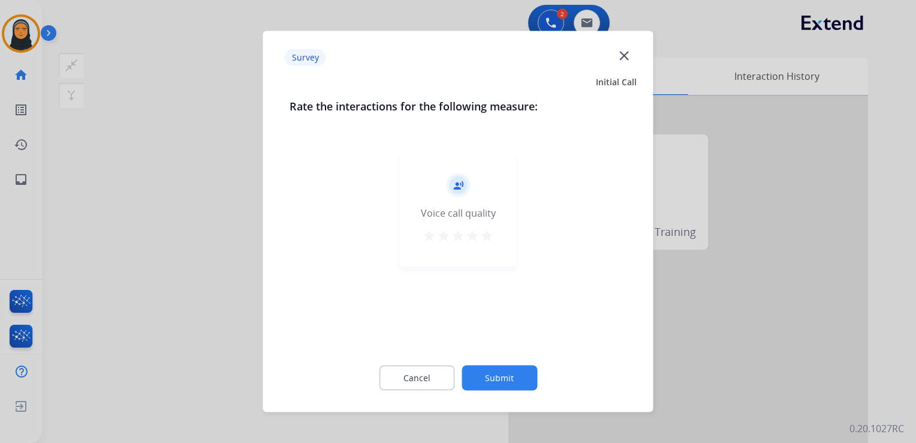
click at [626, 55] on mat-icon "close" at bounding box center [624, 55] width 16 height 16
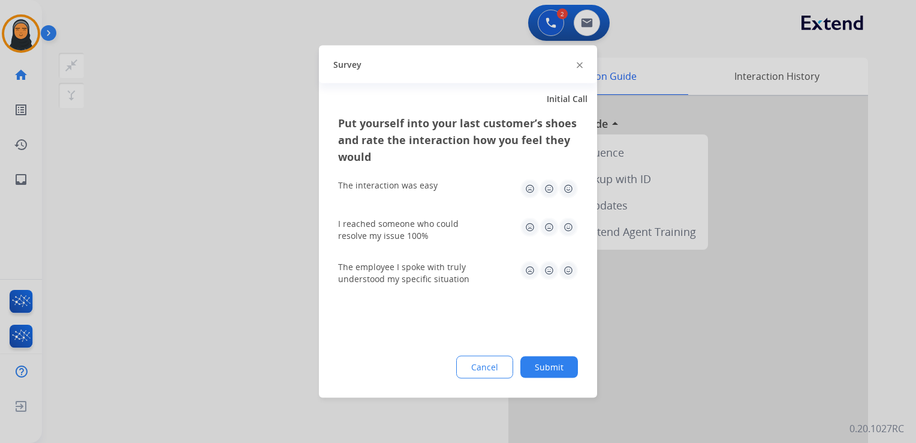
click at [581, 61] on div at bounding box center [580, 64] width 6 height 14
click at [583, 66] on div "Survey" at bounding box center [458, 65] width 278 height 38
click at [578, 64] on img at bounding box center [580, 65] width 6 height 6
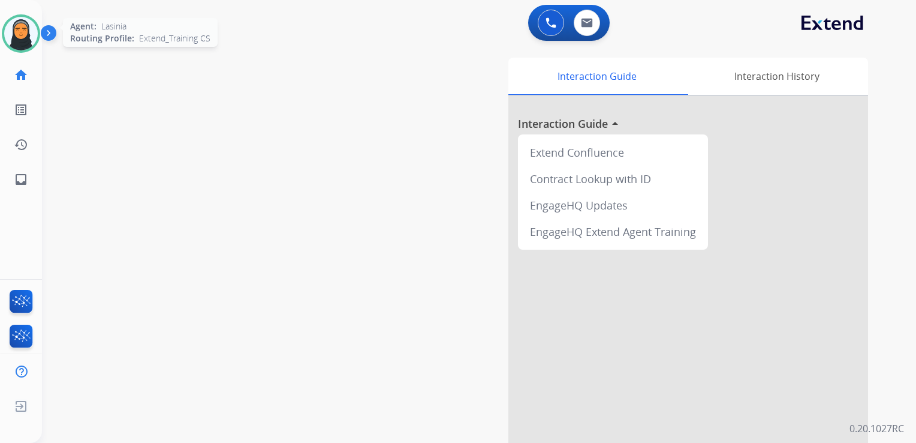
click at [22, 42] on img at bounding box center [21, 34] width 34 height 34
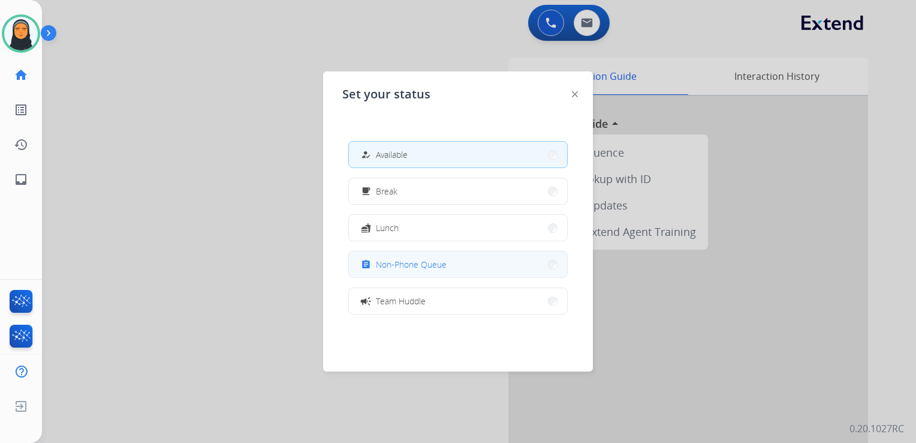
click at [401, 269] on span "Non-Phone Queue" at bounding box center [411, 264] width 71 height 13
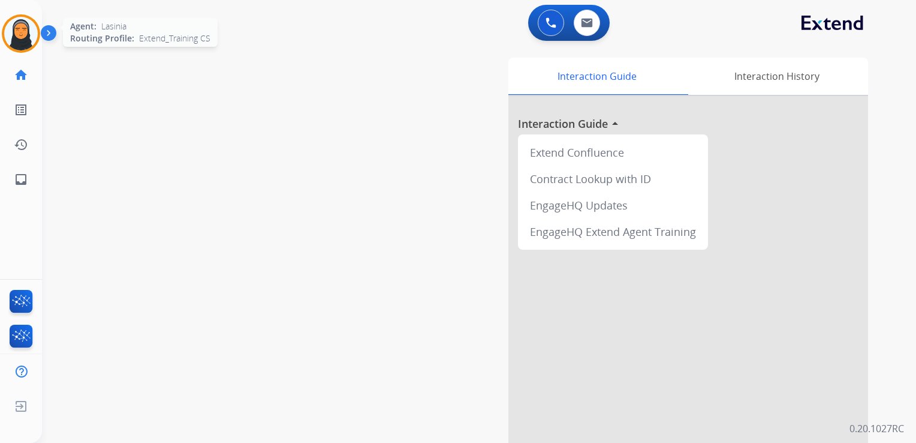
click at [16, 31] on img at bounding box center [21, 34] width 34 height 34
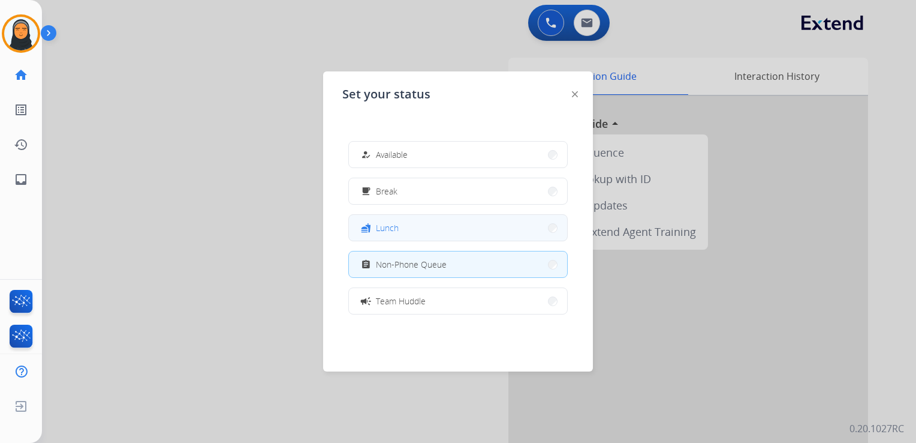
click at [414, 228] on button "fastfood Lunch" at bounding box center [458, 228] width 218 height 26
